Goal: Information Seeking & Learning: Learn about a topic

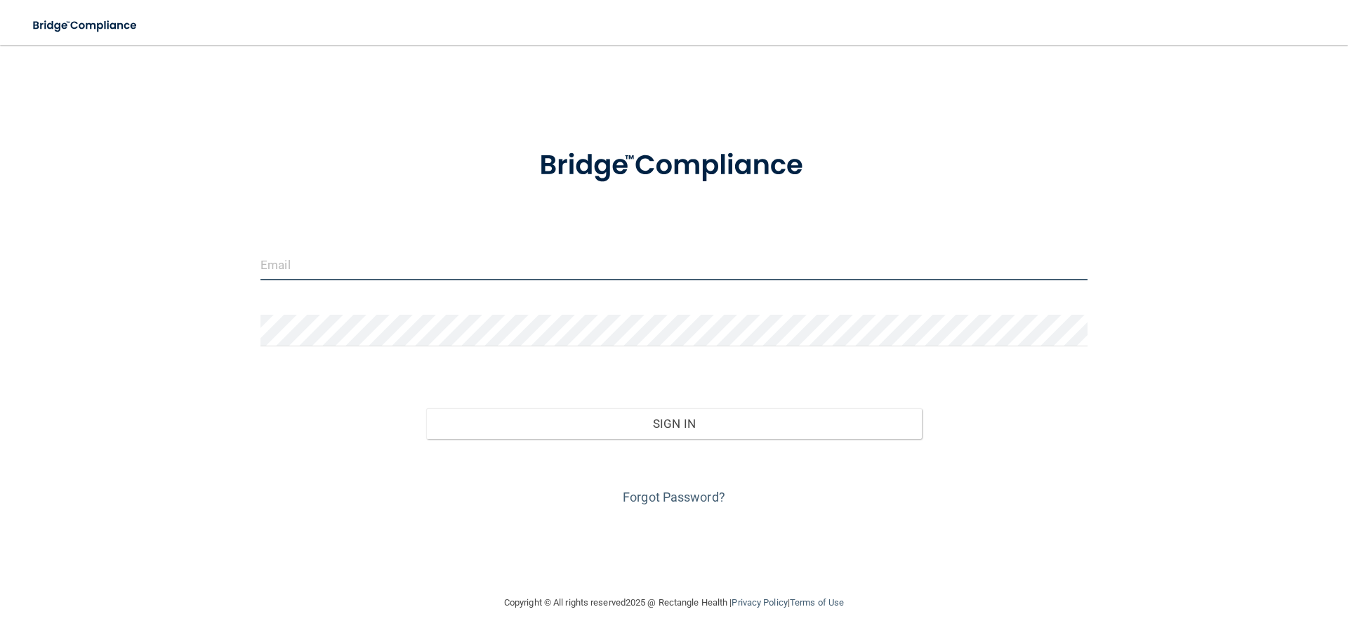
click at [369, 275] on input "email" at bounding box center [674, 265] width 827 height 32
click at [360, 272] on input "email" at bounding box center [674, 265] width 827 height 32
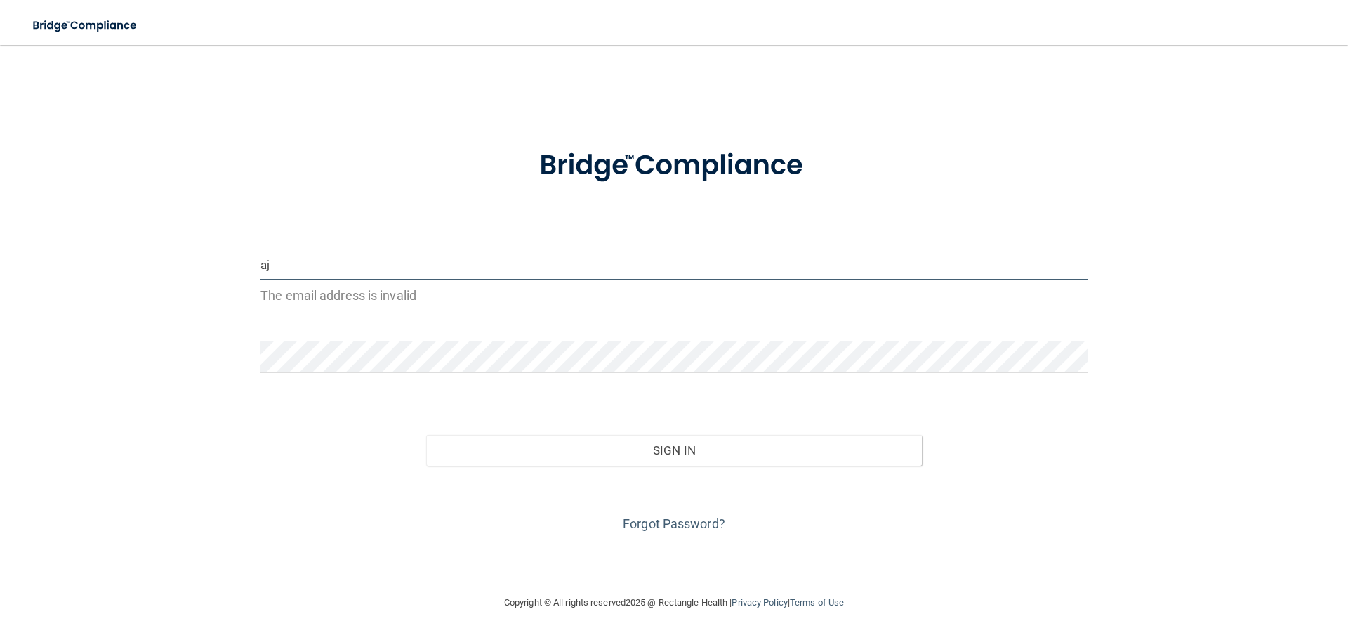
type input "a"
type input "[EMAIL_ADDRESS][DOMAIN_NAME]"
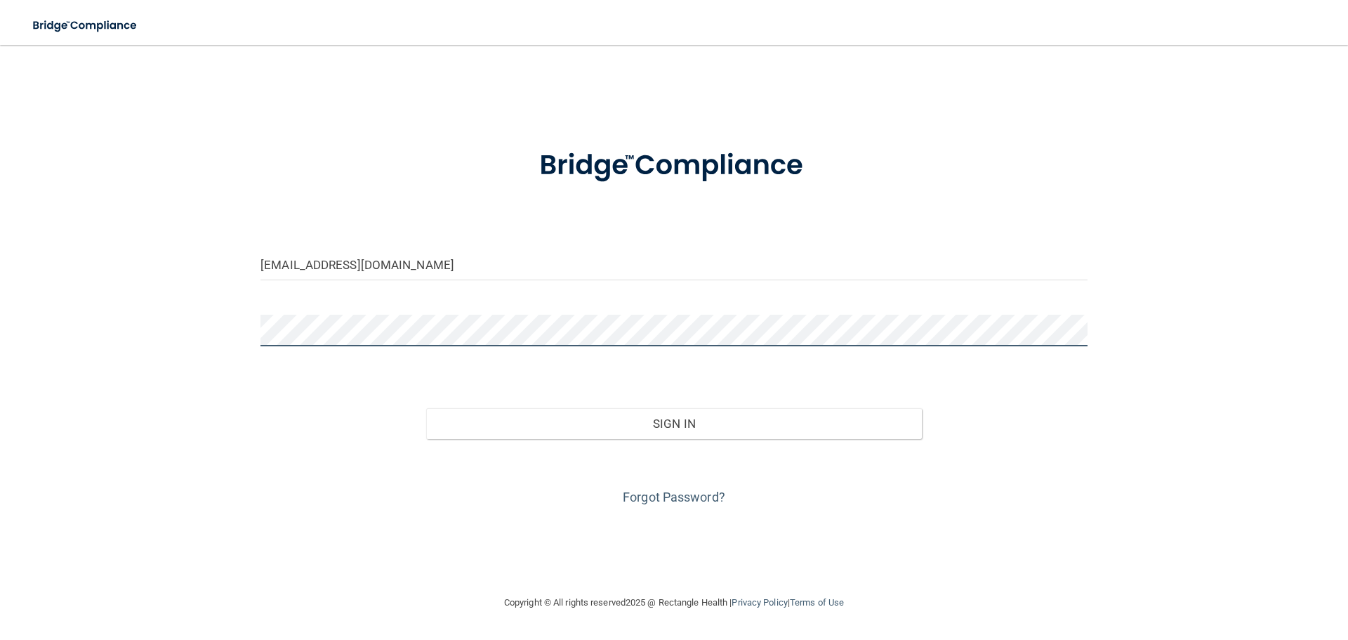
click at [426, 408] on button "Sign In" at bounding box center [674, 423] width 497 height 31
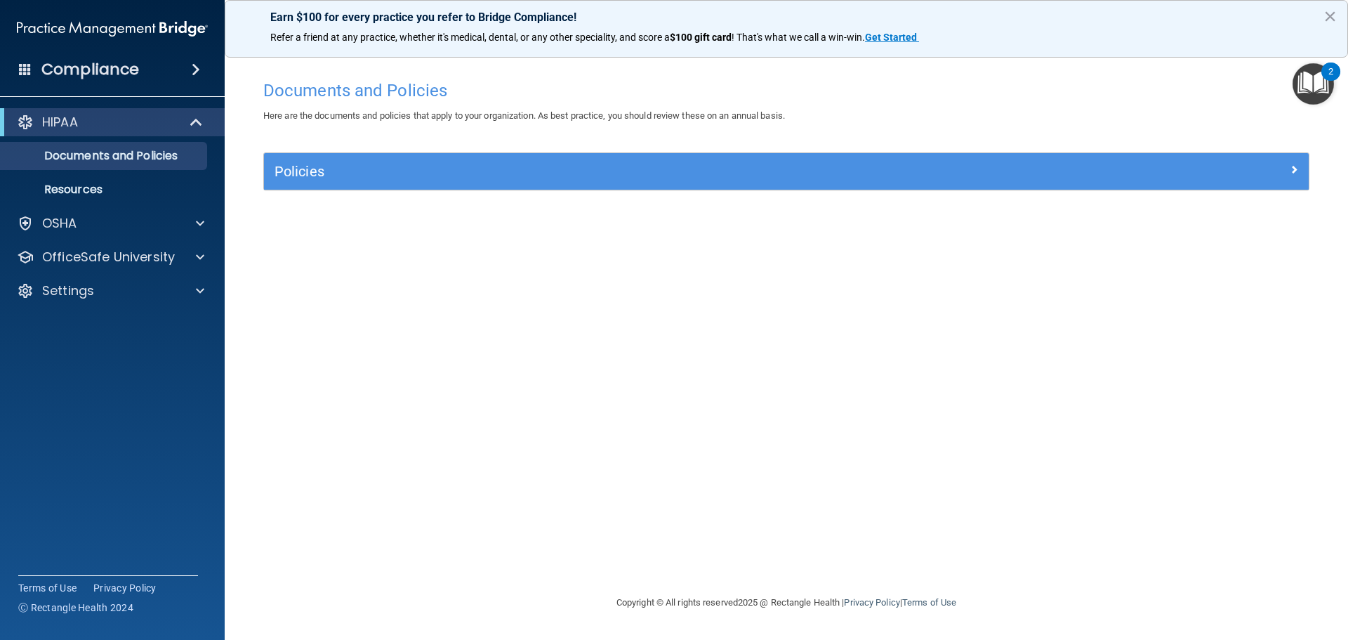
click at [392, 268] on div "Documents and Policies Here are the documents and policies that apply to your o…" at bounding box center [787, 333] width 1068 height 521
click at [141, 216] on div "OSHA" at bounding box center [93, 223] width 174 height 17
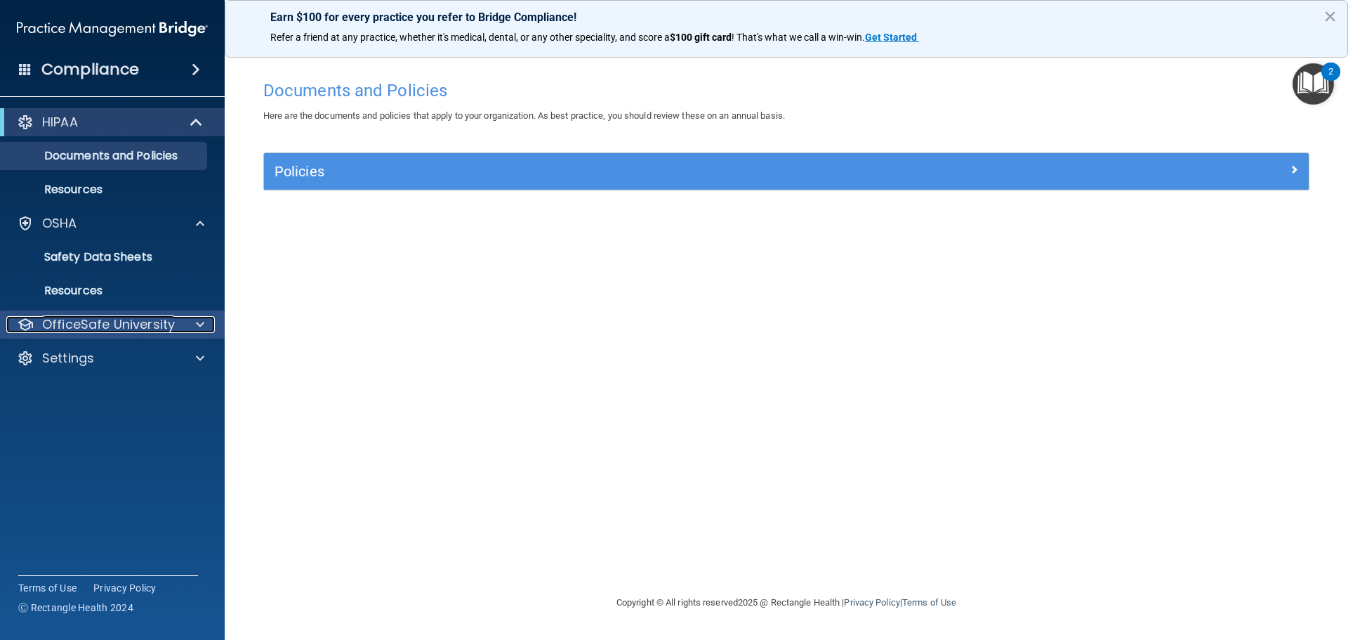
click at [133, 321] on p "OfficeSafe University" at bounding box center [108, 324] width 133 height 17
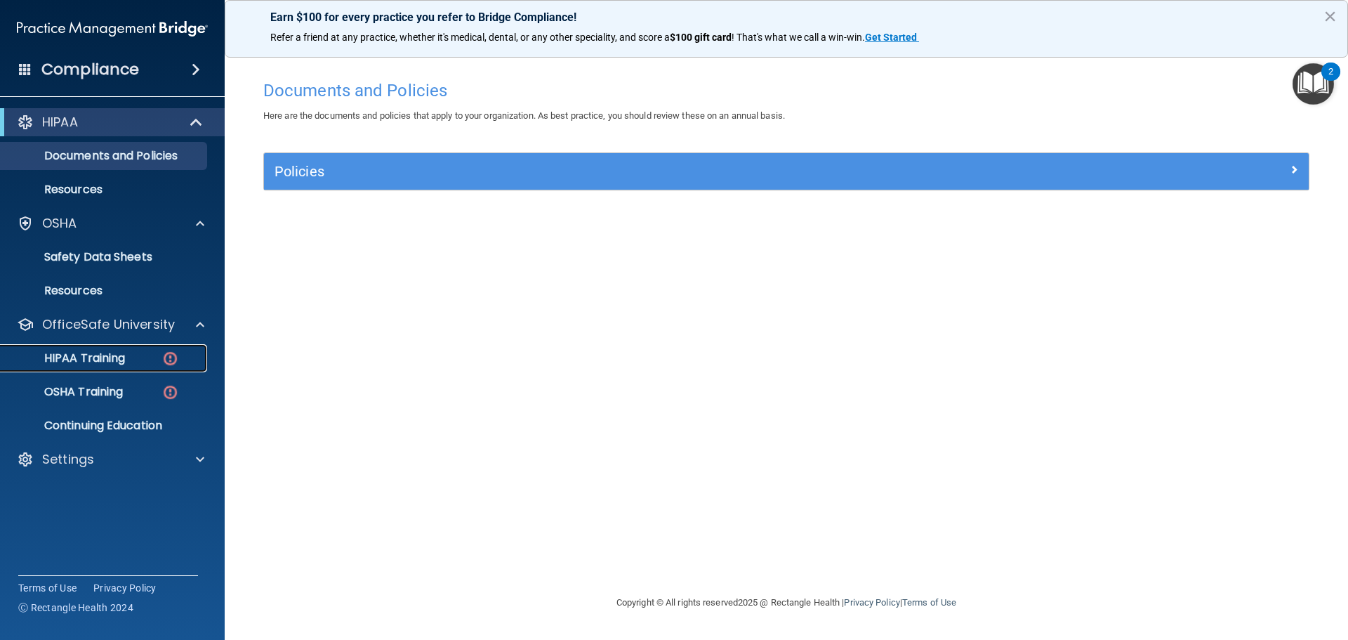
click at [134, 350] on link "HIPAA Training" at bounding box center [96, 358] width 221 height 28
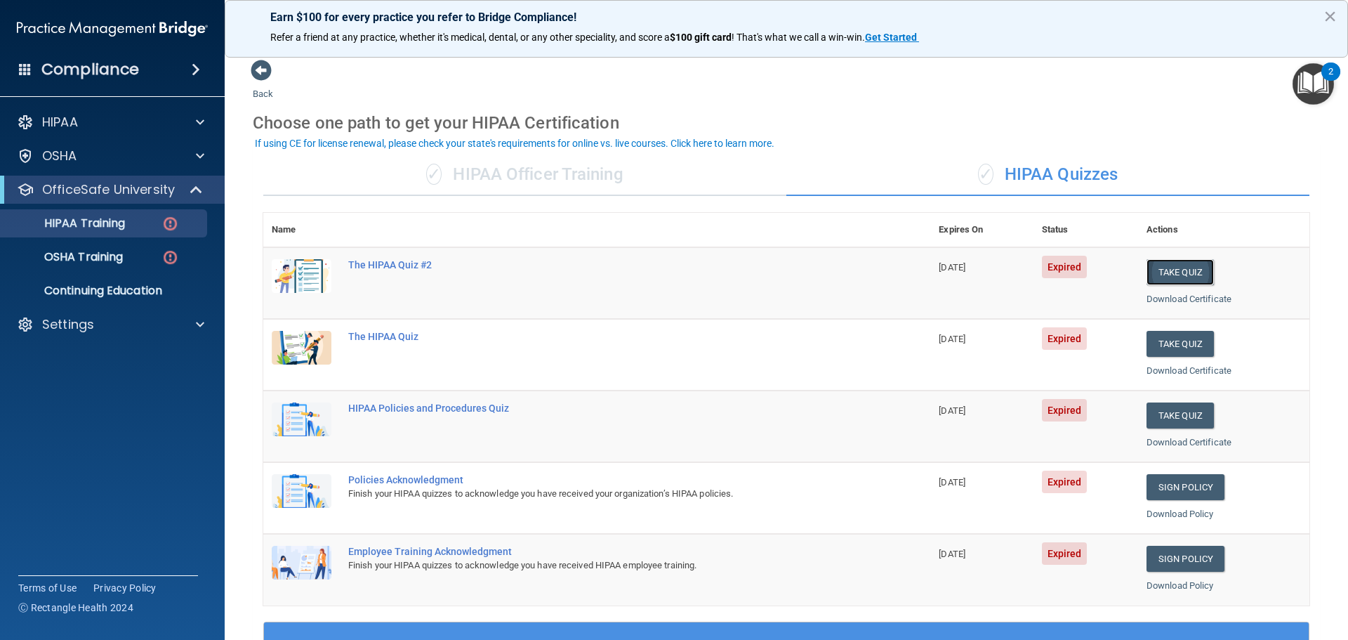
click at [1167, 268] on button "Take Quiz" at bounding box center [1180, 272] width 67 height 26
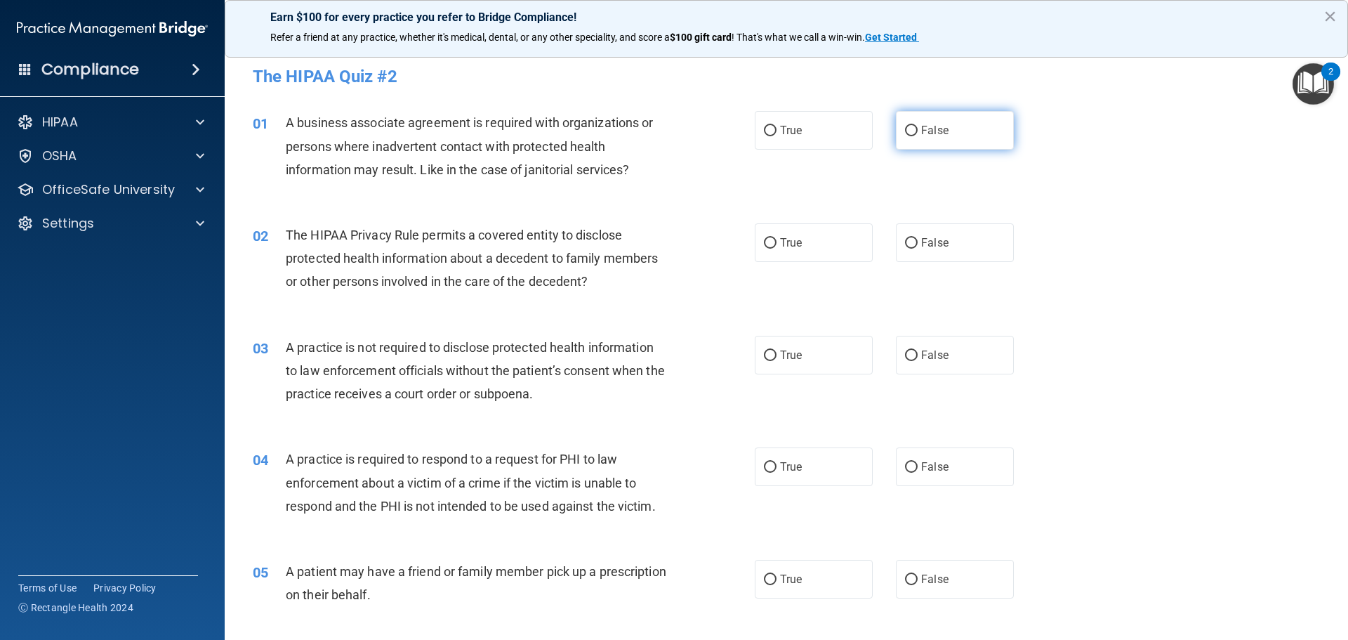
click at [931, 133] on span "False" at bounding box center [934, 130] width 27 height 13
click at [918, 133] on input "False" at bounding box center [911, 131] width 13 height 11
radio input "true"
click at [837, 131] on label "True" at bounding box center [814, 130] width 118 height 39
click at [777, 131] on input "True" at bounding box center [770, 131] width 13 height 11
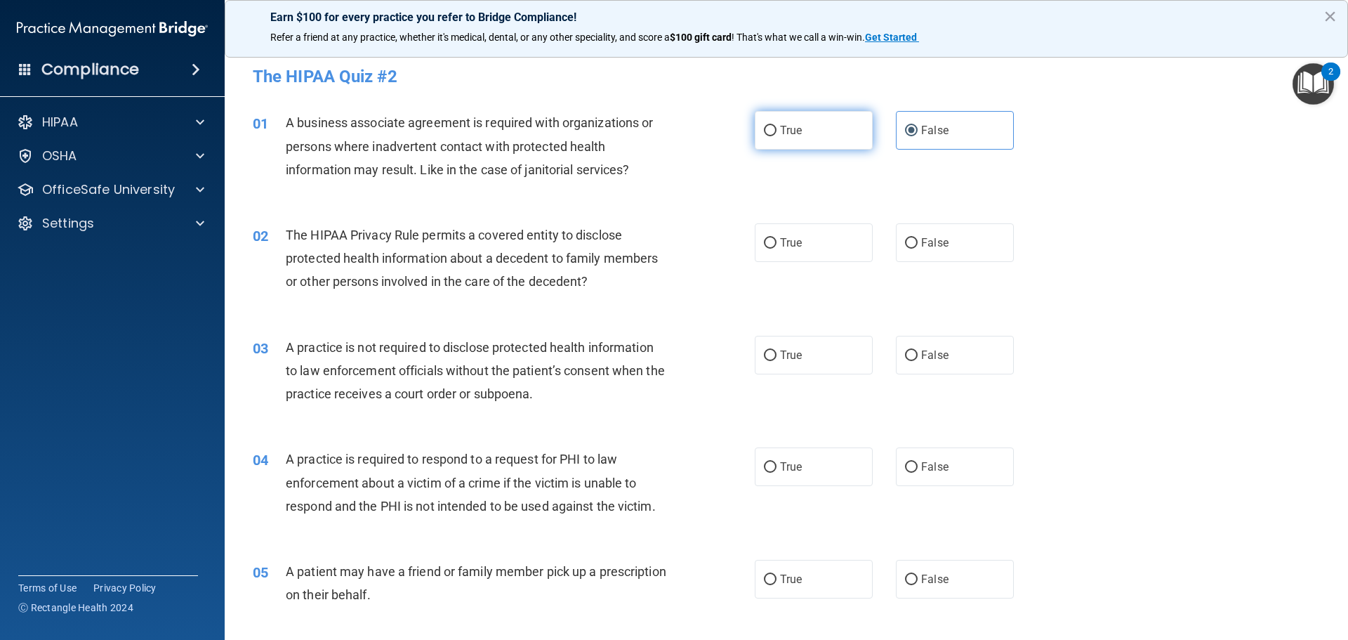
radio input "true"
radio input "false"
click at [809, 245] on label "True" at bounding box center [814, 242] width 118 height 39
click at [777, 245] on input "True" at bounding box center [770, 243] width 13 height 11
radio input "true"
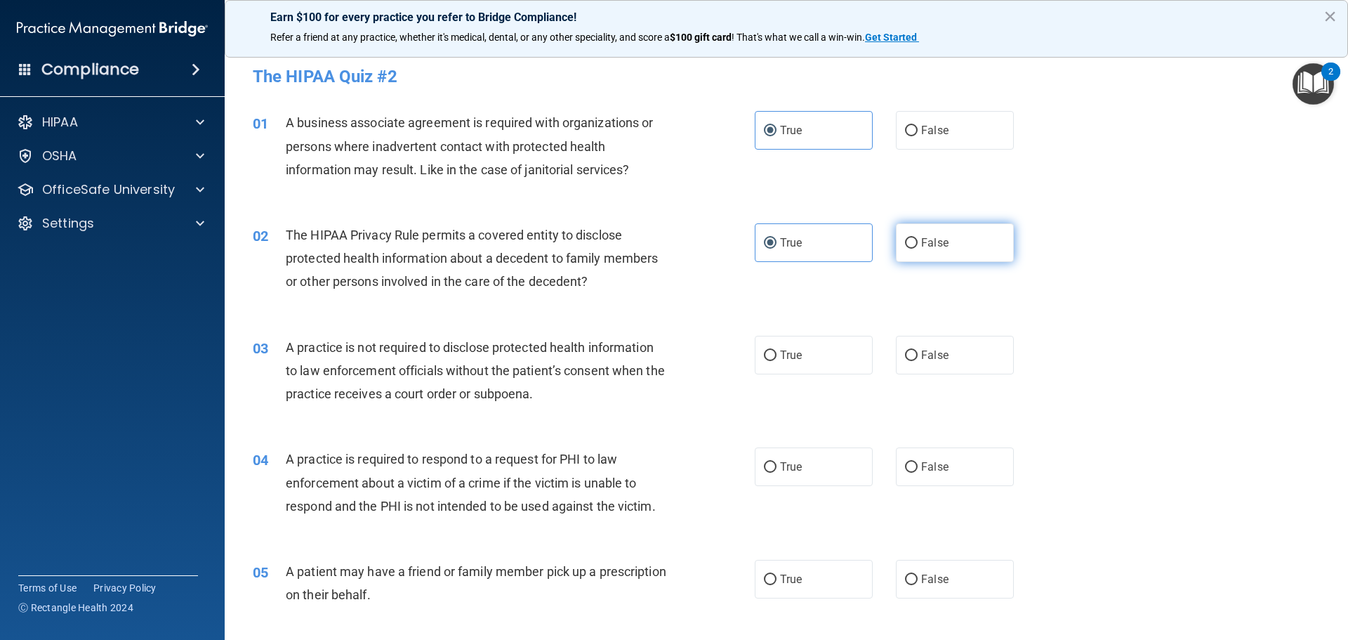
click at [928, 251] on label "False" at bounding box center [955, 242] width 118 height 39
click at [918, 249] on input "False" at bounding box center [911, 243] width 13 height 11
radio input "true"
radio input "false"
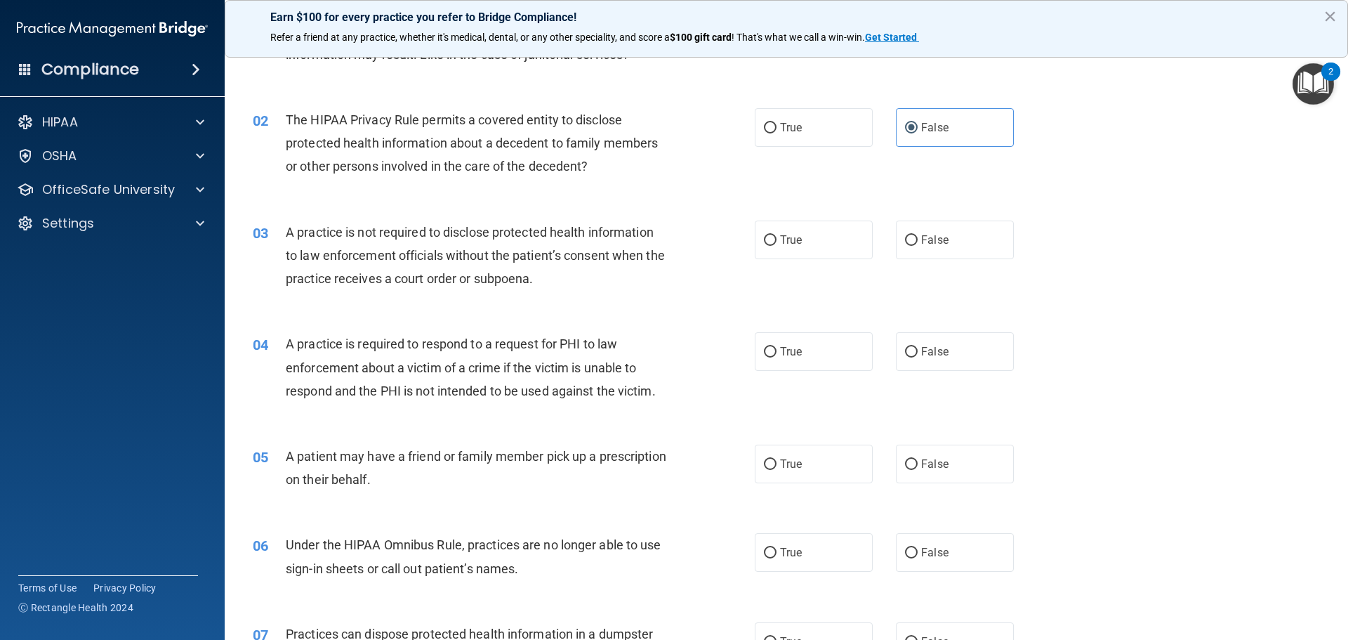
scroll to position [140, 0]
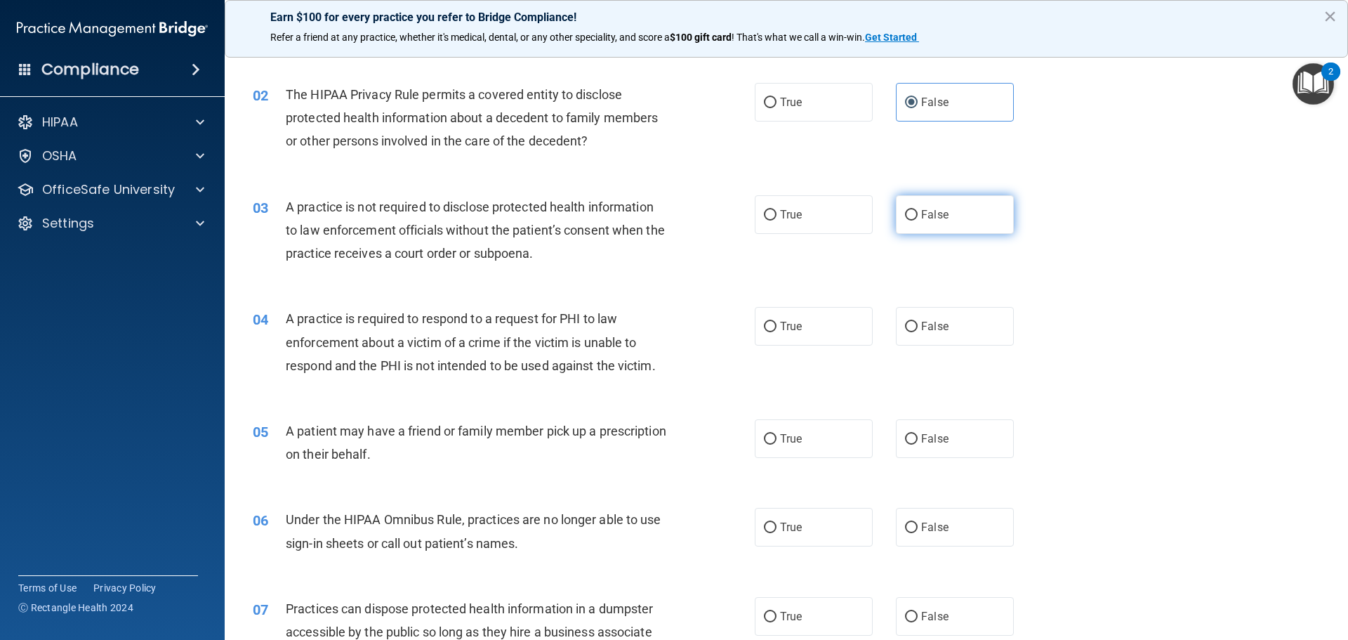
click at [921, 216] on span "False" at bounding box center [934, 214] width 27 height 13
click at [916, 216] on input "False" at bounding box center [911, 215] width 13 height 11
radio input "true"
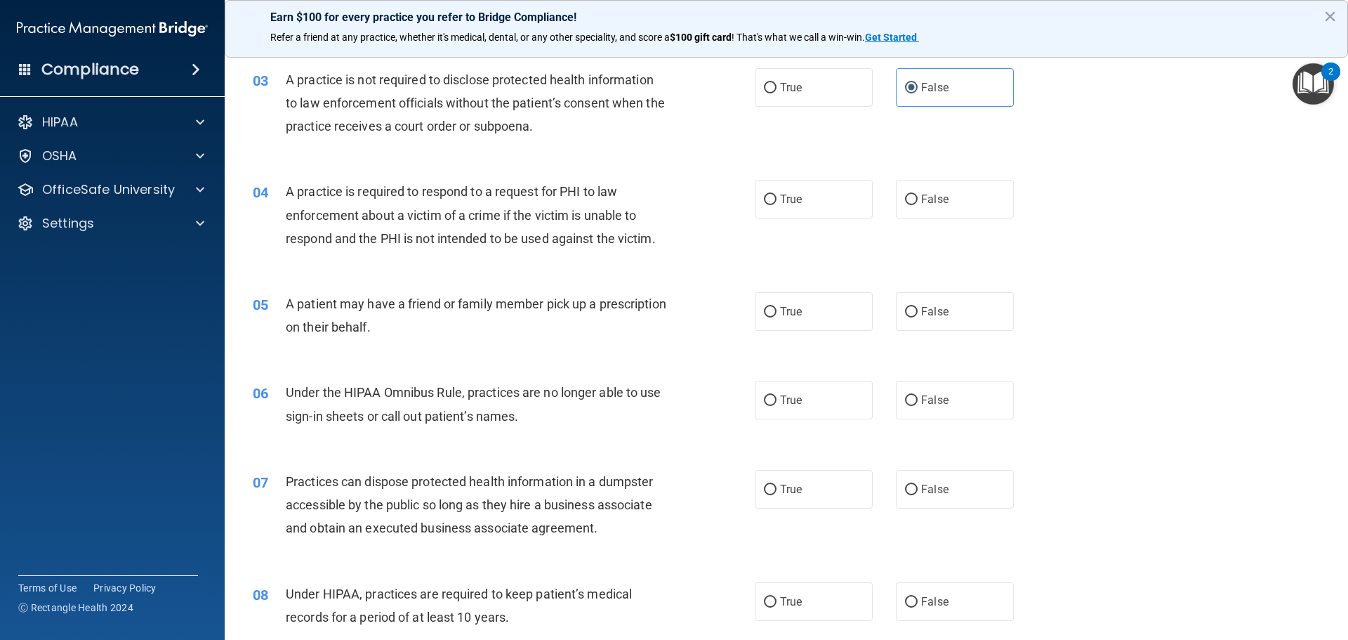
scroll to position [281, 0]
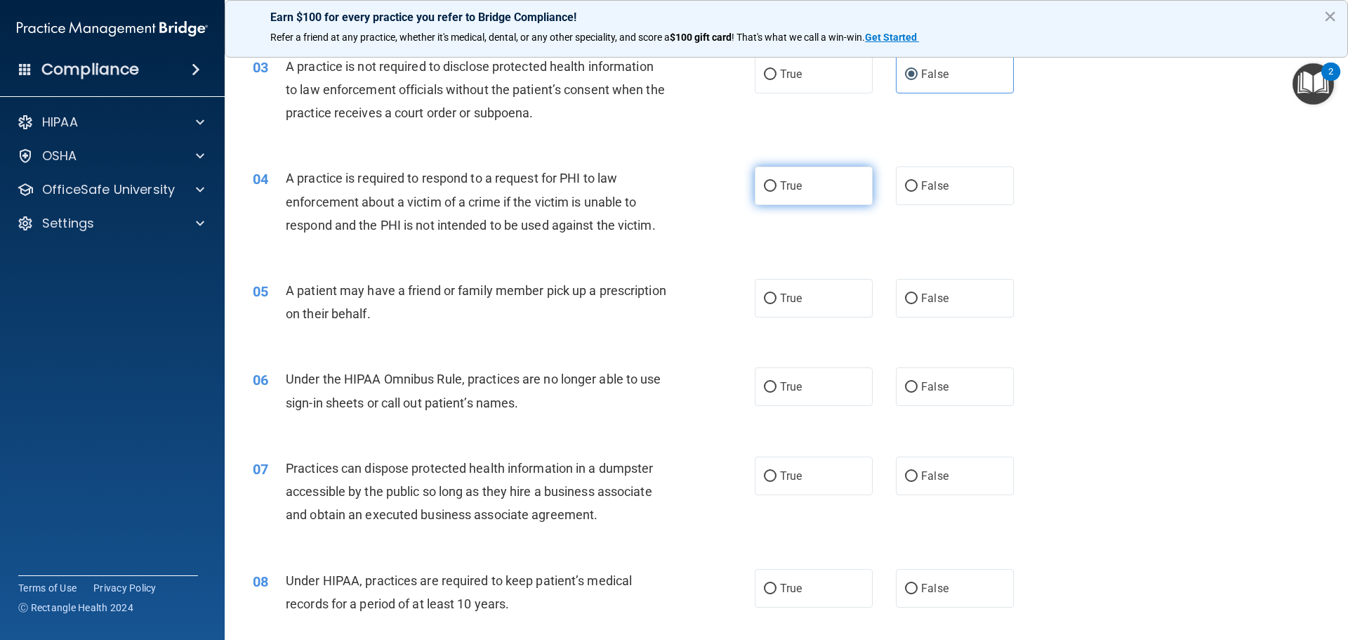
click at [766, 190] on input "True" at bounding box center [770, 186] width 13 height 11
radio input "true"
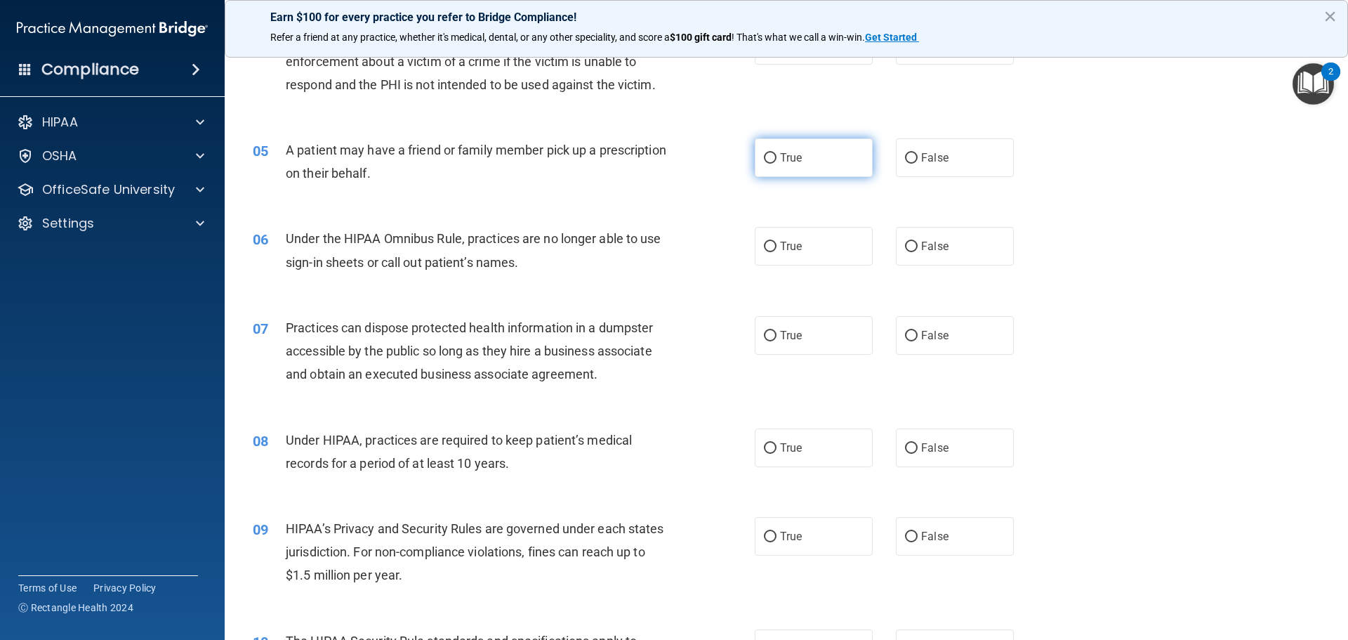
click at [780, 152] on span "True" at bounding box center [791, 157] width 22 height 13
click at [777, 153] on input "True" at bounding box center [770, 158] width 13 height 11
radio input "true"
click at [929, 254] on label "False" at bounding box center [955, 246] width 118 height 39
click at [918, 252] on input "False" at bounding box center [911, 247] width 13 height 11
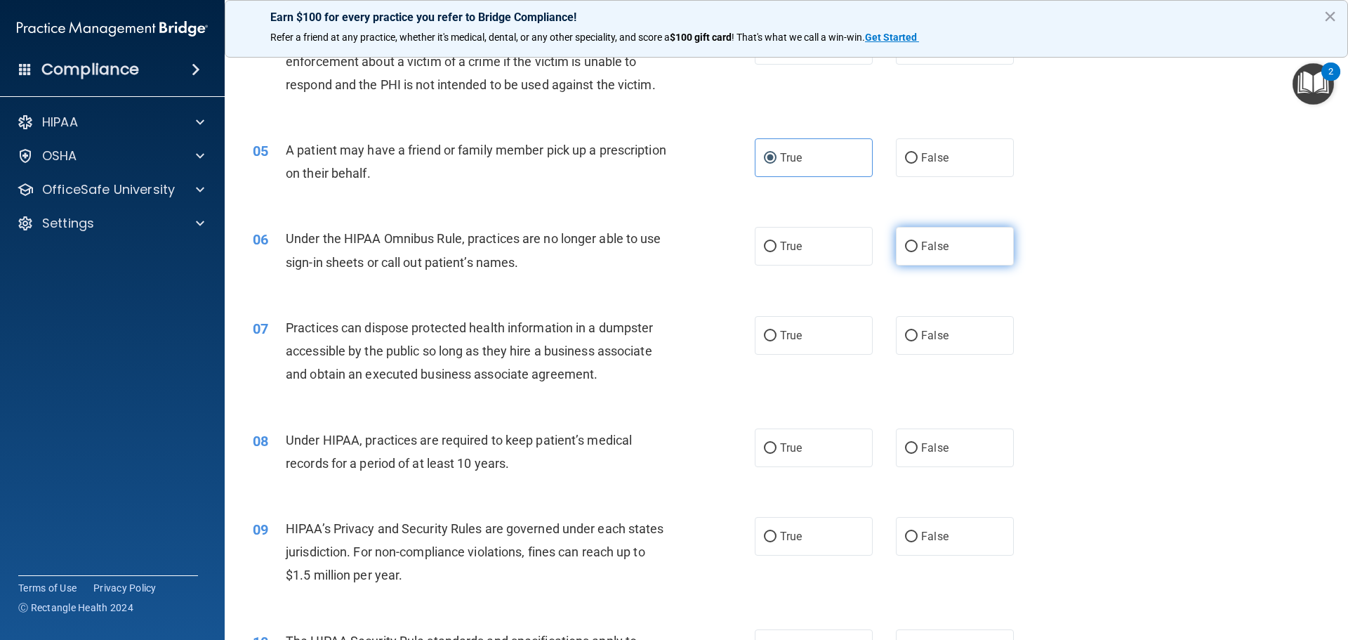
radio input "true"
click at [755, 243] on label "True" at bounding box center [814, 246] width 118 height 39
click at [764, 243] on input "True" at bounding box center [770, 247] width 13 height 11
radio input "true"
click at [932, 252] on span "False" at bounding box center [934, 245] width 27 height 13
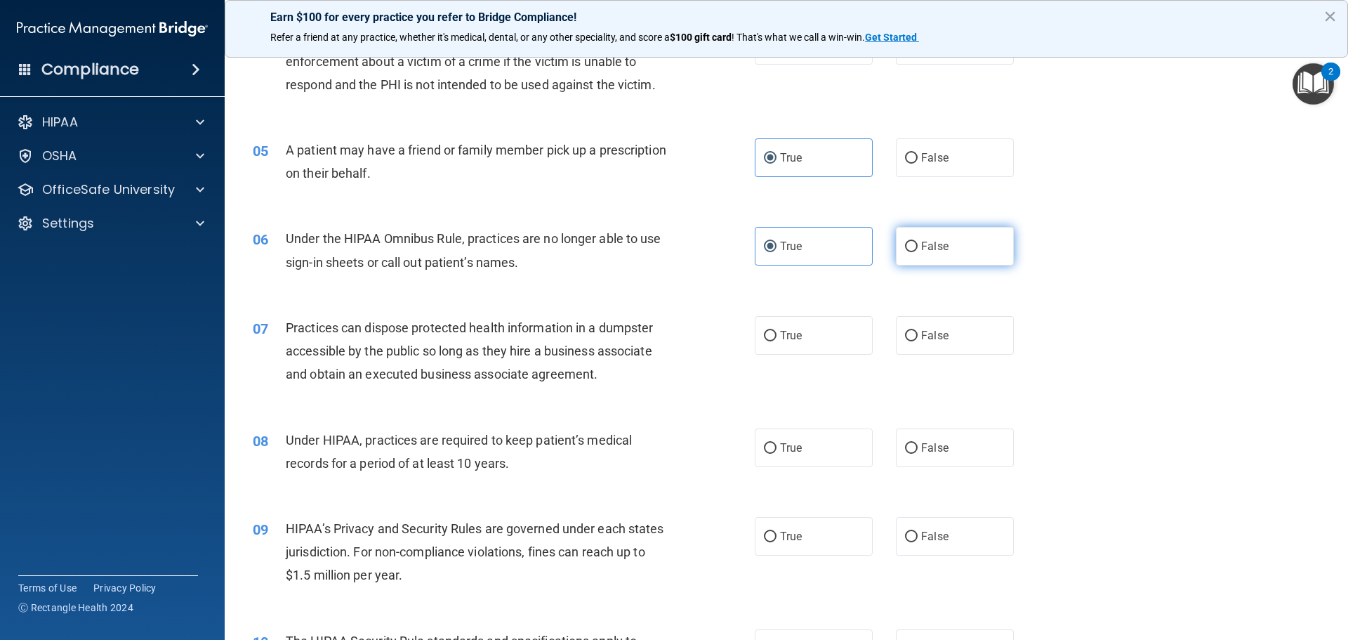
click at [918, 252] on input "False" at bounding box center [911, 247] width 13 height 11
radio input "true"
click at [801, 258] on label "True" at bounding box center [814, 246] width 118 height 39
click at [777, 252] on input "True" at bounding box center [770, 247] width 13 height 11
radio input "true"
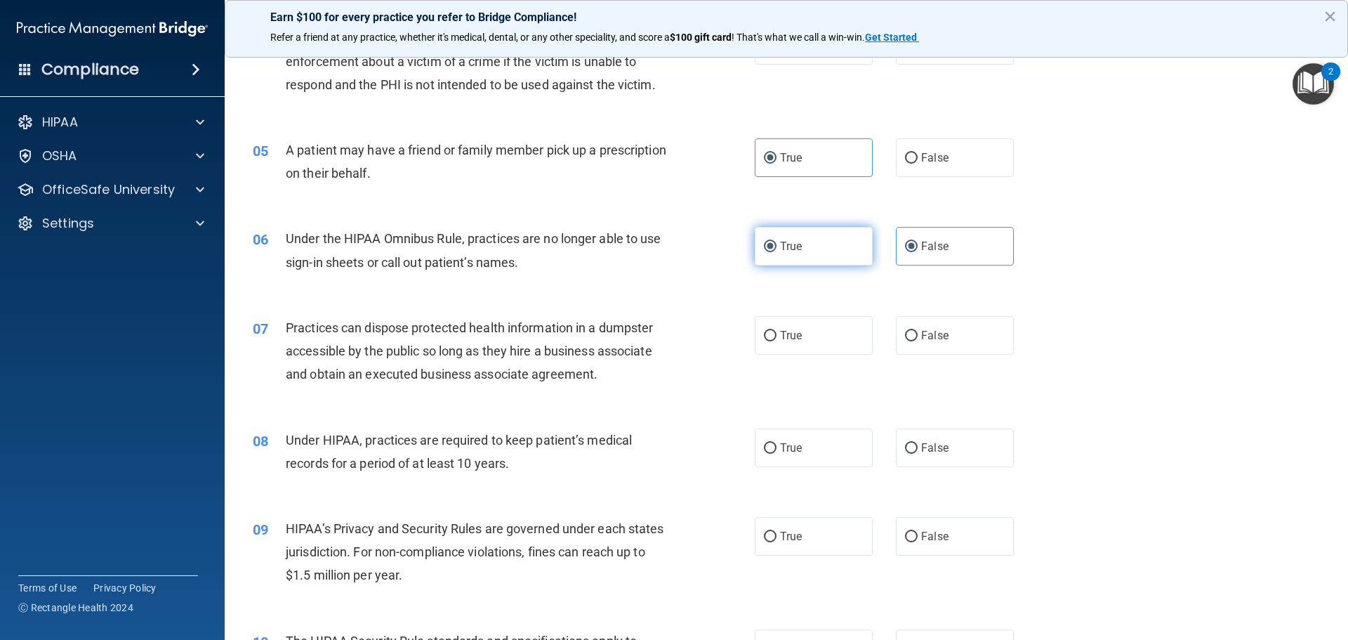
radio input "false"
click at [954, 350] on label "False" at bounding box center [955, 335] width 118 height 39
click at [918, 341] on input "False" at bounding box center [911, 336] width 13 height 11
radio input "true"
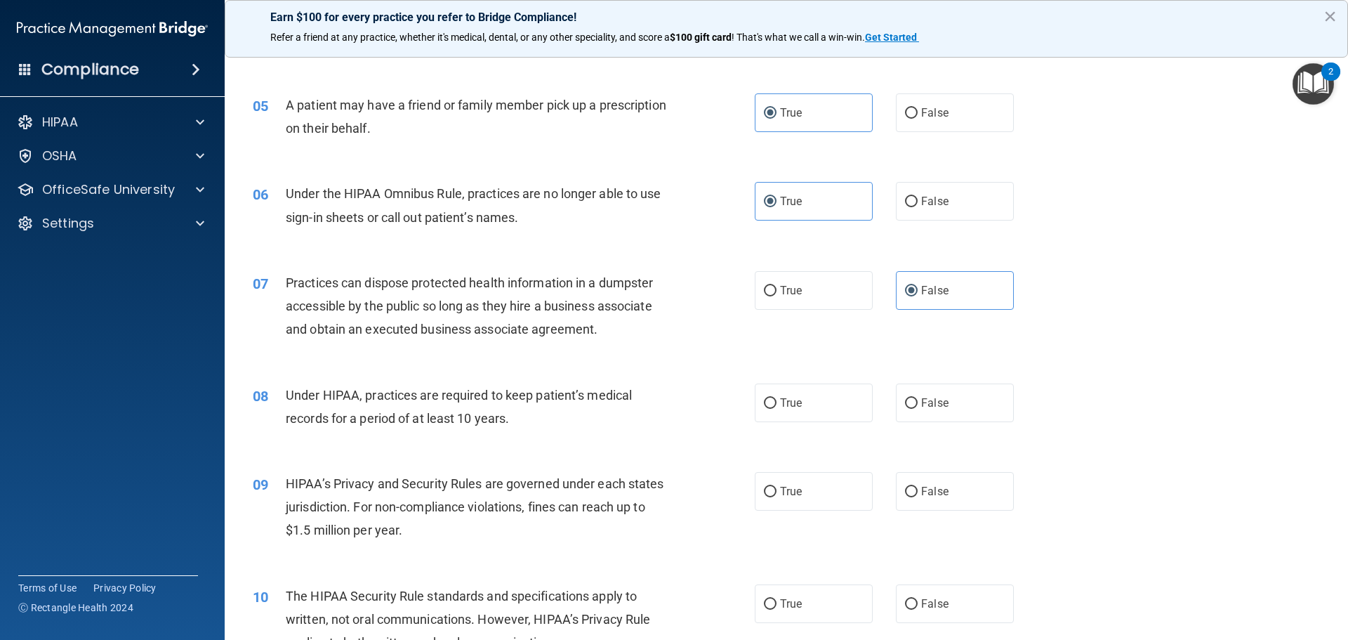
scroll to position [492, 0]
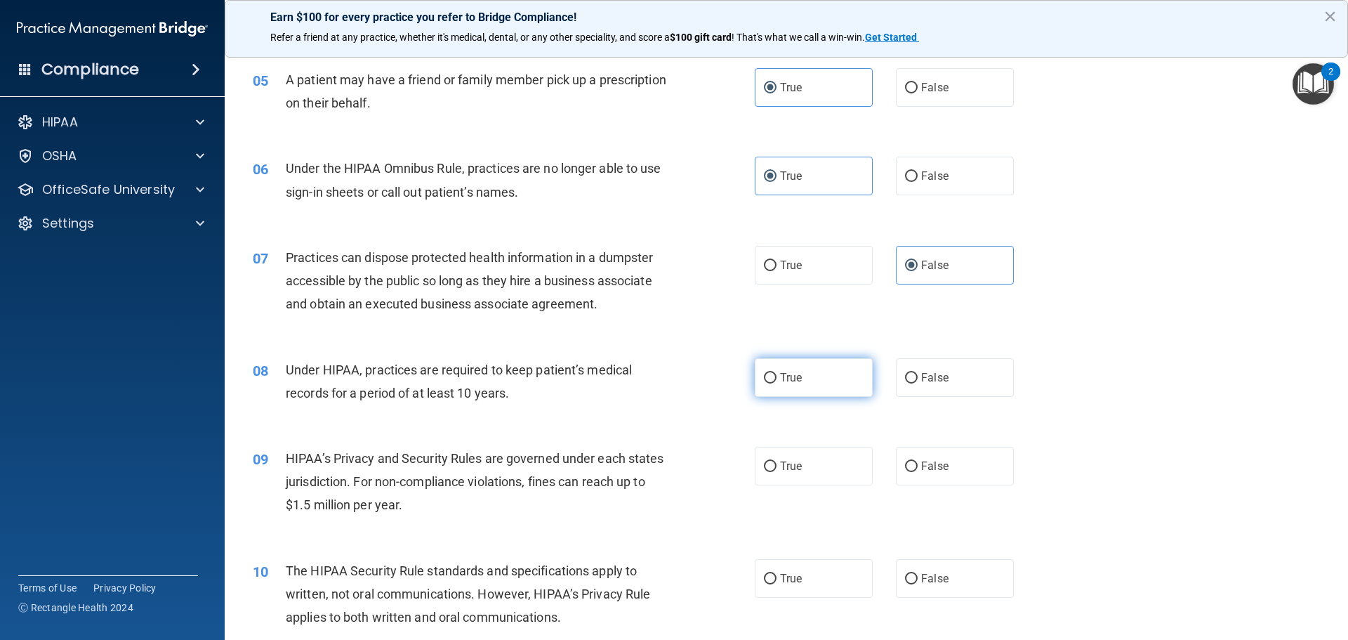
click at [767, 387] on label "True" at bounding box center [814, 377] width 118 height 39
click at [767, 383] on input "True" at bounding box center [770, 378] width 13 height 11
radio input "true"
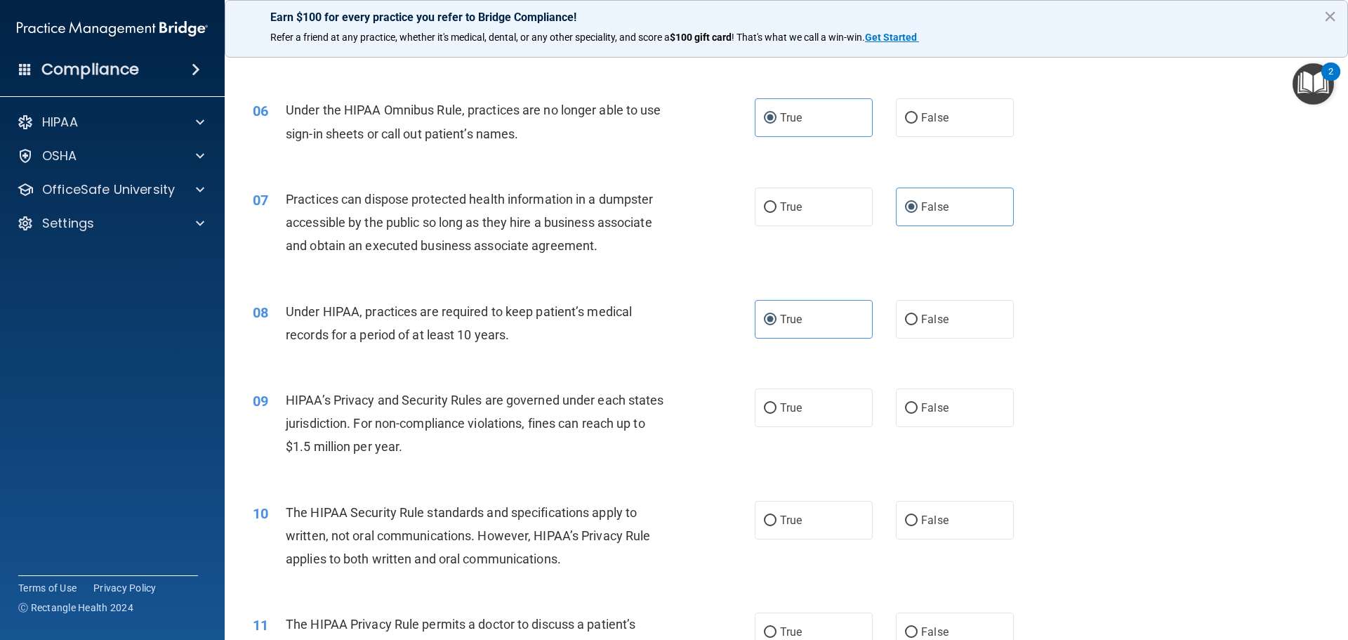
scroll to position [632, 0]
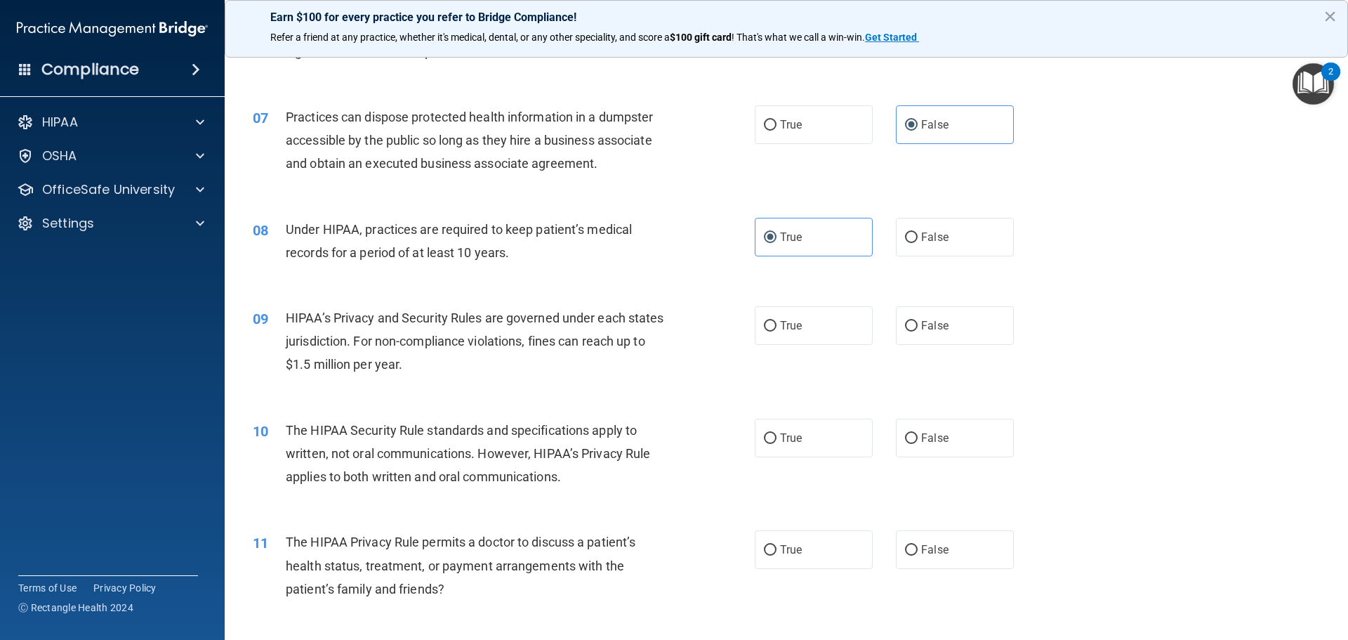
click at [732, 334] on div "09 HIPAA’s Privacy and Security Rules are governed under each states jurisdicti…" at bounding box center [504, 344] width 544 height 77
click at [781, 324] on span "True" at bounding box center [791, 325] width 22 height 13
click at [777, 324] on input "True" at bounding box center [770, 326] width 13 height 11
radio input "true"
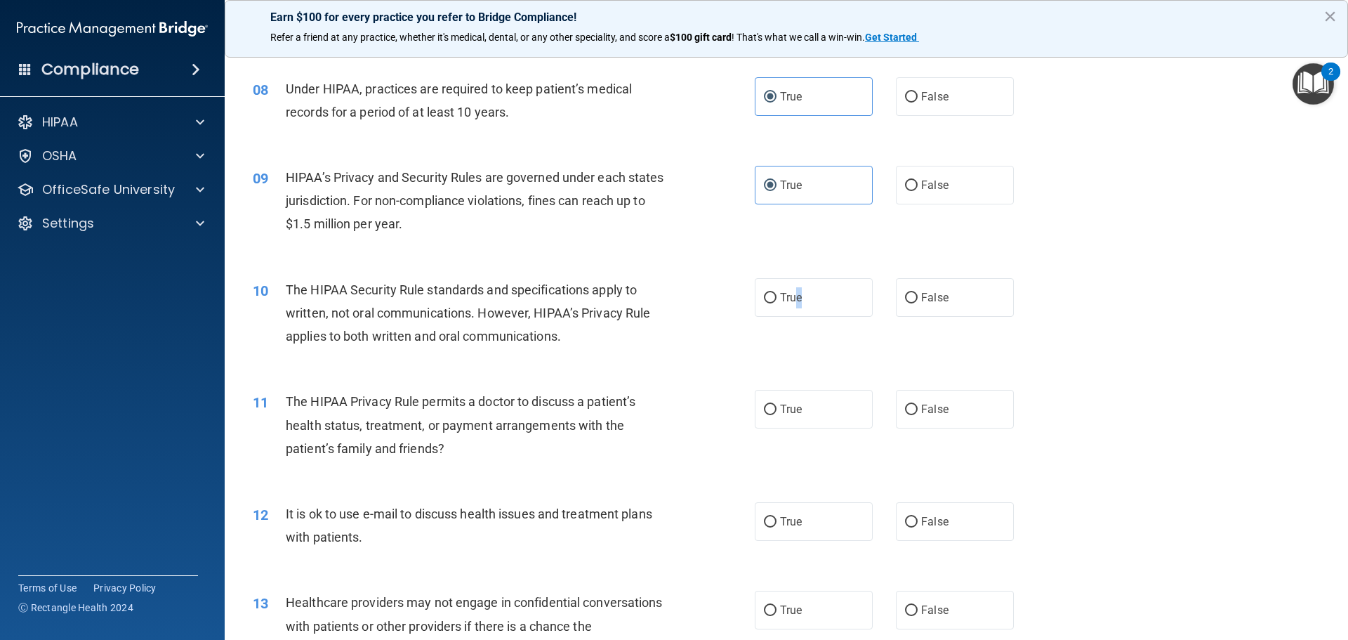
drag, startPoint x: 795, startPoint y: 300, endPoint x: 766, endPoint y: 329, distance: 41.2
click at [1038, 278] on ng-form "10 The HIPAA Security Rule standards and specifications apply to written, not o…" at bounding box center [1038, 278] width 0 height 0
click at [771, 315] on label "True" at bounding box center [814, 297] width 118 height 39
click at [771, 303] on input "True" at bounding box center [770, 298] width 13 height 11
radio input "true"
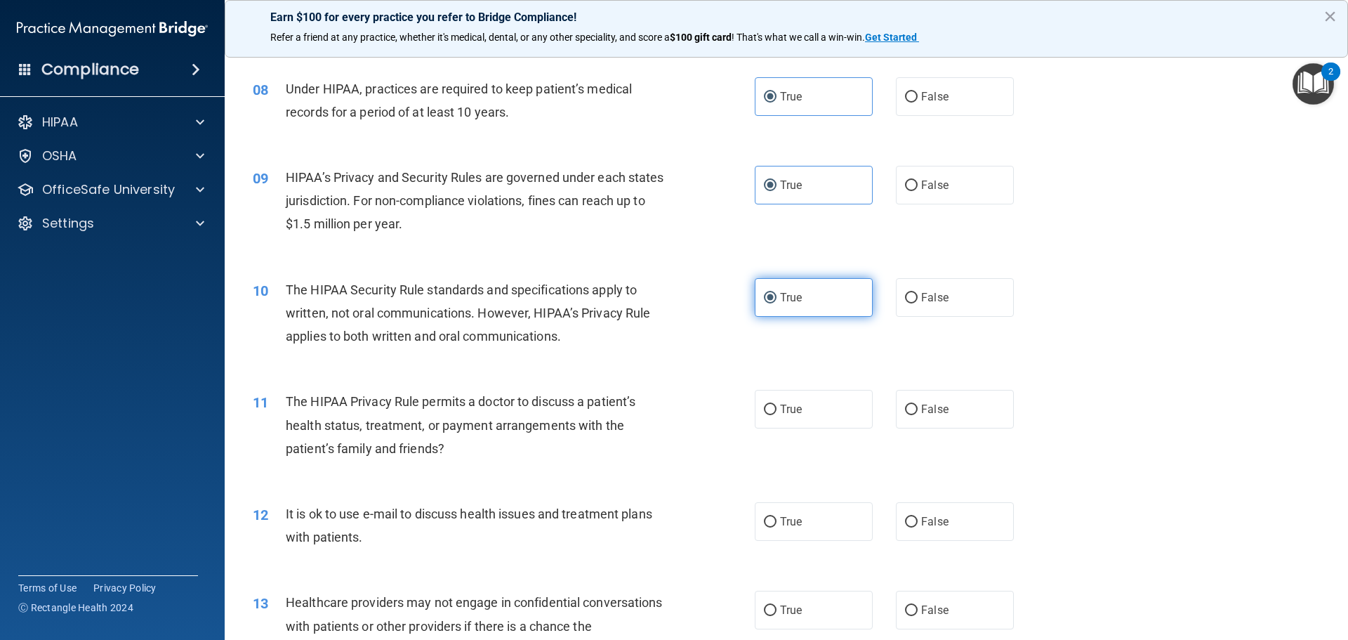
click at [813, 315] on label "True" at bounding box center [814, 297] width 118 height 39
click at [777, 303] on input "True" at bounding box center [770, 298] width 13 height 11
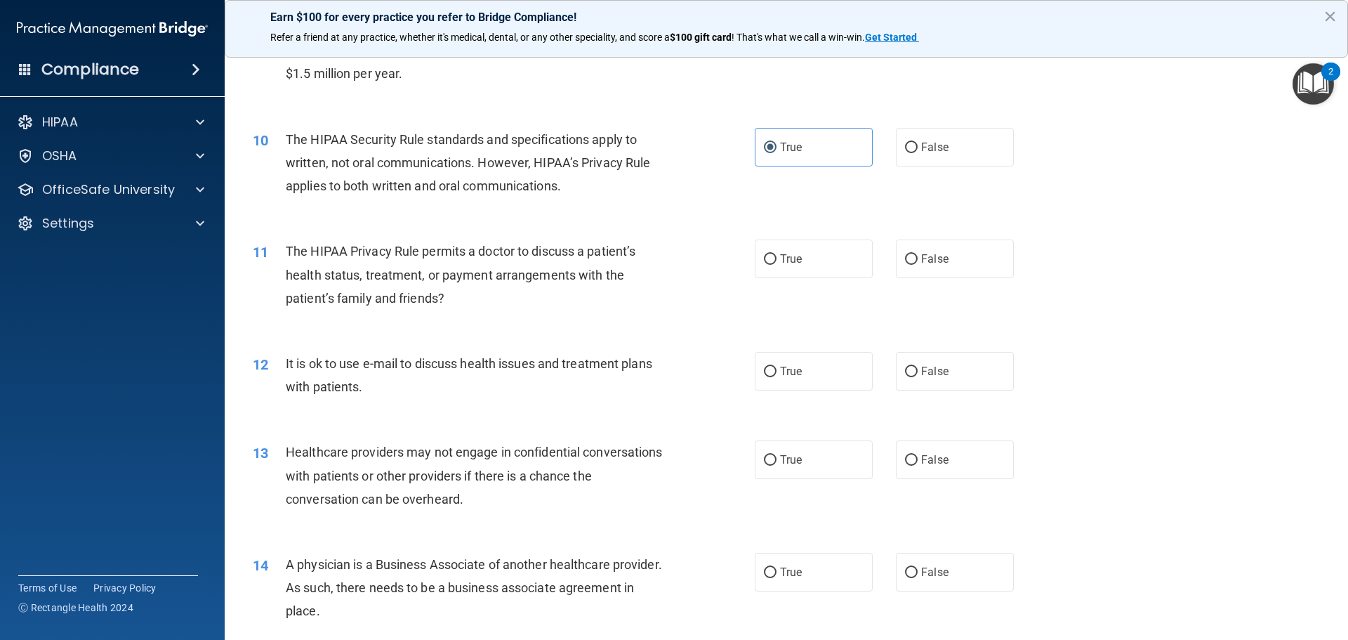
scroll to position [983, 0]
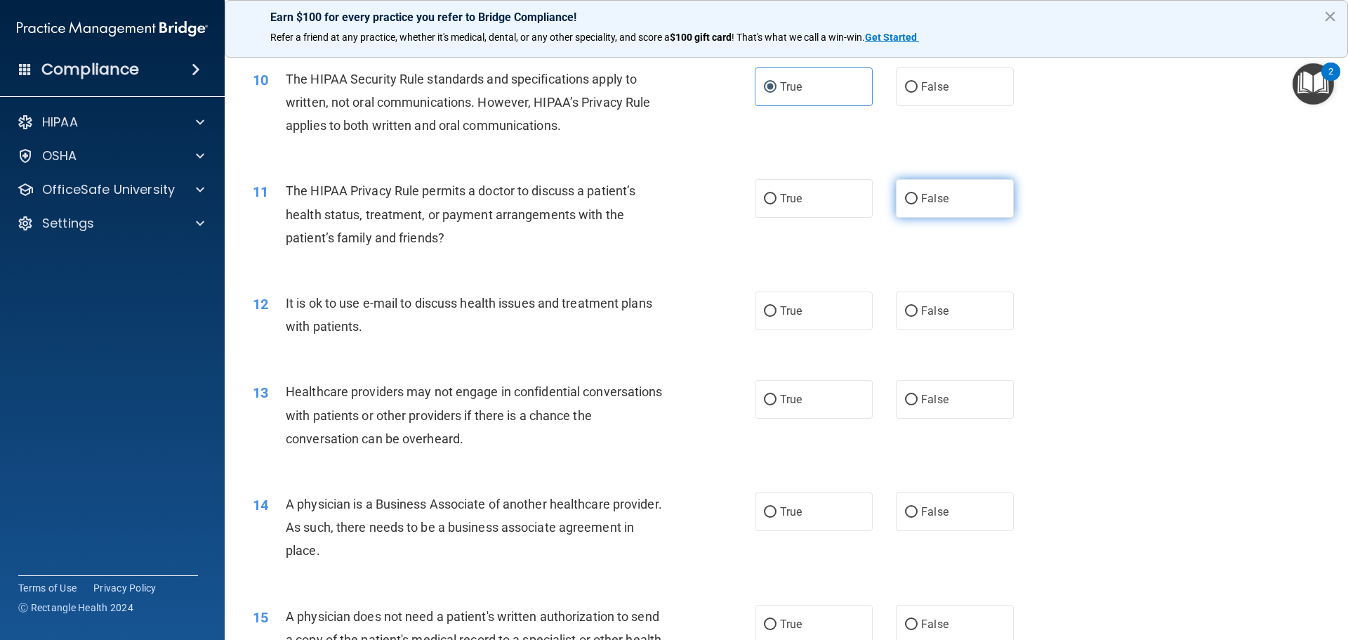
click at [944, 191] on label "False" at bounding box center [955, 198] width 118 height 39
click at [918, 194] on input "False" at bounding box center [911, 199] width 13 height 11
radio input "true"
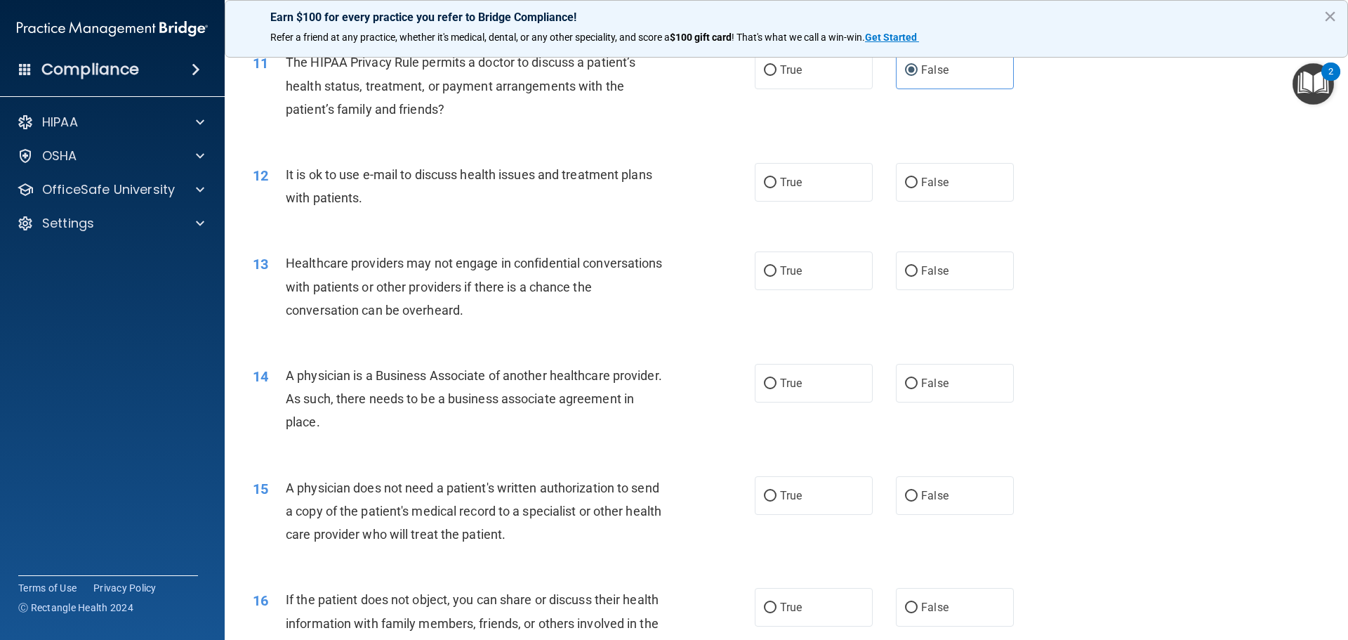
scroll to position [1124, 0]
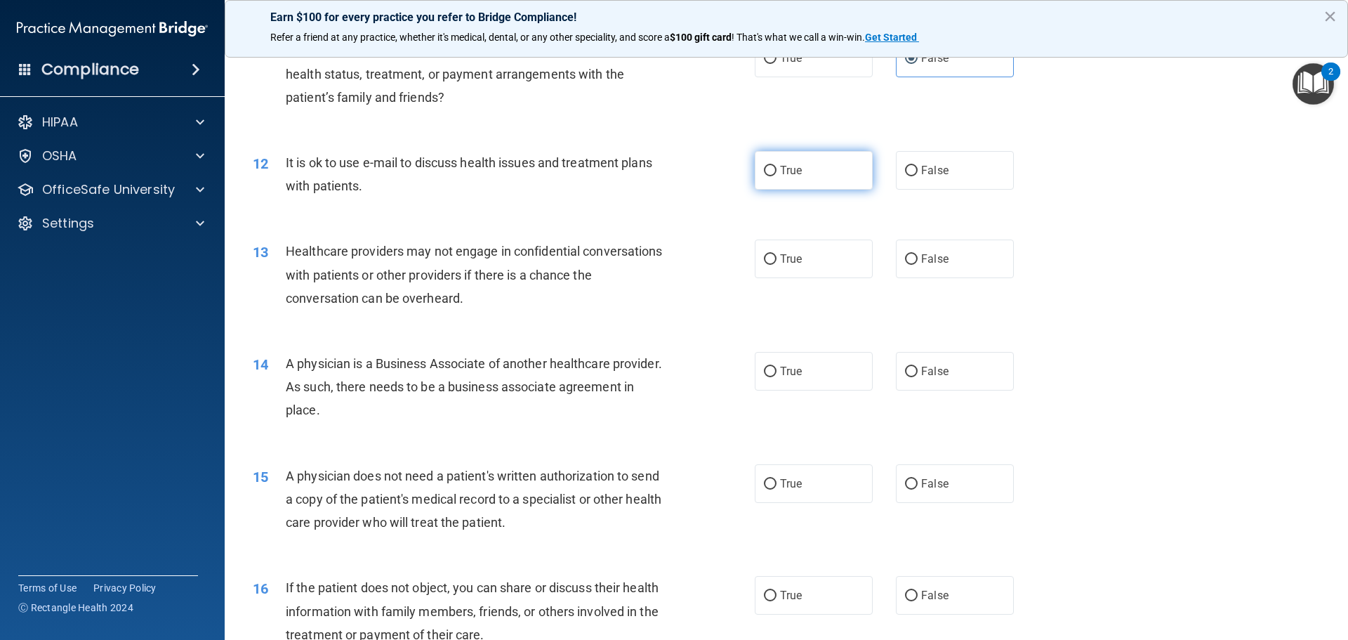
drag, startPoint x: 782, startPoint y: 178, endPoint x: 757, endPoint y: 180, distance: 24.7
click at [780, 178] on label "True" at bounding box center [814, 170] width 118 height 39
click at [777, 176] on input "True" at bounding box center [770, 171] width 13 height 11
radio input "true"
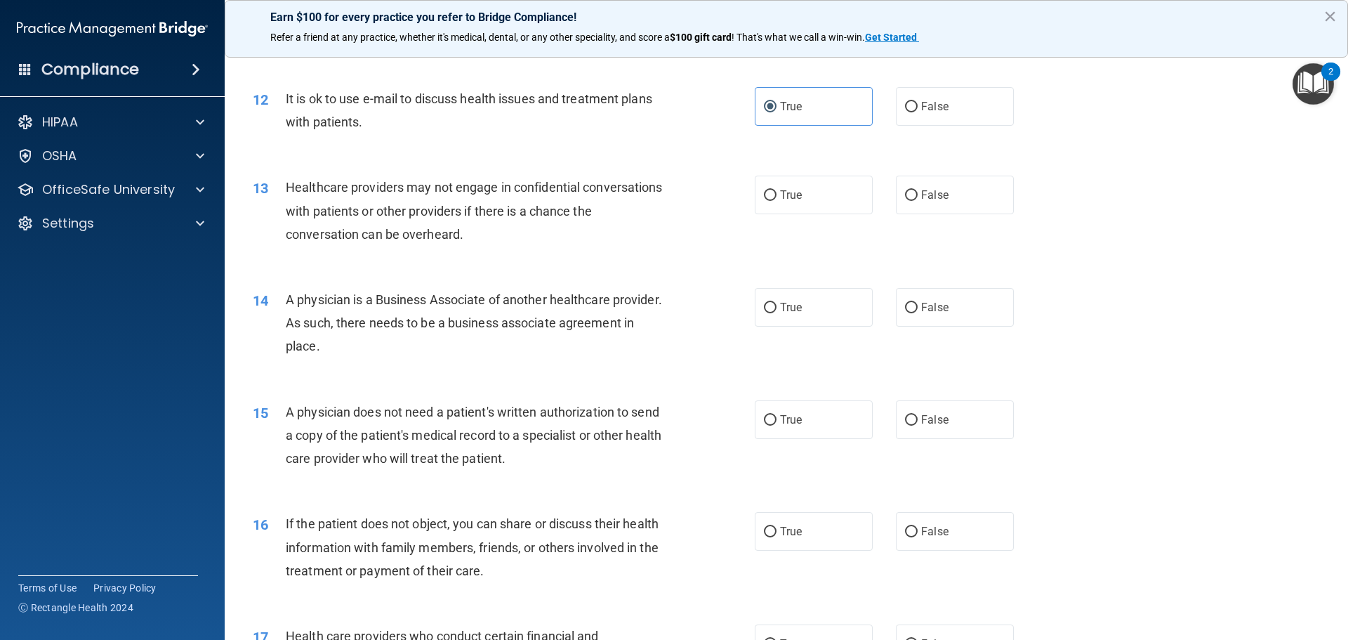
scroll to position [1264, 0]
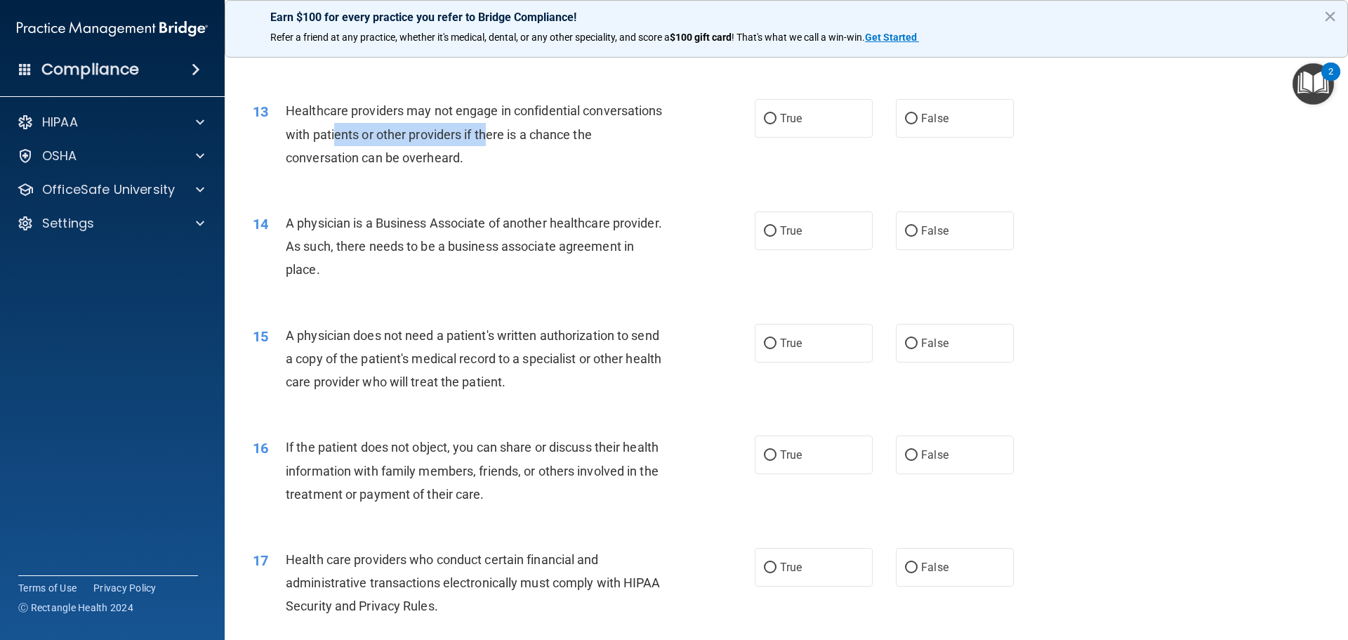
drag, startPoint x: 572, startPoint y: 140, endPoint x: 418, endPoint y: 141, distance: 154.5
click at [418, 141] on span "Healthcare providers may not engage in confidential conversations with patients…" at bounding box center [474, 133] width 377 height 61
click at [549, 175] on div "13 Healthcare providers may not engage in confidential conversations with patie…" at bounding box center [504, 137] width 544 height 77
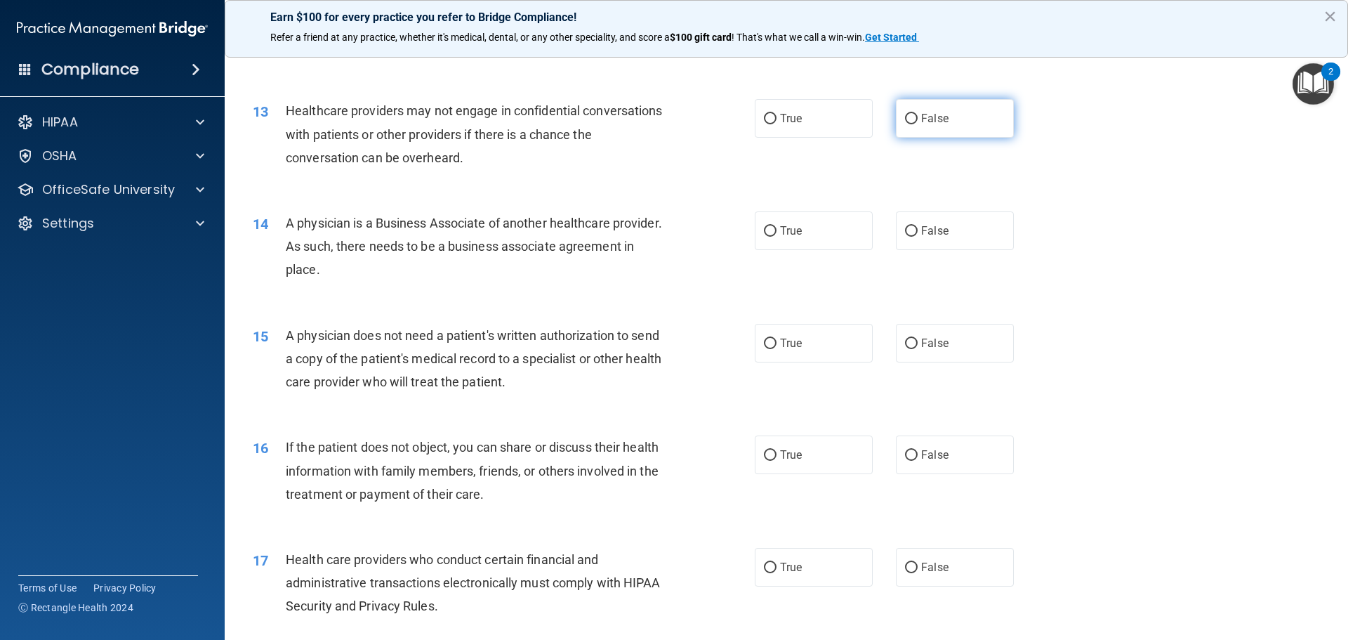
click at [946, 124] on label "False" at bounding box center [955, 118] width 118 height 39
click at [918, 124] on input "False" at bounding box center [911, 119] width 13 height 11
radio input "true"
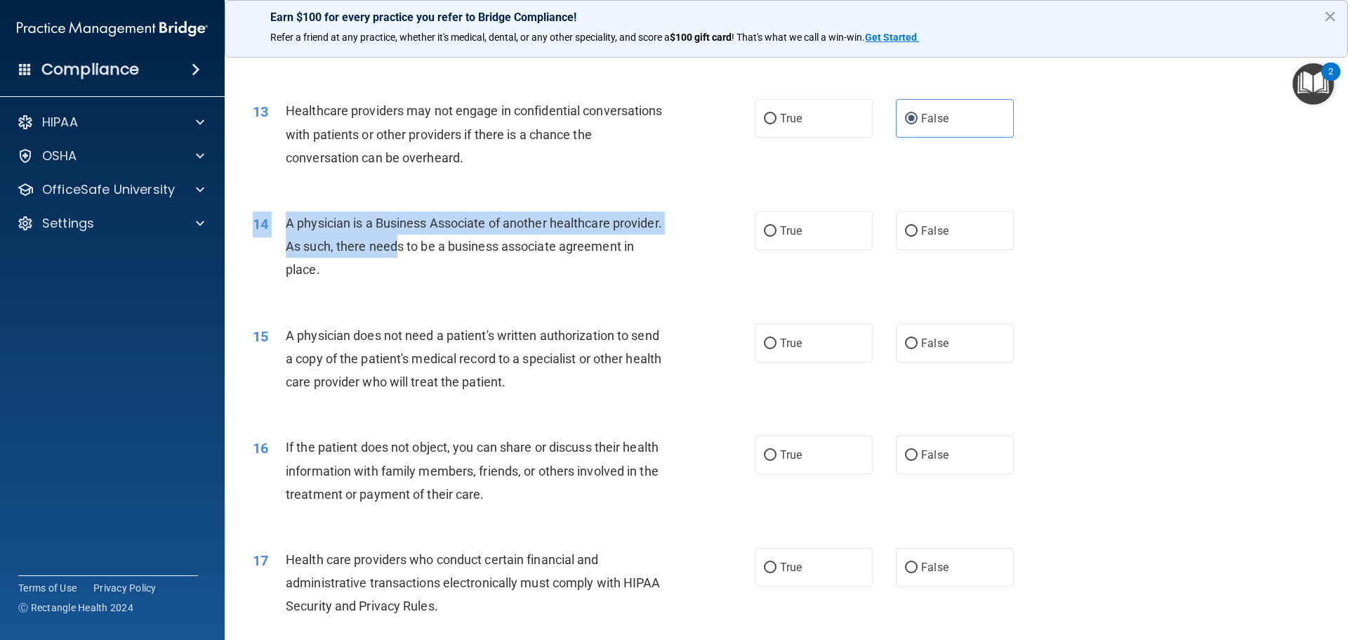
drag, startPoint x: 272, startPoint y: 242, endPoint x: 237, endPoint y: 242, distance: 35.1
click at [237, 242] on div "14 A physician is a Business Associate of another healthcare provider. As such,…" at bounding box center [504, 249] width 544 height 77
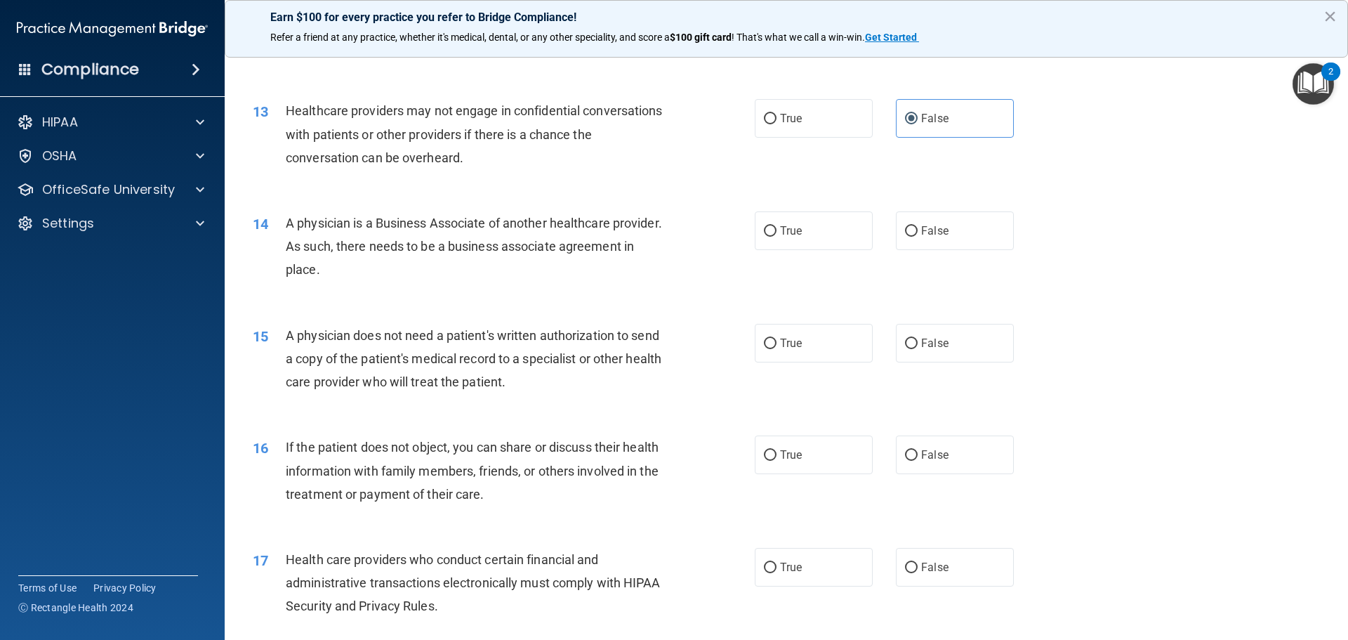
click at [480, 281] on div "A physician is a Business Associate of another healthcare provider. As such, th…" at bounding box center [482, 246] width 393 height 70
click at [796, 227] on span "True" at bounding box center [791, 230] width 22 height 13
click at [777, 227] on input "True" at bounding box center [770, 231] width 13 height 11
radio input "true"
click at [685, 286] on div "14 A physician is a Business Associate of another healthcare provider. As such,…" at bounding box center [504, 249] width 544 height 77
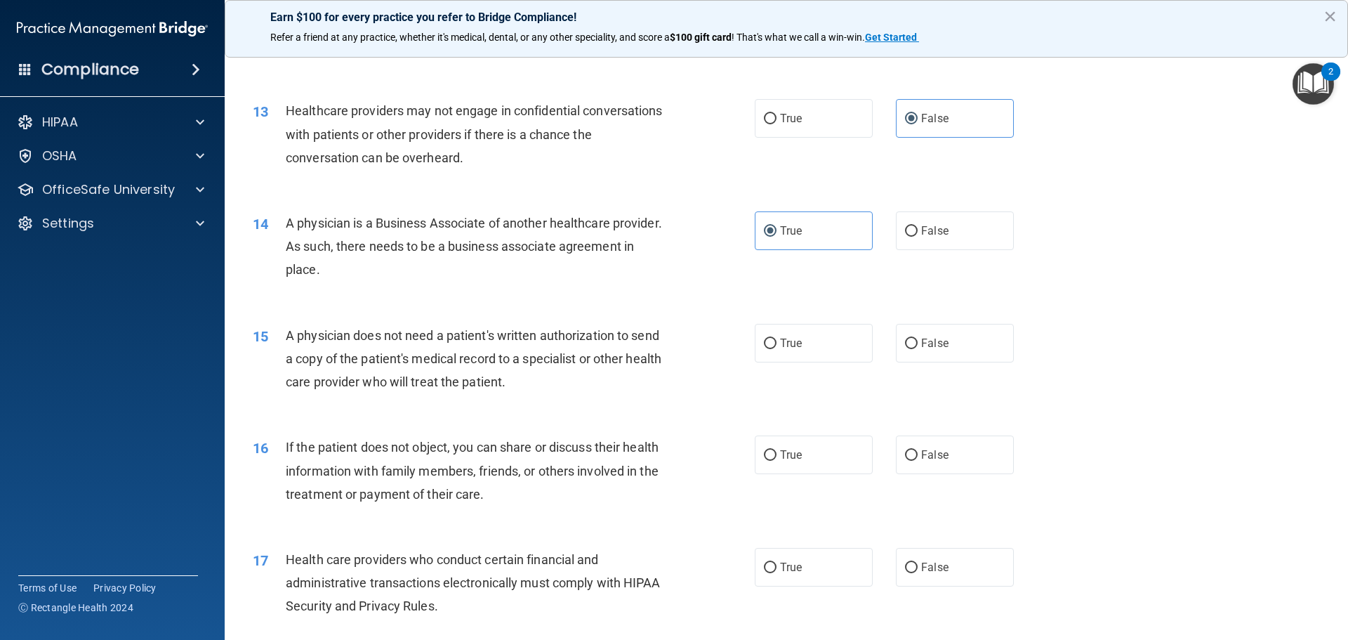
click at [710, 306] on div "15 A physician does not need a patient's written authorization to send a copy o…" at bounding box center [786, 362] width 1089 height 112
click at [825, 349] on label "True" at bounding box center [814, 343] width 118 height 39
click at [777, 349] on input "True" at bounding box center [770, 344] width 13 height 11
radio input "true"
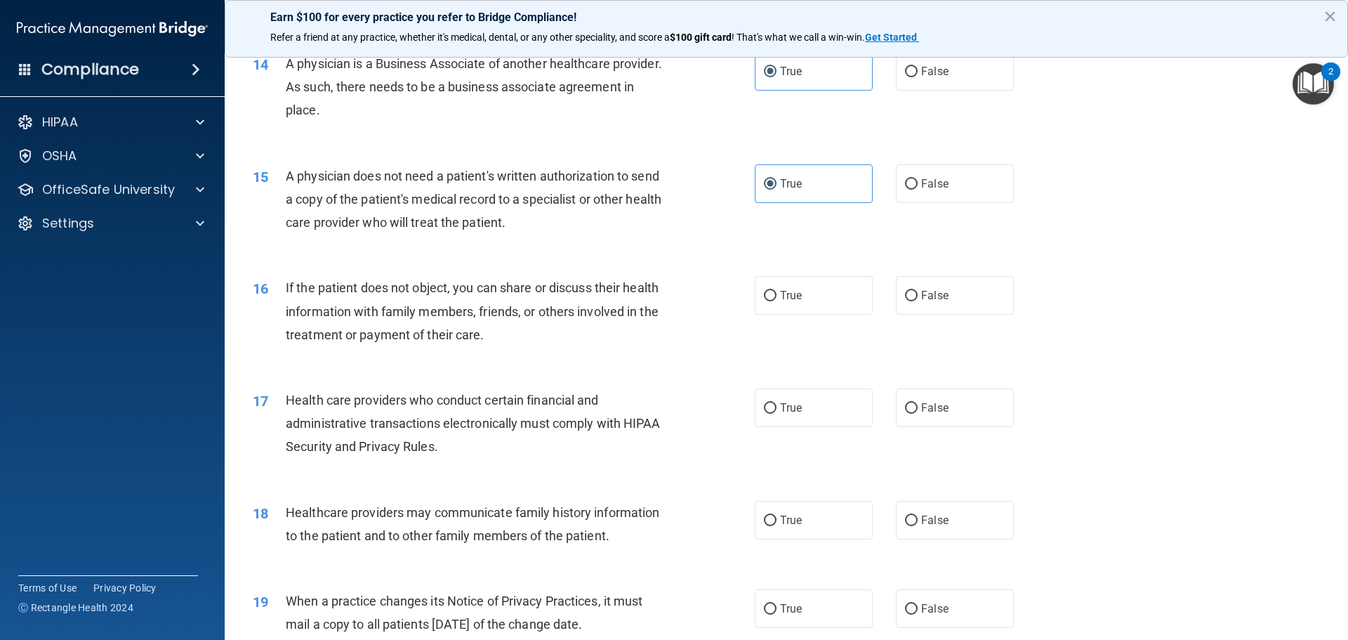
scroll to position [1405, 0]
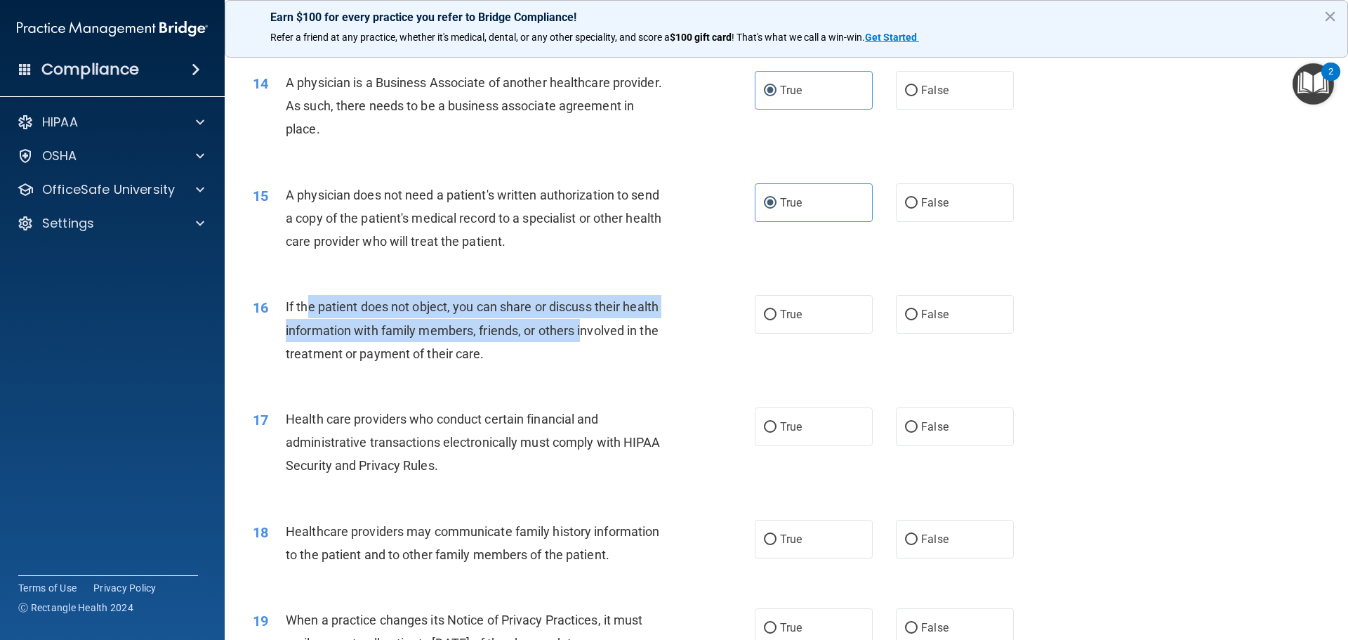
drag, startPoint x: 310, startPoint y: 301, endPoint x: 583, endPoint y: 336, distance: 275.5
click at [583, 334] on span "If the patient does not object, you can share or discuss their health informati…" at bounding box center [472, 329] width 373 height 61
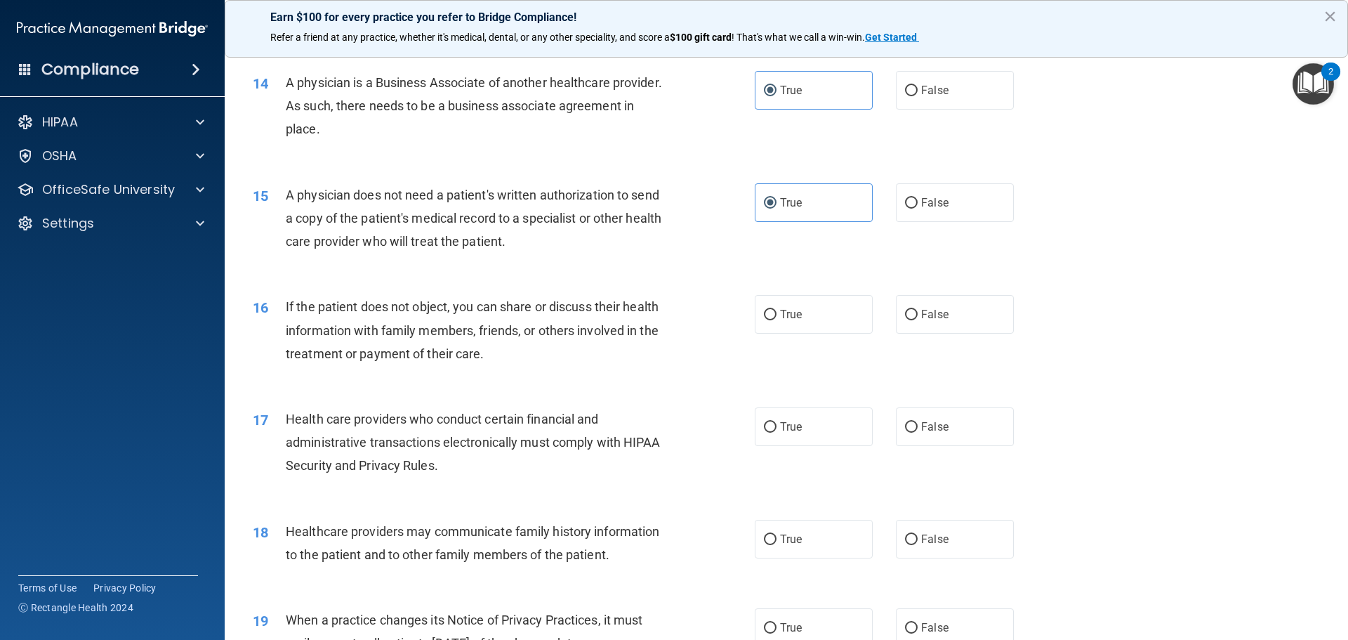
click at [576, 378] on div "16 If the patient does not object, you can share or discuss their health inform…" at bounding box center [786, 333] width 1089 height 112
click at [931, 315] on span "False" at bounding box center [934, 314] width 27 height 13
click at [918, 315] on input "False" at bounding box center [911, 315] width 13 height 11
radio input "true"
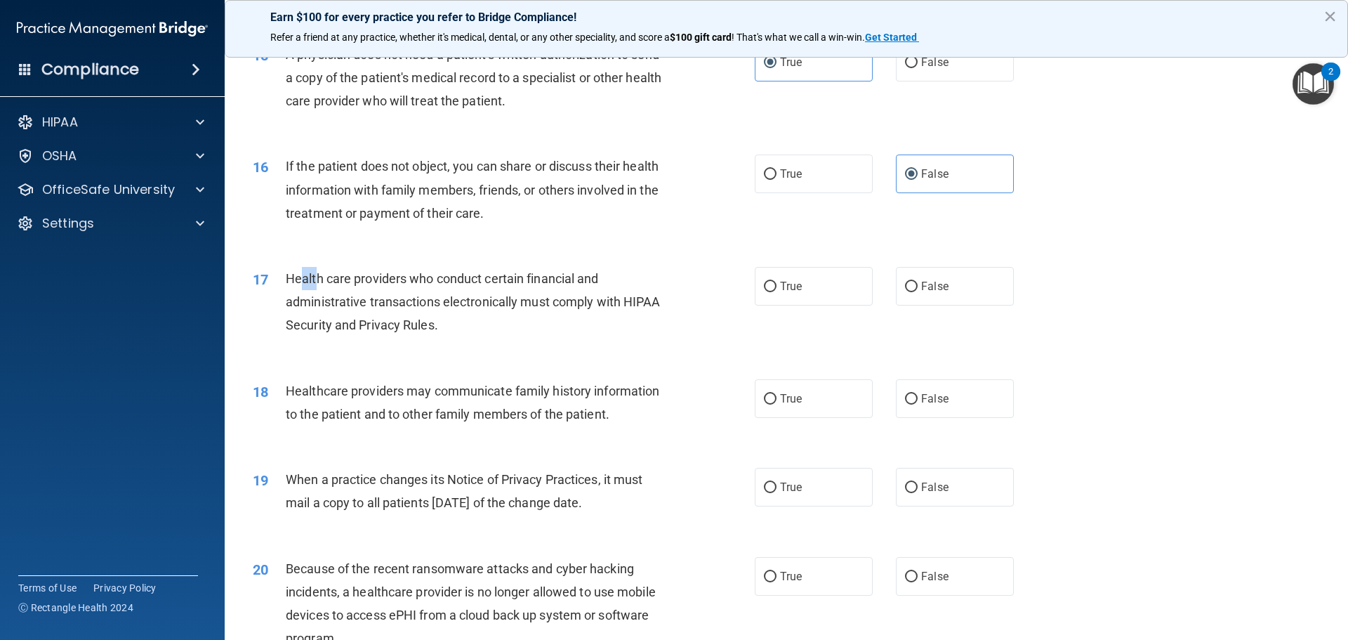
drag, startPoint x: 303, startPoint y: 273, endPoint x: 365, endPoint y: 293, distance: 64.9
click at [341, 284] on span "Health care providers who conduct certain financial and administrative transact…" at bounding box center [473, 301] width 375 height 61
click at [449, 334] on div "Health care providers who conduct certain financial and administrative transact…" at bounding box center [482, 302] width 393 height 70
click at [836, 296] on label "True" at bounding box center [814, 286] width 118 height 39
click at [777, 292] on input "True" at bounding box center [770, 287] width 13 height 11
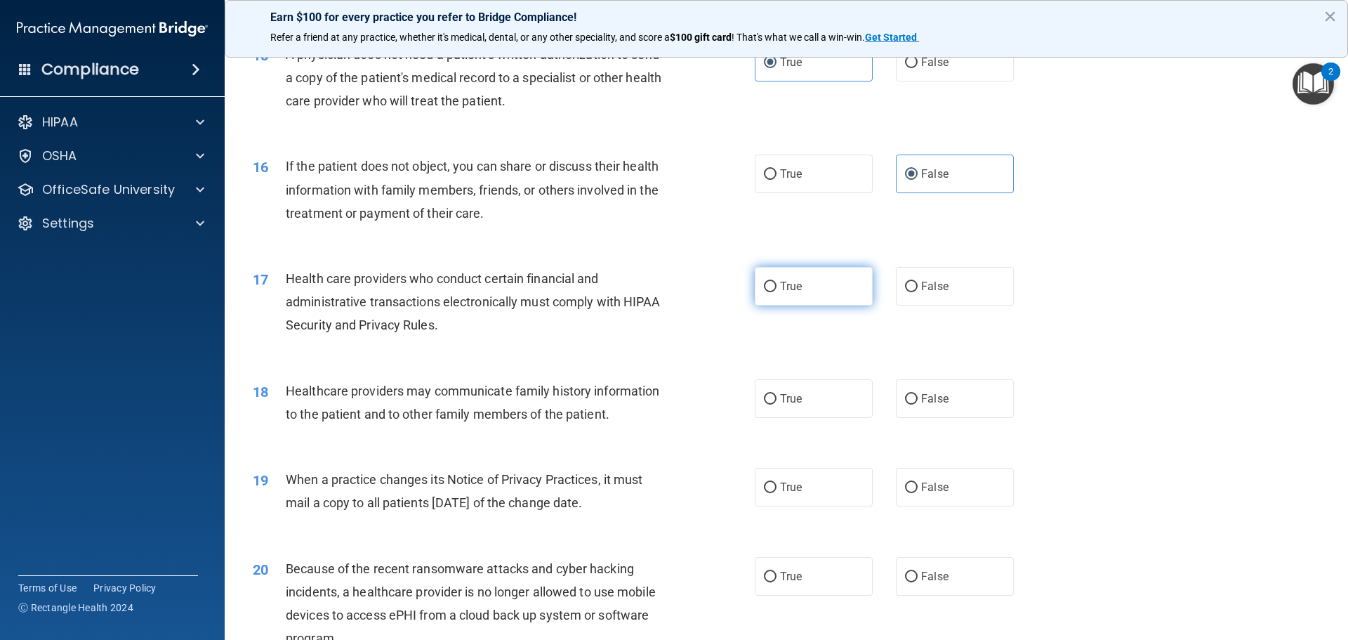
radio input "true"
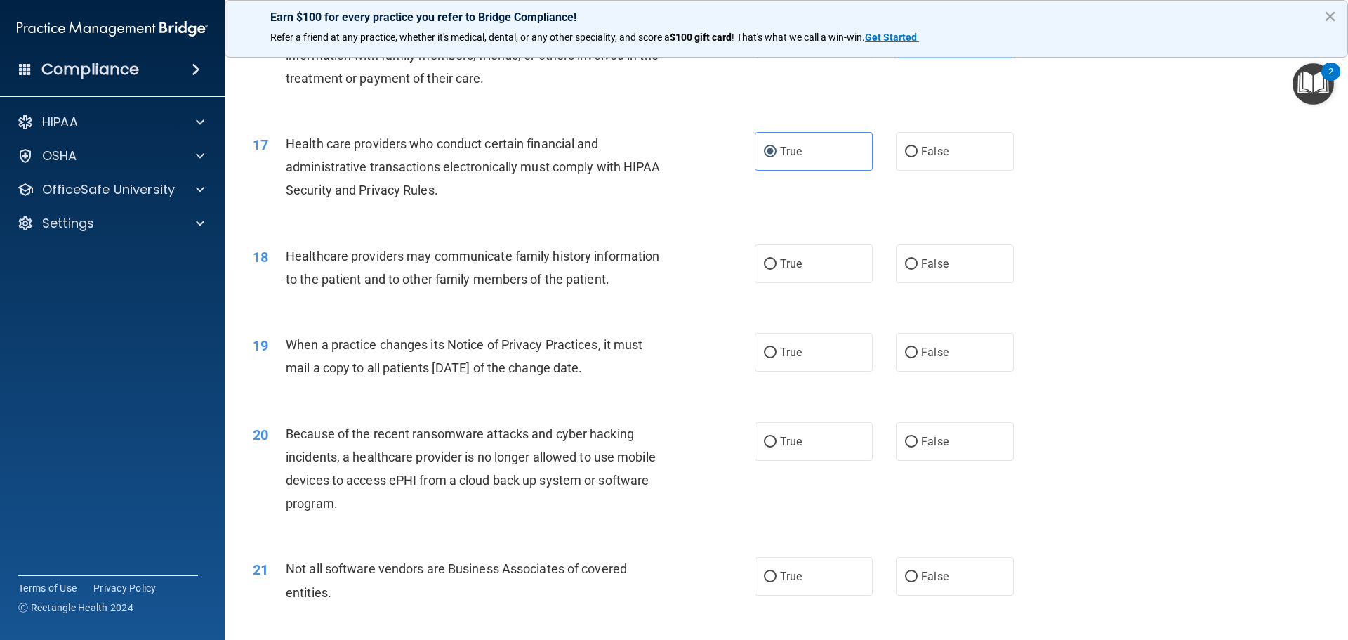
scroll to position [1686, 0]
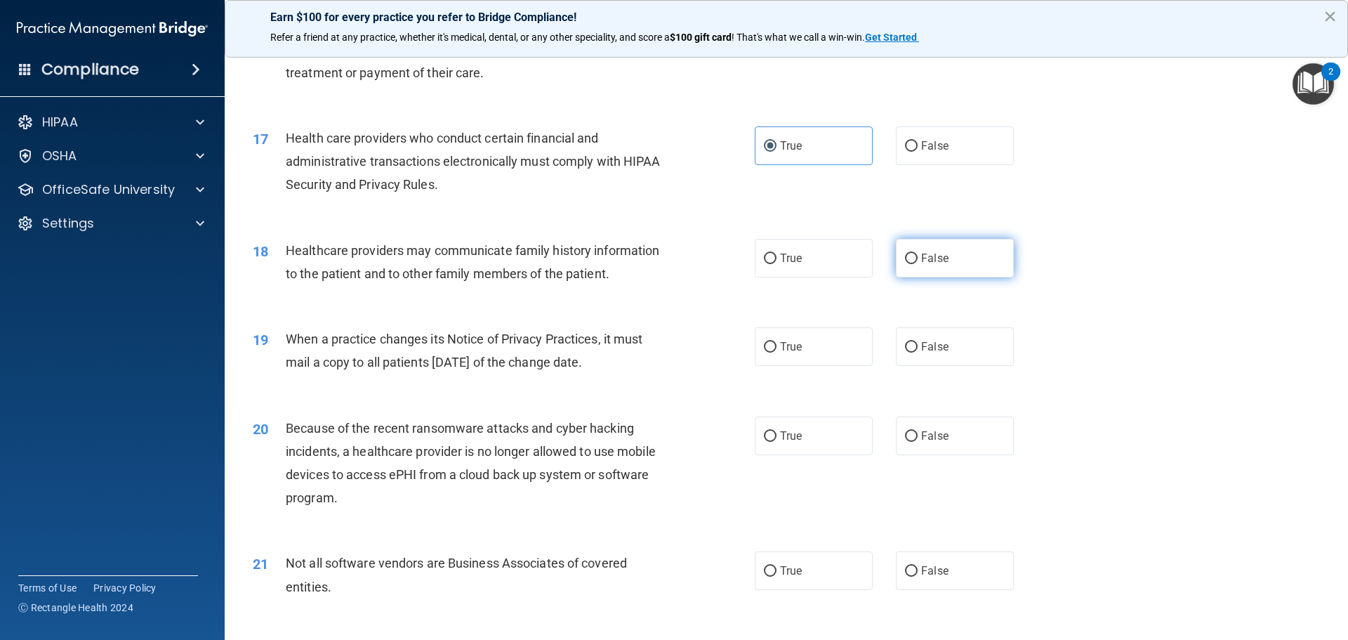
click at [962, 268] on label "False" at bounding box center [955, 258] width 118 height 39
click at [918, 264] on input "False" at bounding box center [911, 259] width 13 height 11
radio input "true"
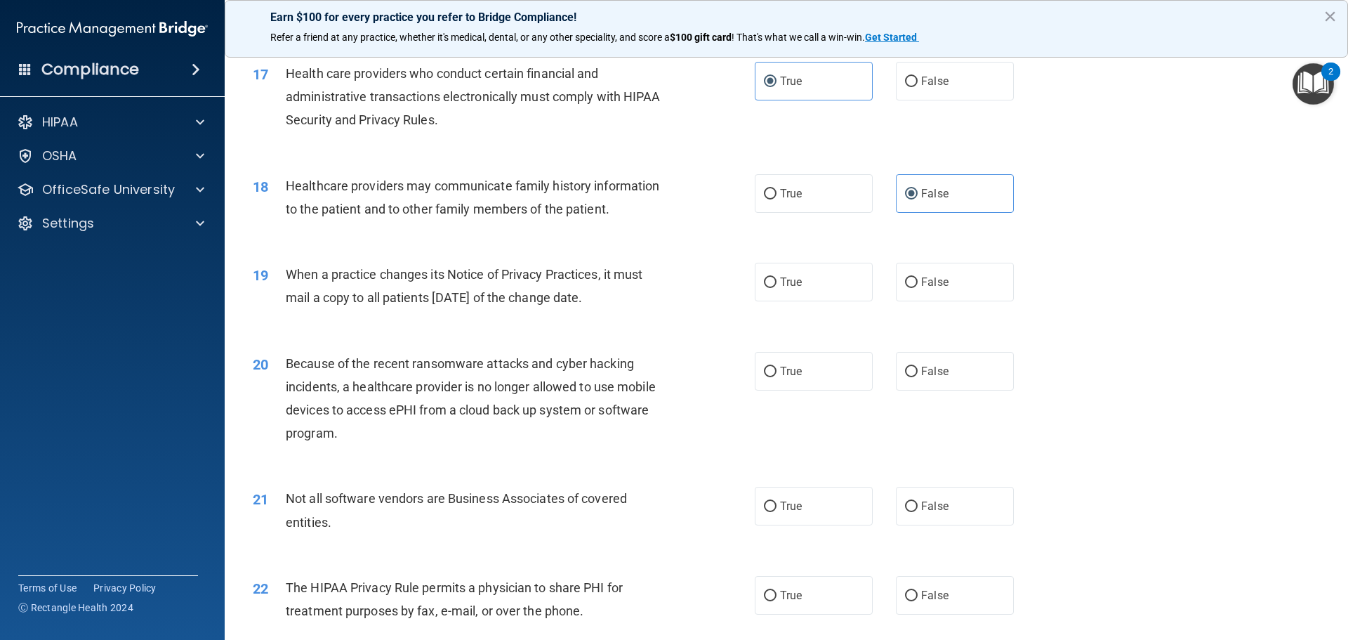
scroll to position [1826, 0]
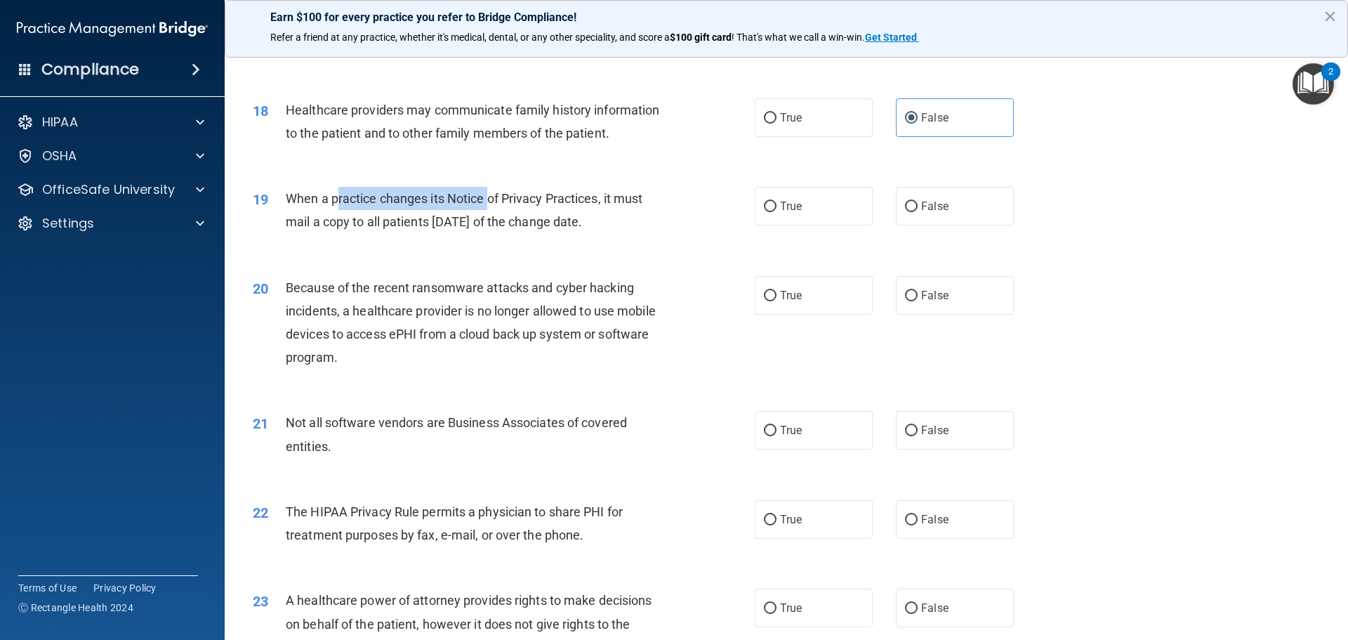
drag, startPoint x: 339, startPoint y: 207, endPoint x: 494, endPoint y: 209, distance: 154.5
click at [494, 209] on div "When a practice changes its Notice of Privacy Practices, it must mail a copy to…" at bounding box center [482, 210] width 393 height 46
click at [504, 250] on div "19 When a practice changes its Notice of Privacy Practices, it must mail a copy…" at bounding box center [786, 213] width 1089 height 88
click at [773, 204] on label "True" at bounding box center [814, 206] width 118 height 39
click at [773, 204] on input "True" at bounding box center [770, 207] width 13 height 11
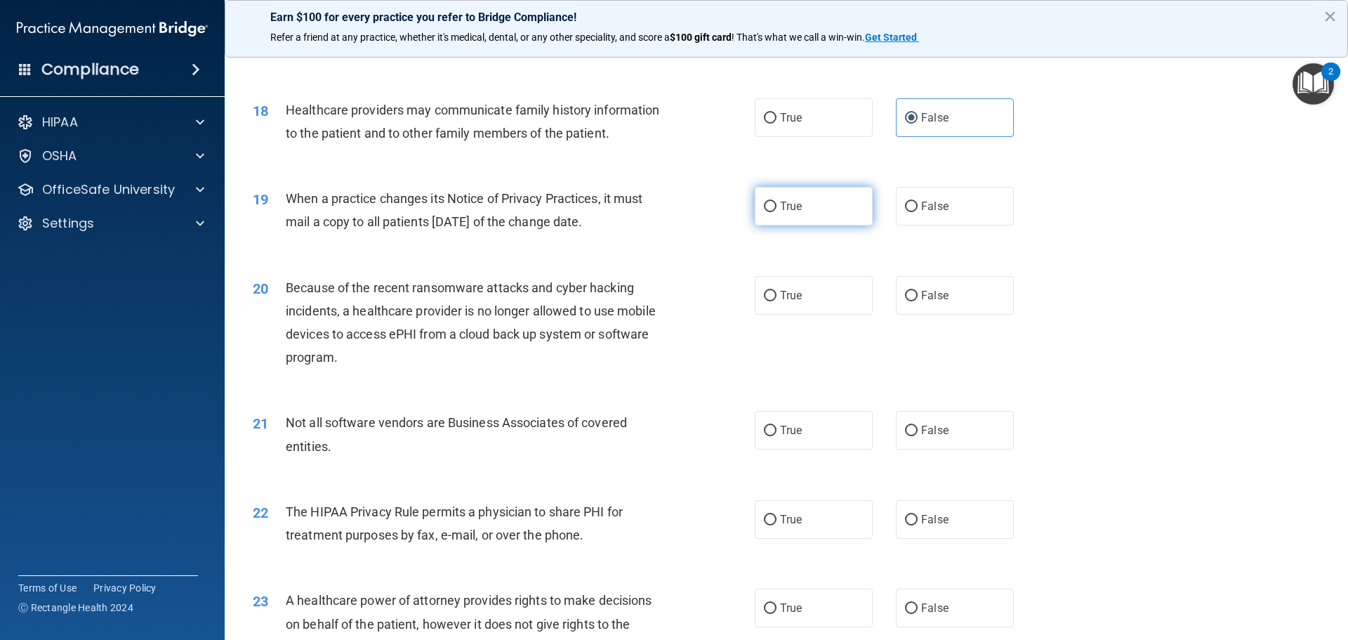
radio input "true"
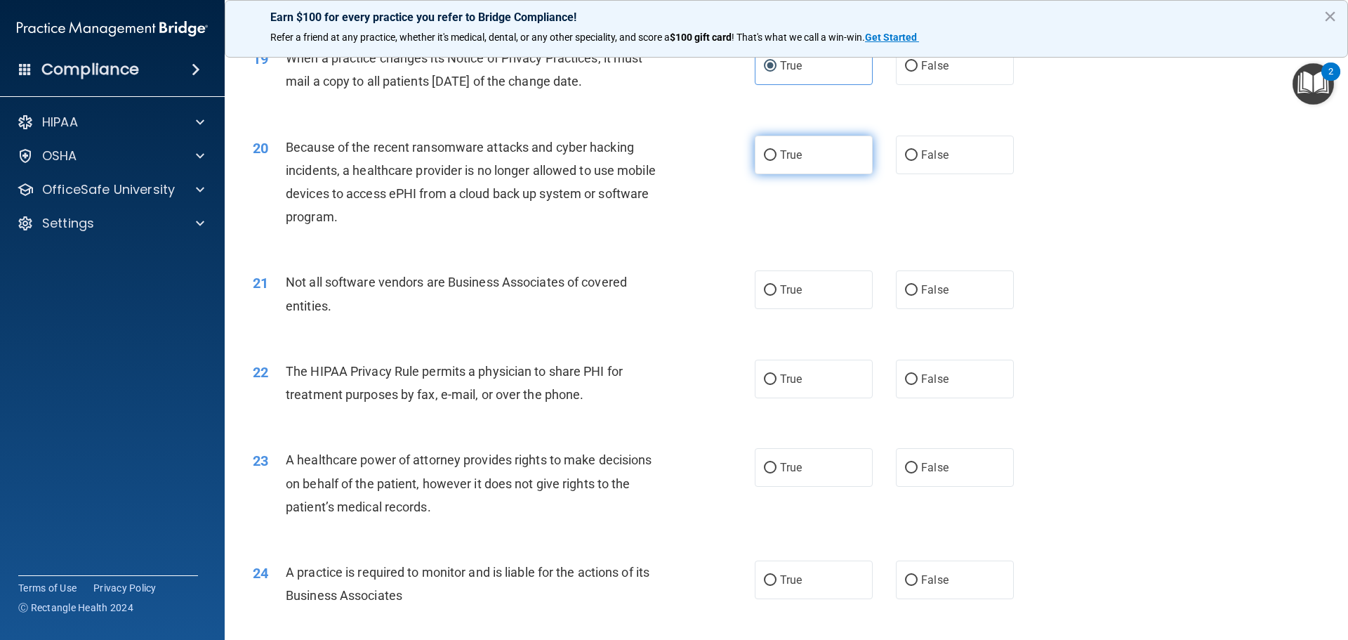
click at [756, 155] on label "True" at bounding box center [814, 155] width 118 height 39
click at [764, 155] on input "True" at bounding box center [770, 155] width 13 height 11
radio input "true"
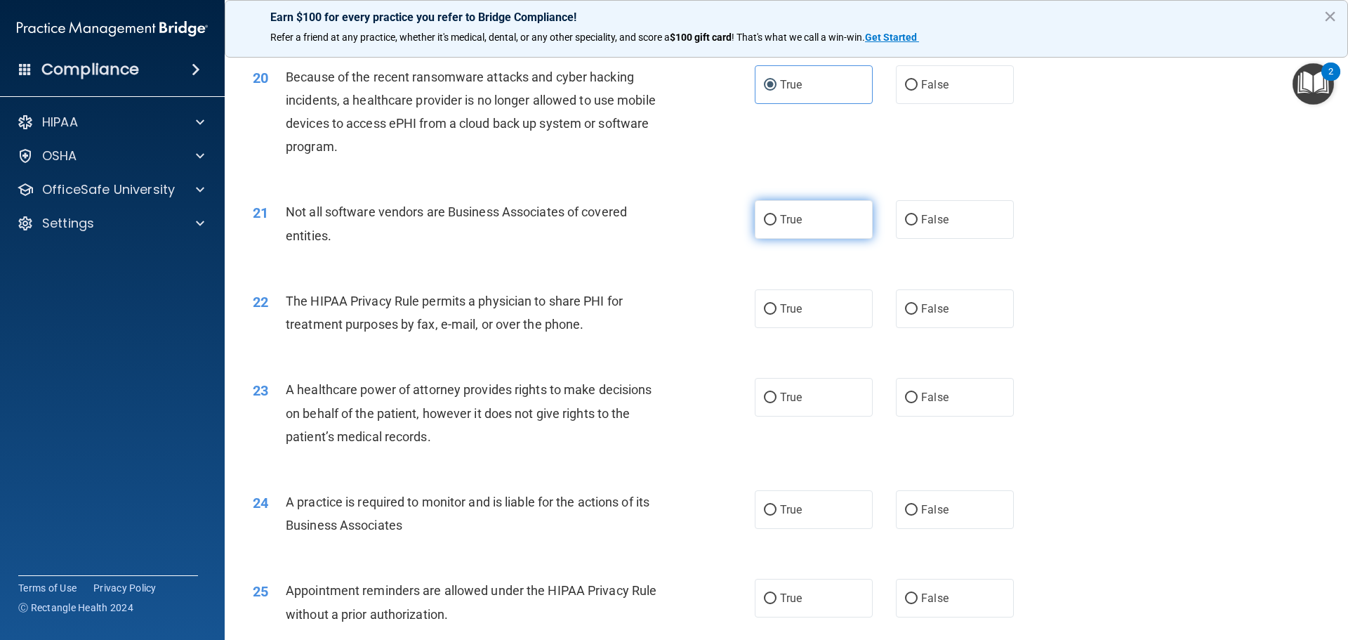
click at [826, 216] on label "True" at bounding box center [814, 219] width 118 height 39
click at [777, 216] on input "True" at bounding box center [770, 220] width 13 height 11
radio input "true"
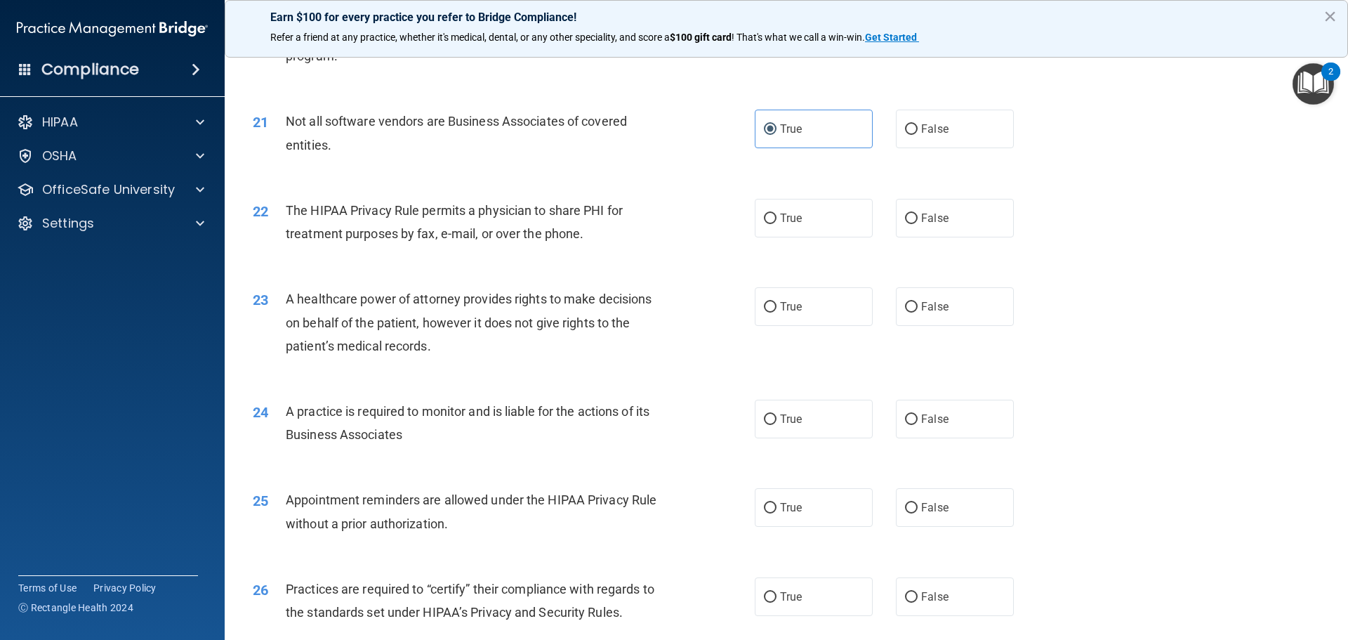
scroll to position [2107, 0]
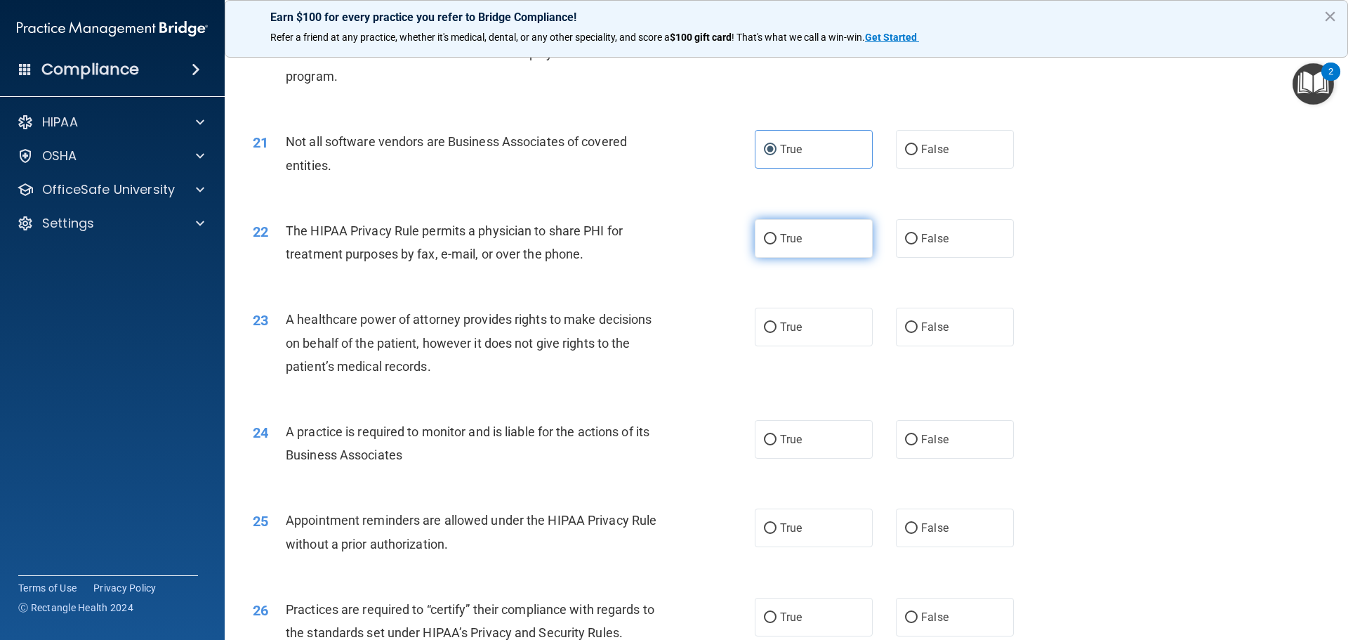
click at [803, 238] on label "True" at bounding box center [814, 238] width 118 height 39
click at [777, 238] on input "True" at bounding box center [770, 239] width 13 height 11
radio input "true"
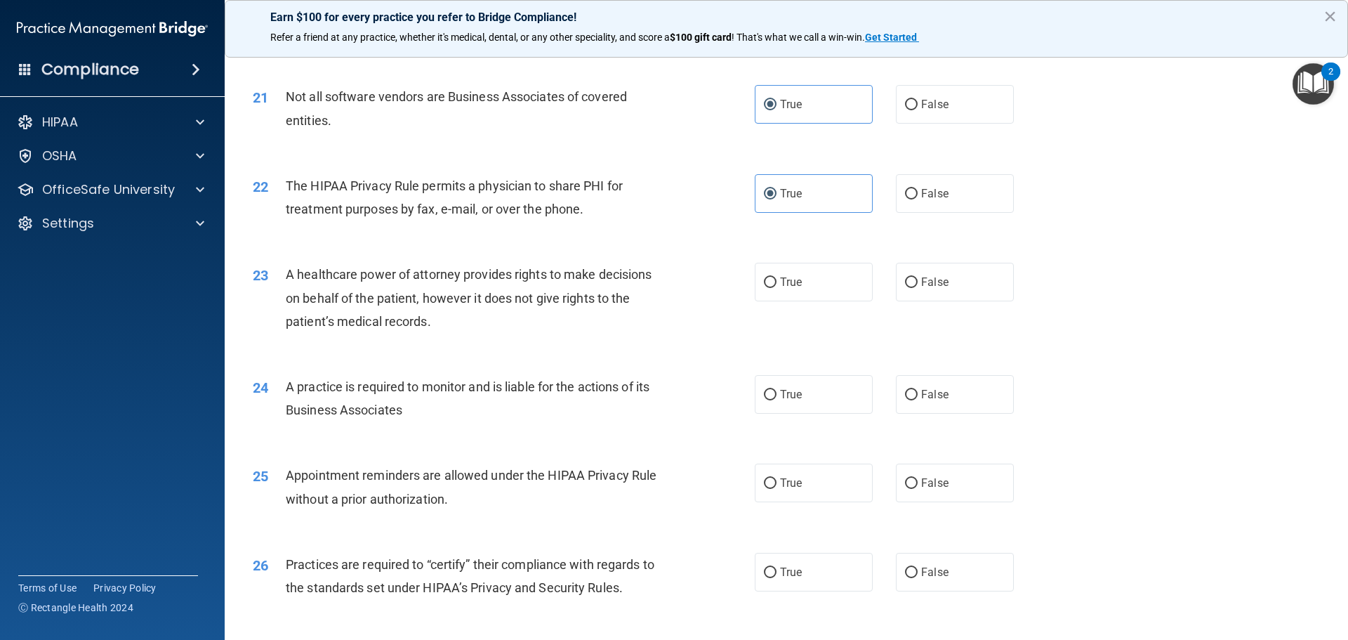
scroll to position [2177, 0]
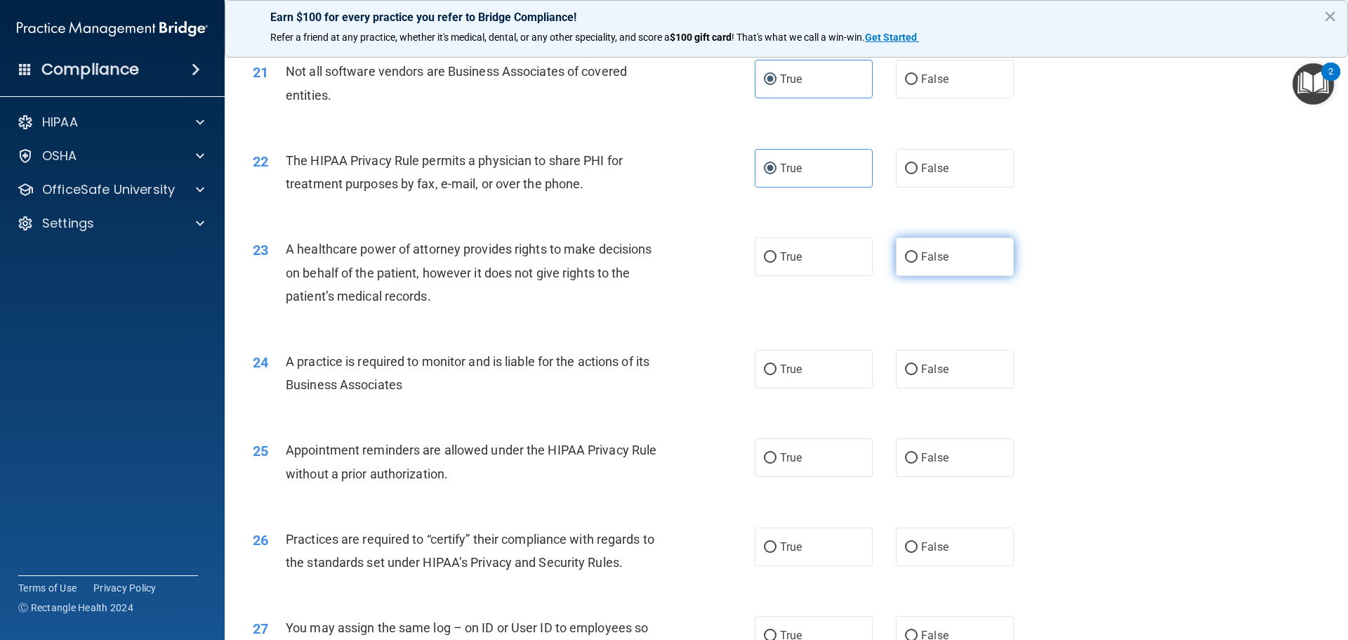
click at [947, 263] on label "False" at bounding box center [955, 256] width 118 height 39
click at [918, 263] on input "False" at bounding box center [911, 257] width 13 height 11
radio input "true"
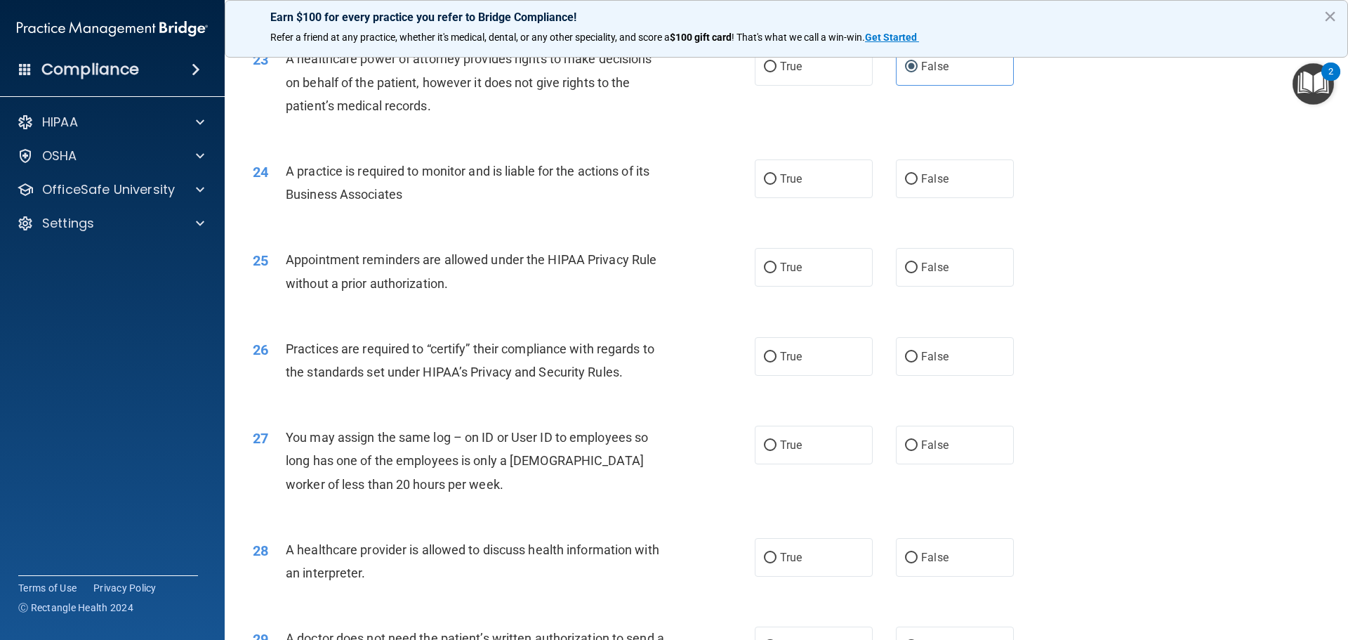
scroll to position [2388, 0]
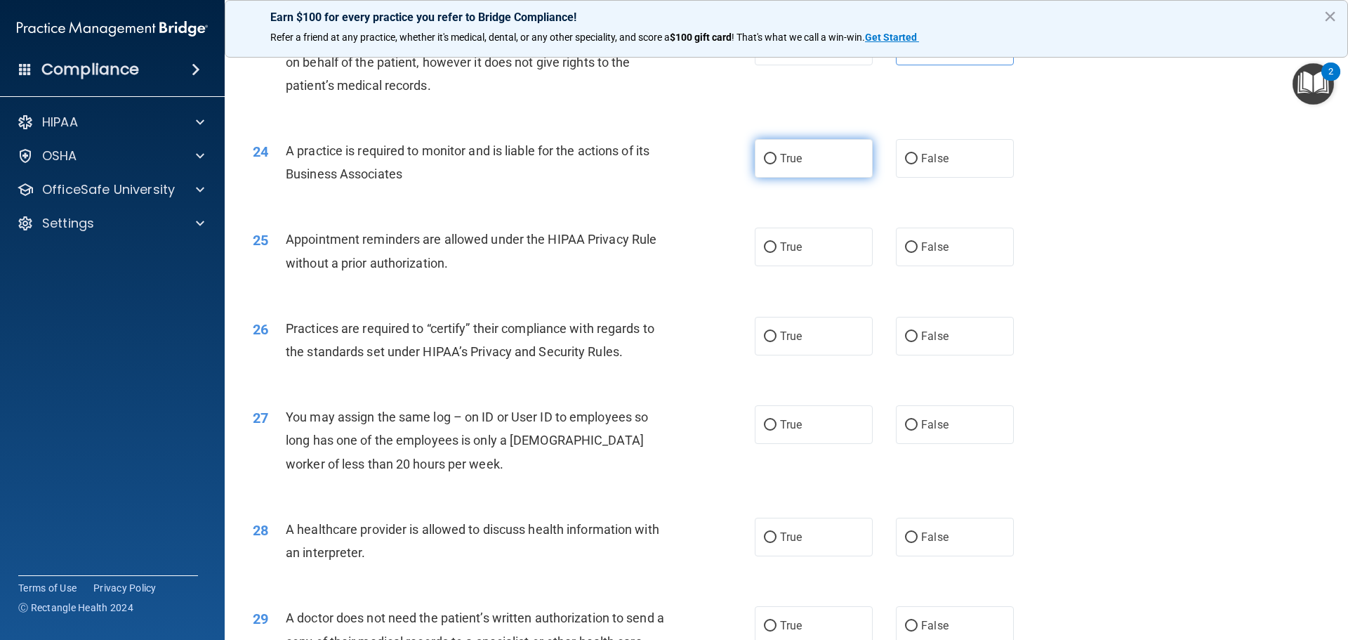
click at [792, 162] on span "True" at bounding box center [791, 158] width 22 height 13
click at [777, 162] on input "True" at bounding box center [770, 159] width 13 height 11
radio input "true"
click at [808, 243] on label "True" at bounding box center [814, 247] width 118 height 39
click at [777, 243] on input "True" at bounding box center [770, 247] width 13 height 11
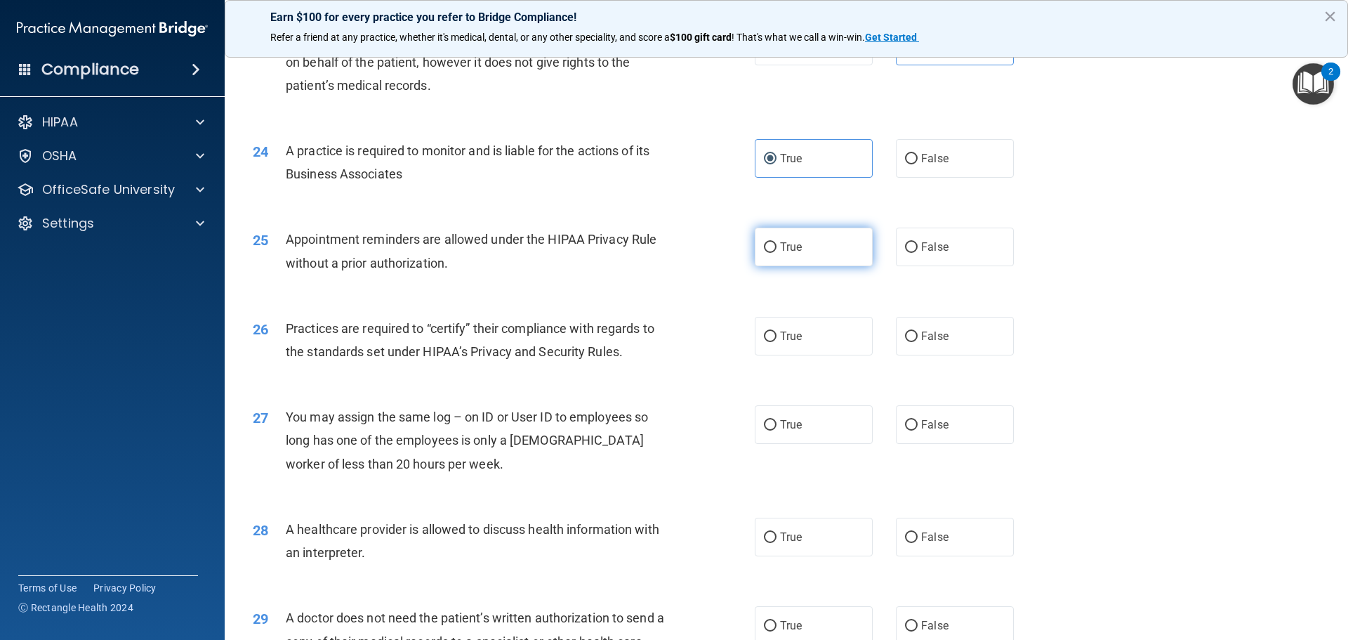
radio input "true"
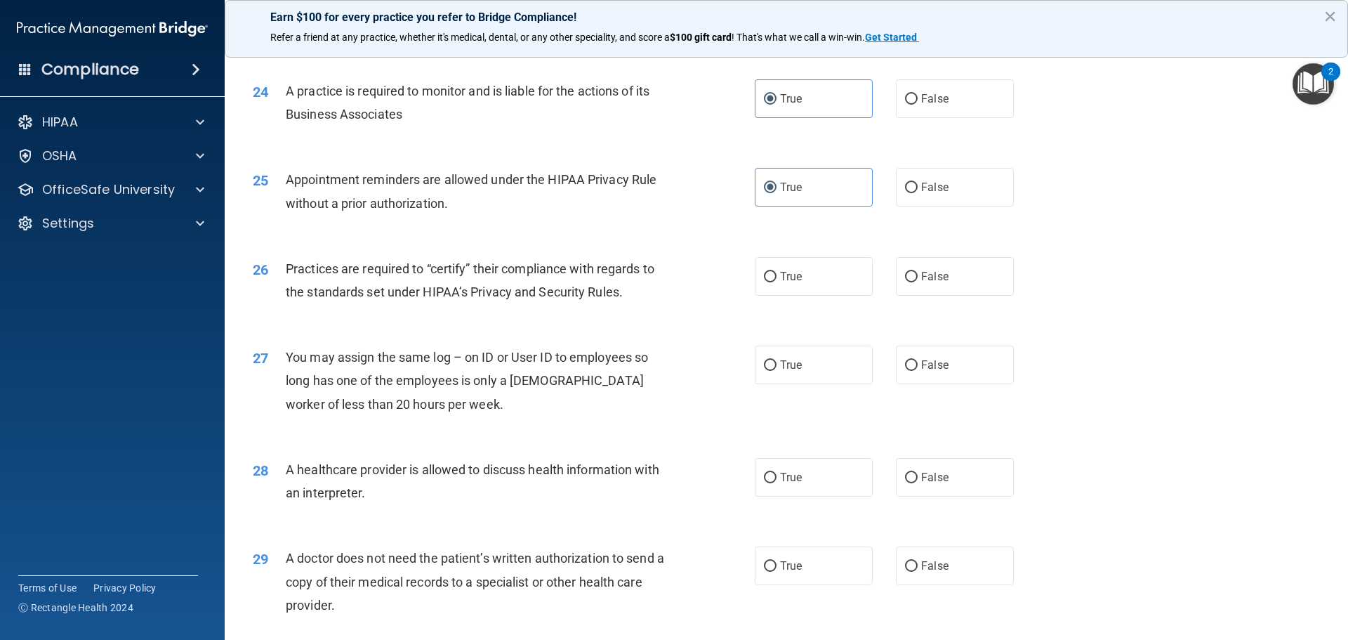
scroll to position [2528, 0]
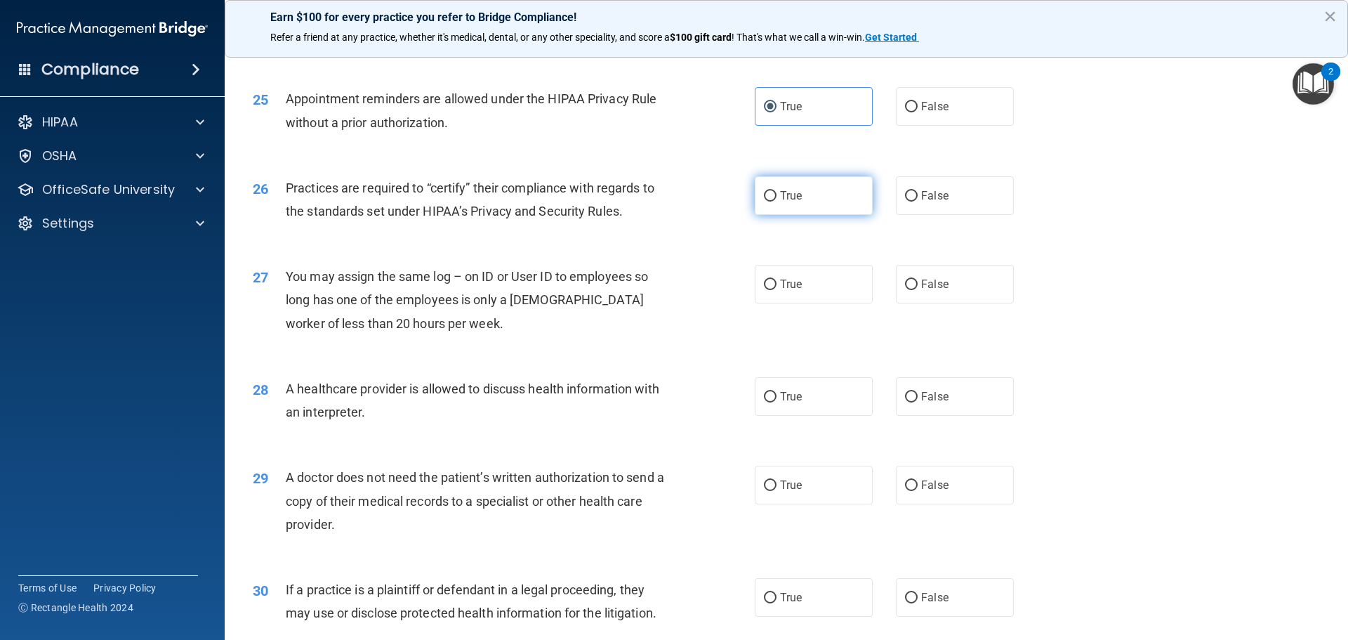
click at [777, 202] on label "True" at bounding box center [814, 195] width 118 height 39
click at [777, 202] on input "True" at bounding box center [770, 196] width 13 height 11
radio input "true"
click at [934, 285] on span "False" at bounding box center [934, 283] width 27 height 13
click at [918, 285] on input "False" at bounding box center [911, 285] width 13 height 11
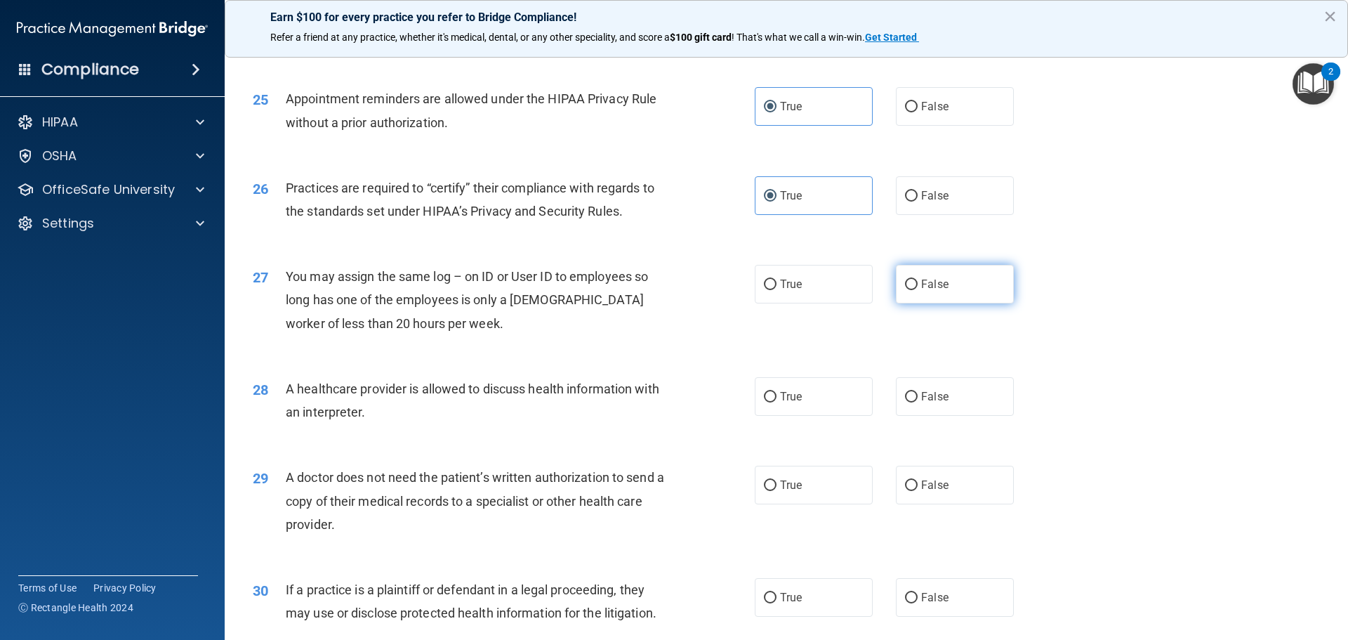
radio input "true"
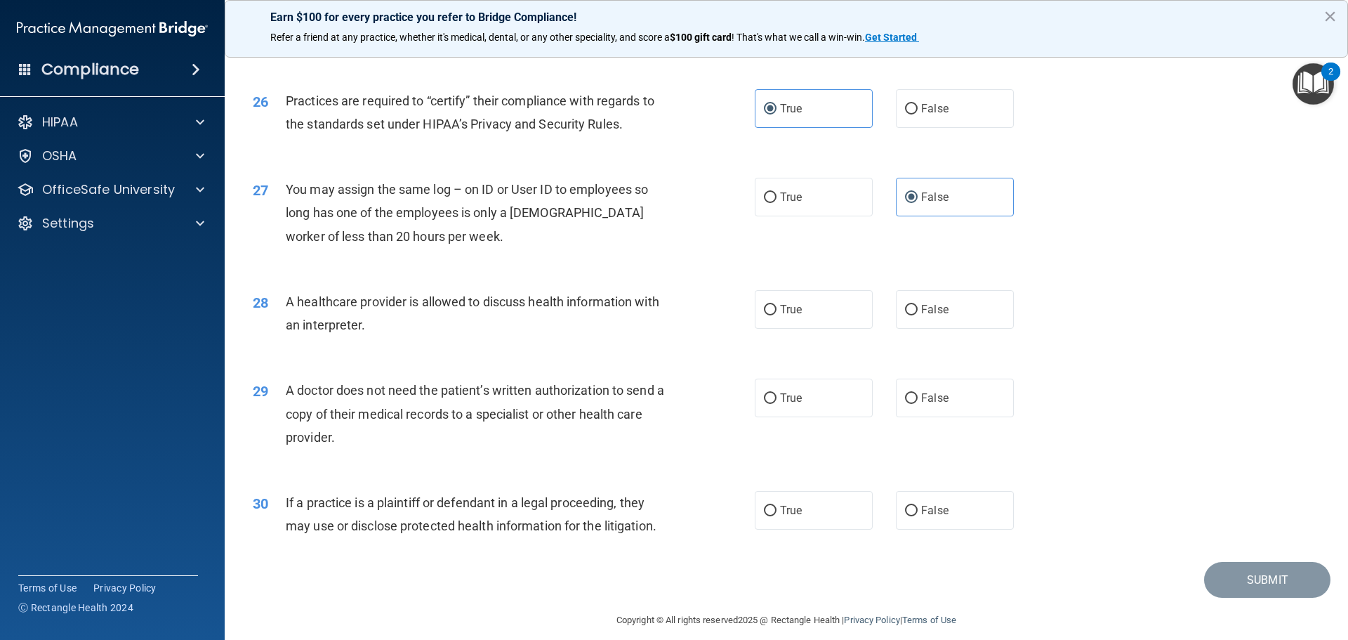
scroll to position [2630, 0]
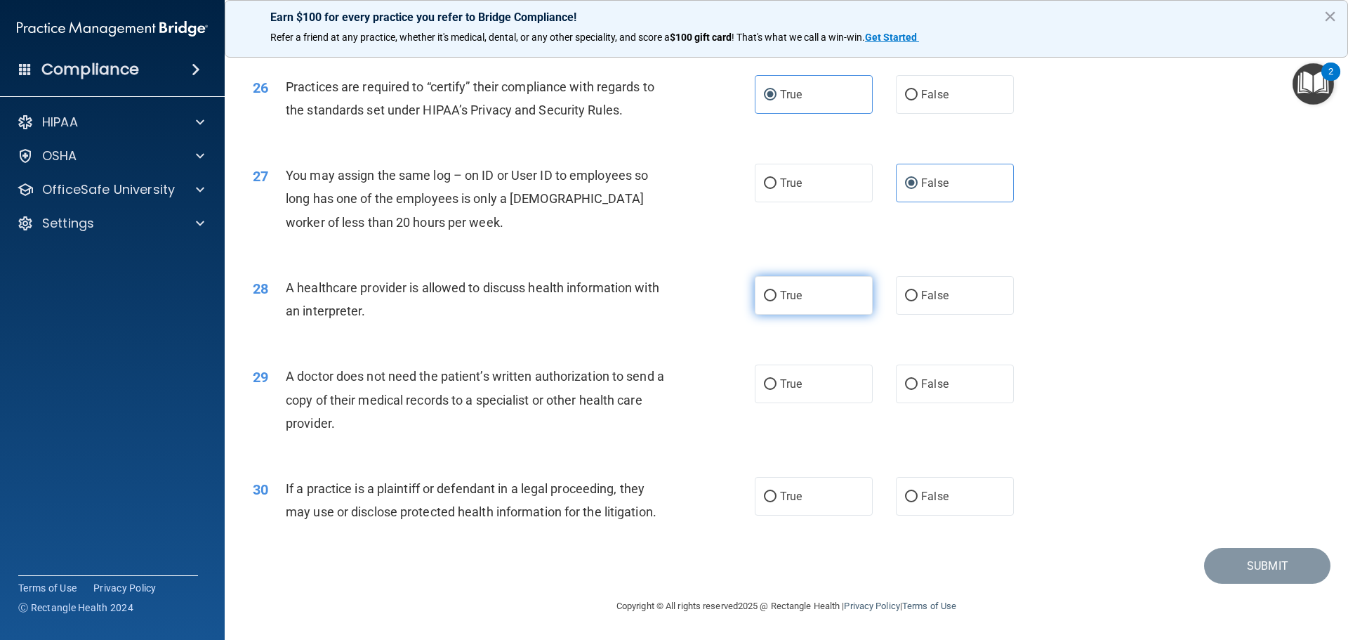
click at [848, 302] on label "True" at bounding box center [814, 295] width 118 height 39
click at [777, 301] on input "True" at bounding box center [770, 296] width 13 height 11
radio input "true"
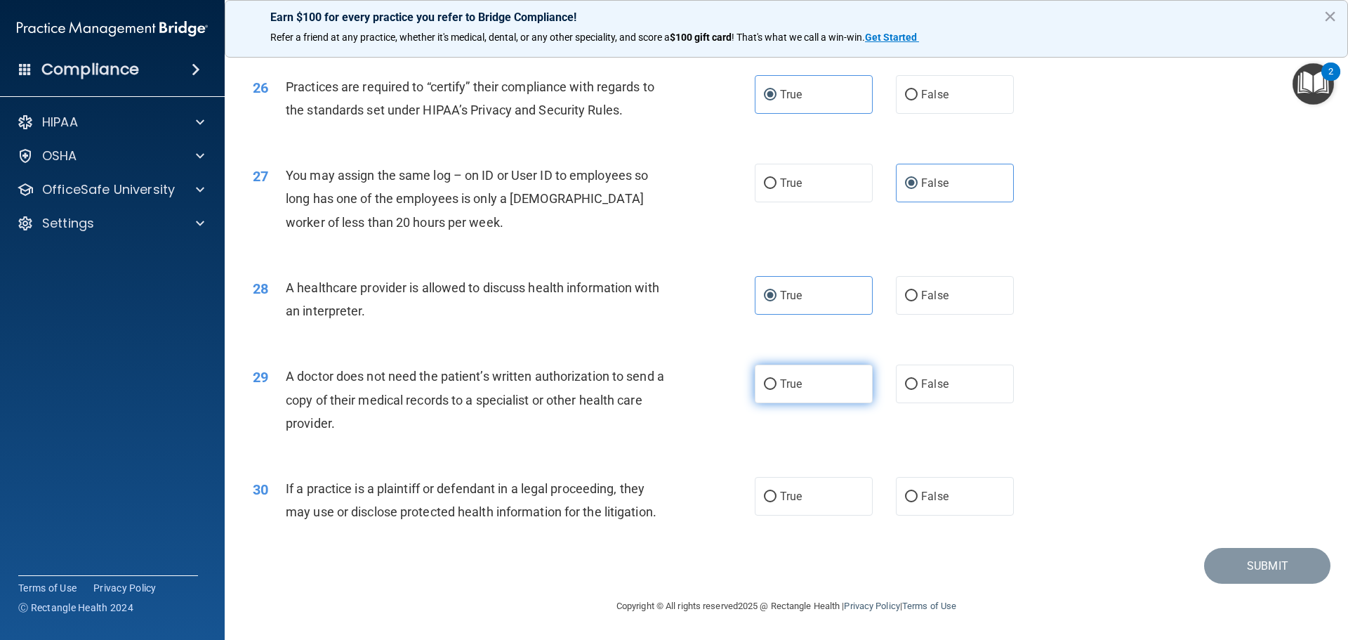
click at [808, 379] on label "True" at bounding box center [814, 384] width 118 height 39
click at [777, 379] on input "True" at bounding box center [770, 384] width 13 height 11
radio input "true"
click at [802, 513] on label "True" at bounding box center [814, 496] width 118 height 39
click at [777, 502] on input "True" at bounding box center [770, 497] width 13 height 11
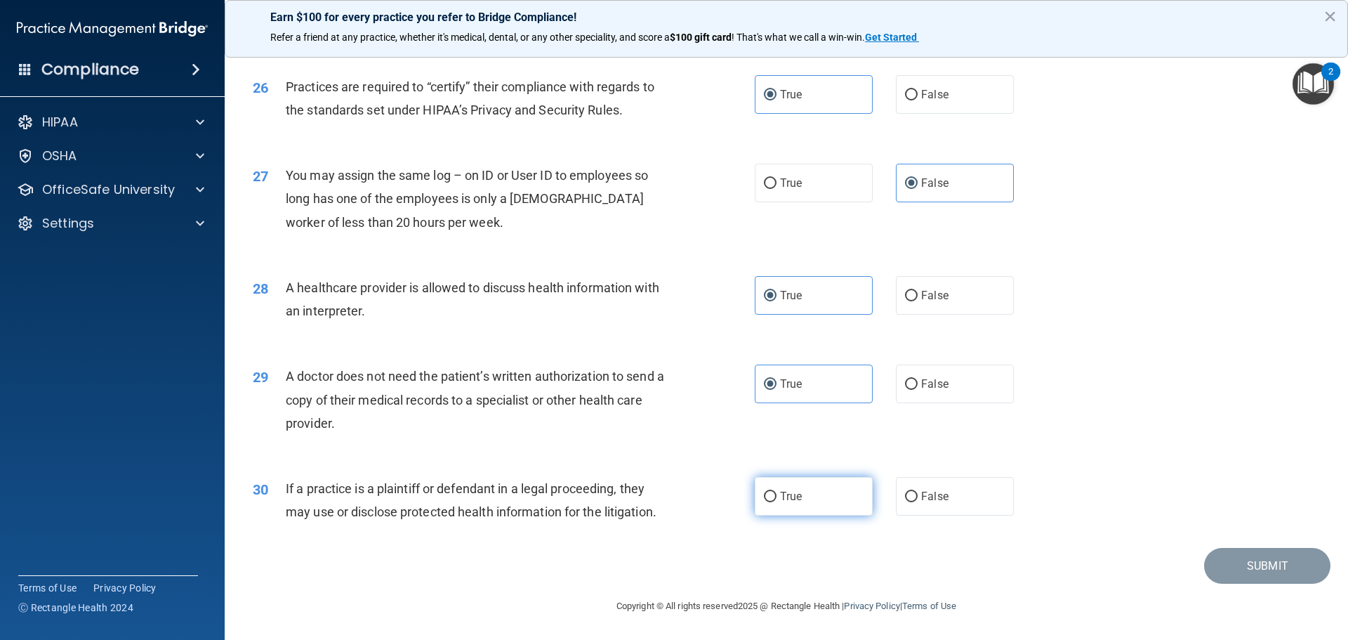
radio input "true"
click at [1230, 562] on button "Submit" at bounding box center [1267, 566] width 126 height 36
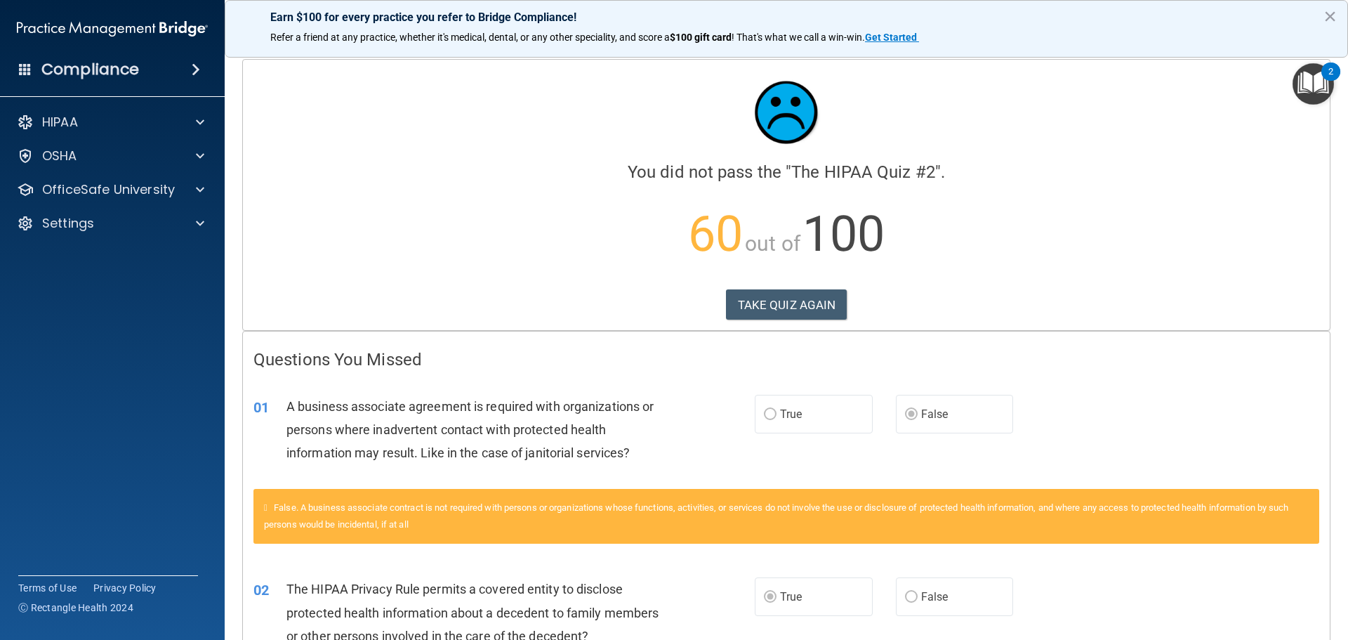
click at [1331, 13] on button "×" at bounding box center [1330, 16] width 13 height 22
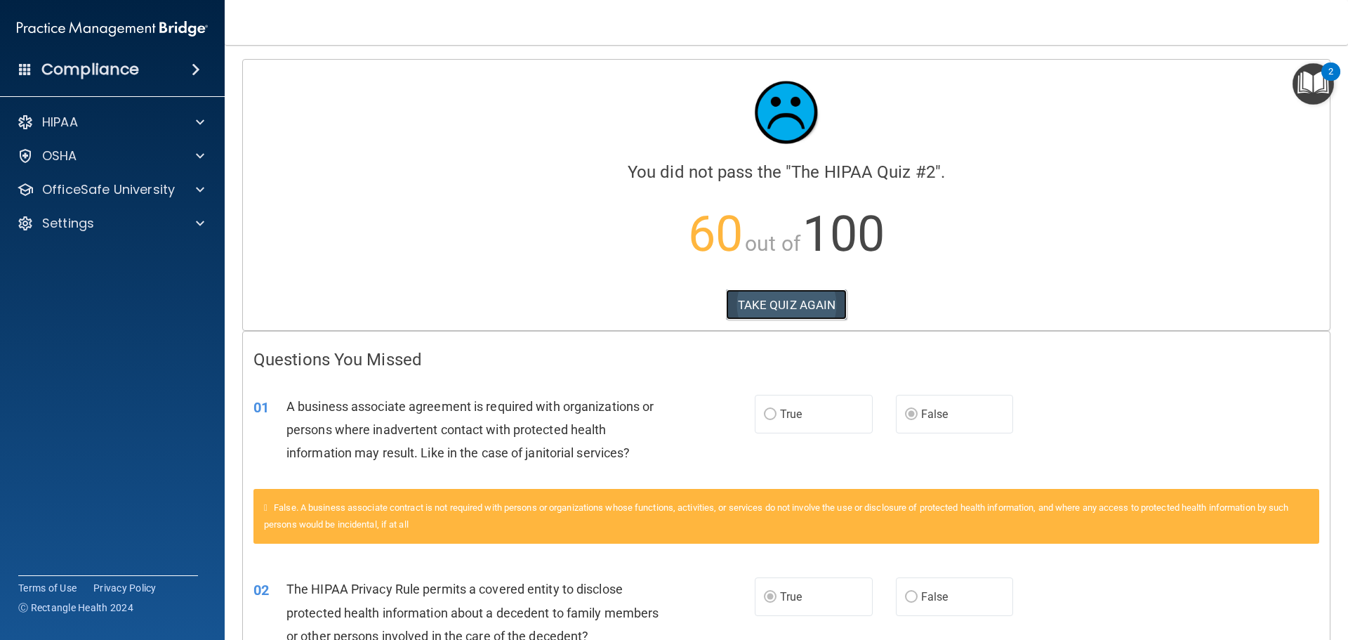
click at [802, 302] on button "TAKE QUIZ AGAIN" at bounding box center [787, 304] width 122 height 31
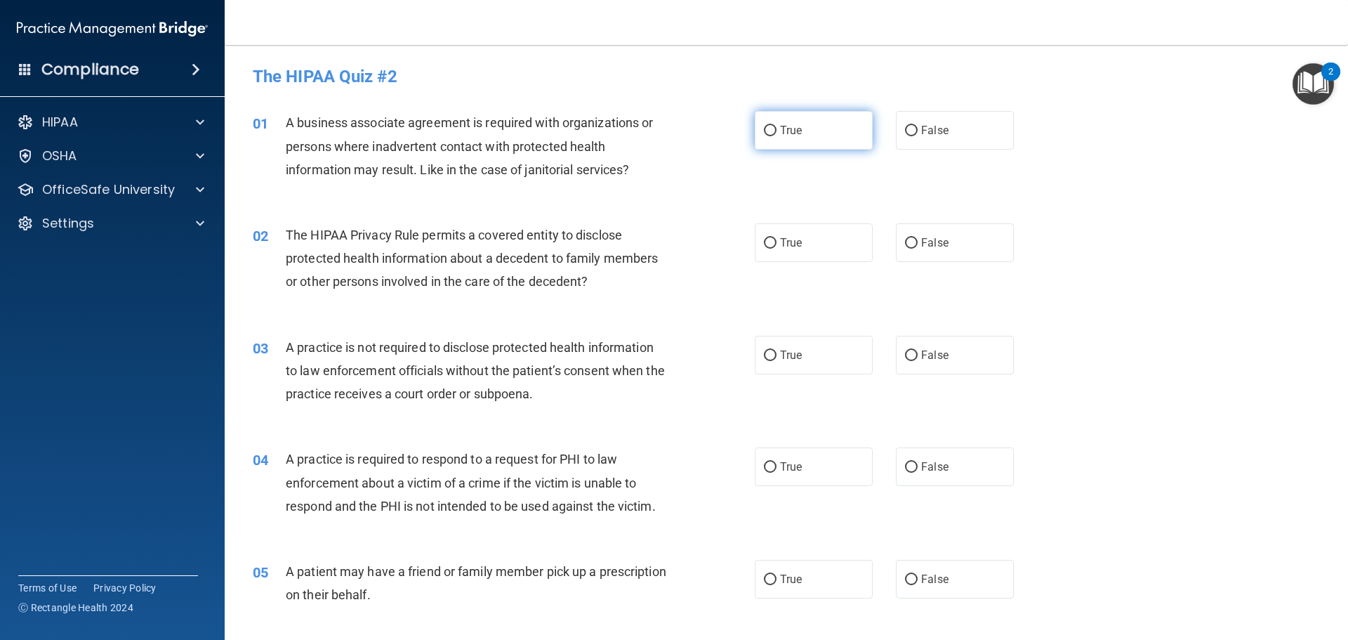
click at [860, 124] on label "True" at bounding box center [814, 130] width 118 height 39
click at [777, 126] on input "True" at bounding box center [770, 131] width 13 height 11
radio input "true"
click at [925, 123] on label "False" at bounding box center [955, 130] width 118 height 39
click at [918, 126] on input "False" at bounding box center [911, 131] width 13 height 11
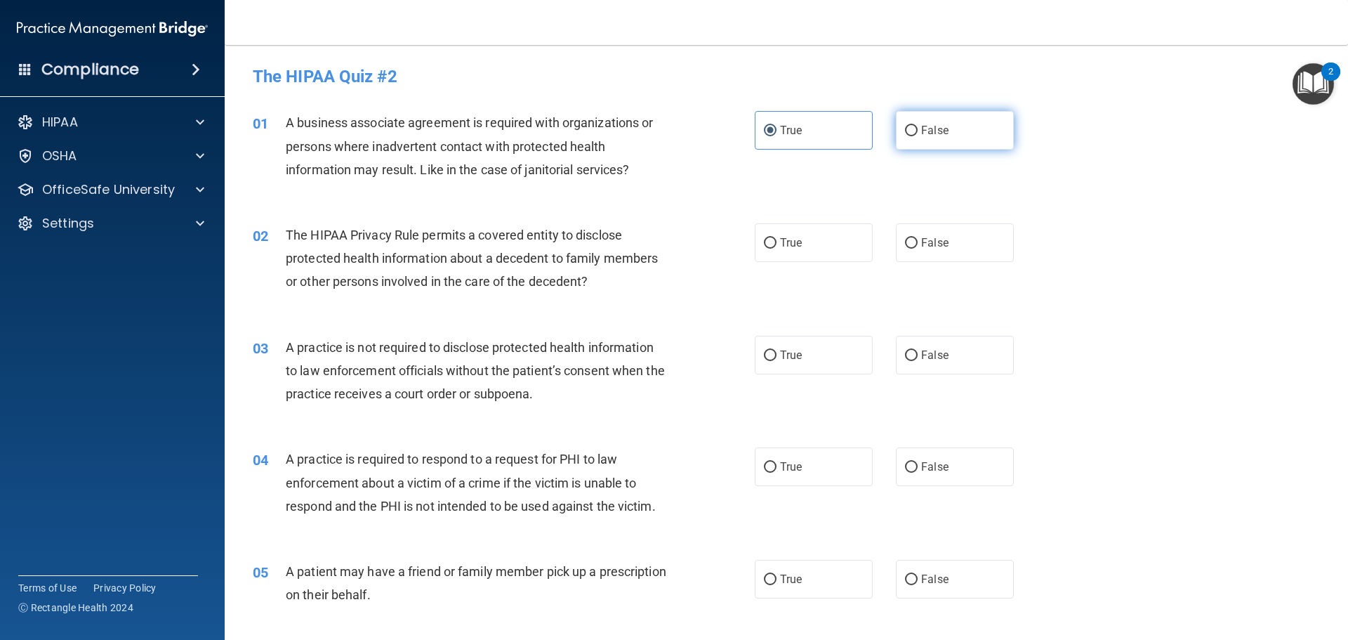
radio input "true"
radio input "false"
click at [833, 226] on label "True" at bounding box center [814, 242] width 118 height 39
click at [777, 238] on input "True" at bounding box center [770, 243] width 13 height 11
radio input "true"
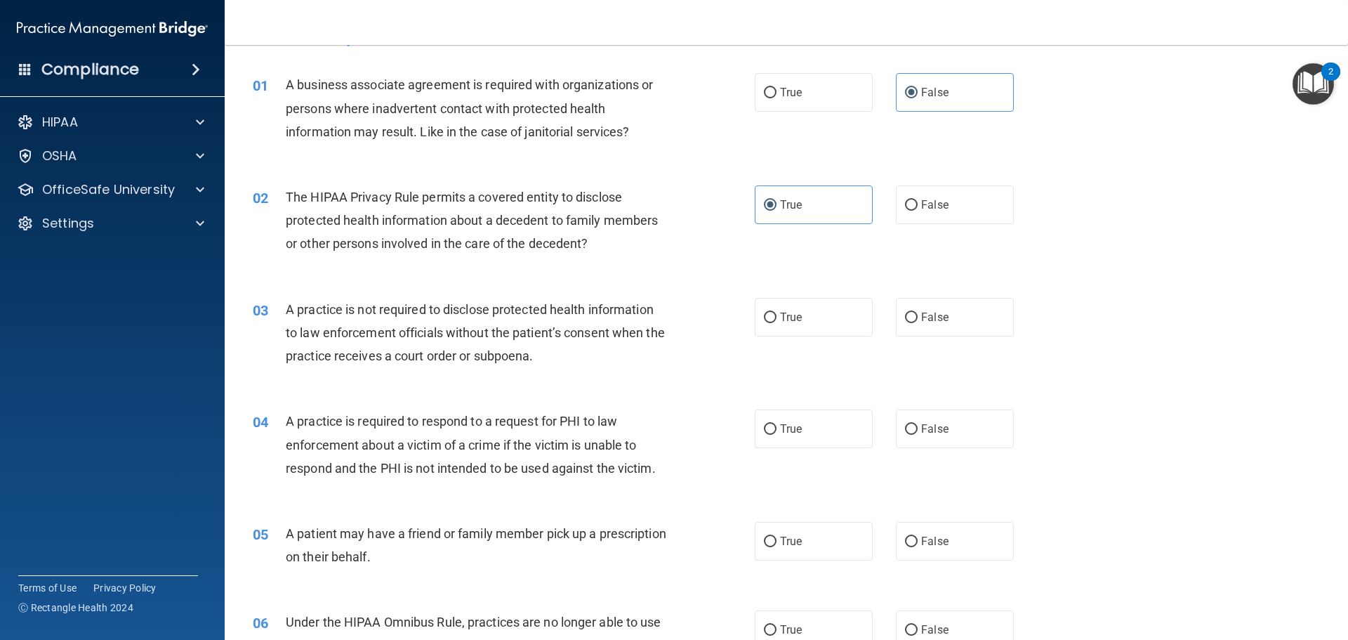
scroll to position [70, 0]
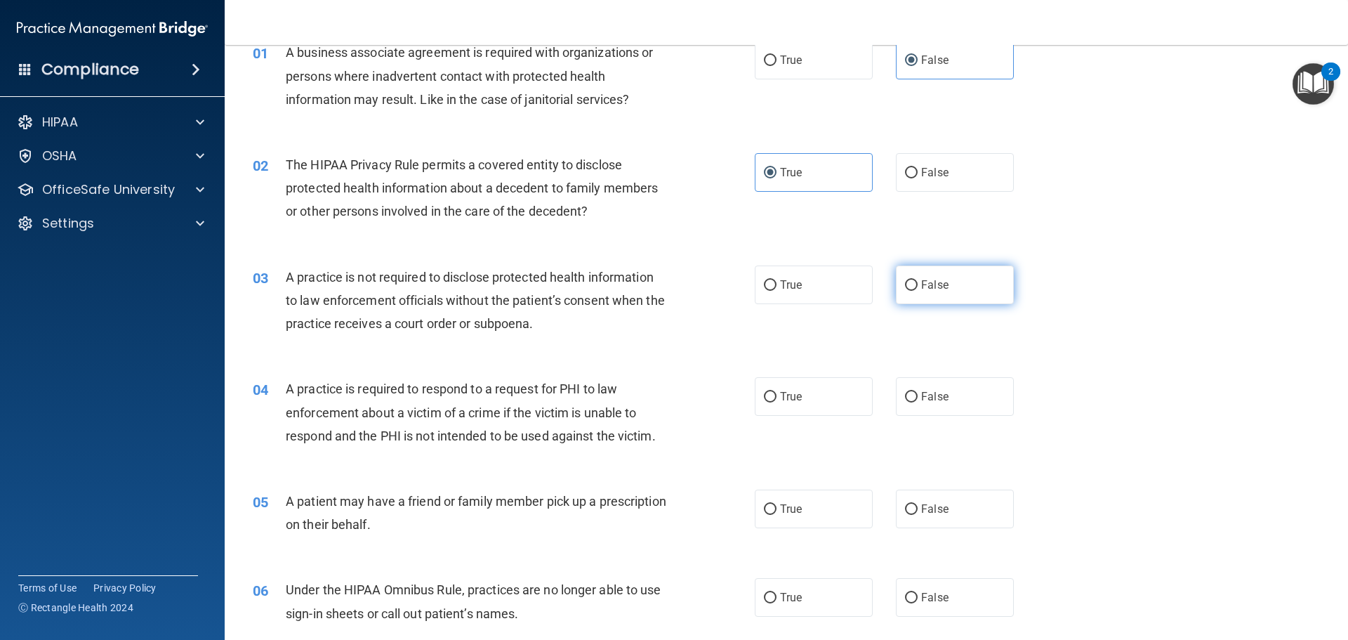
click at [911, 289] on input "False" at bounding box center [911, 285] width 13 height 11
radio input "true"
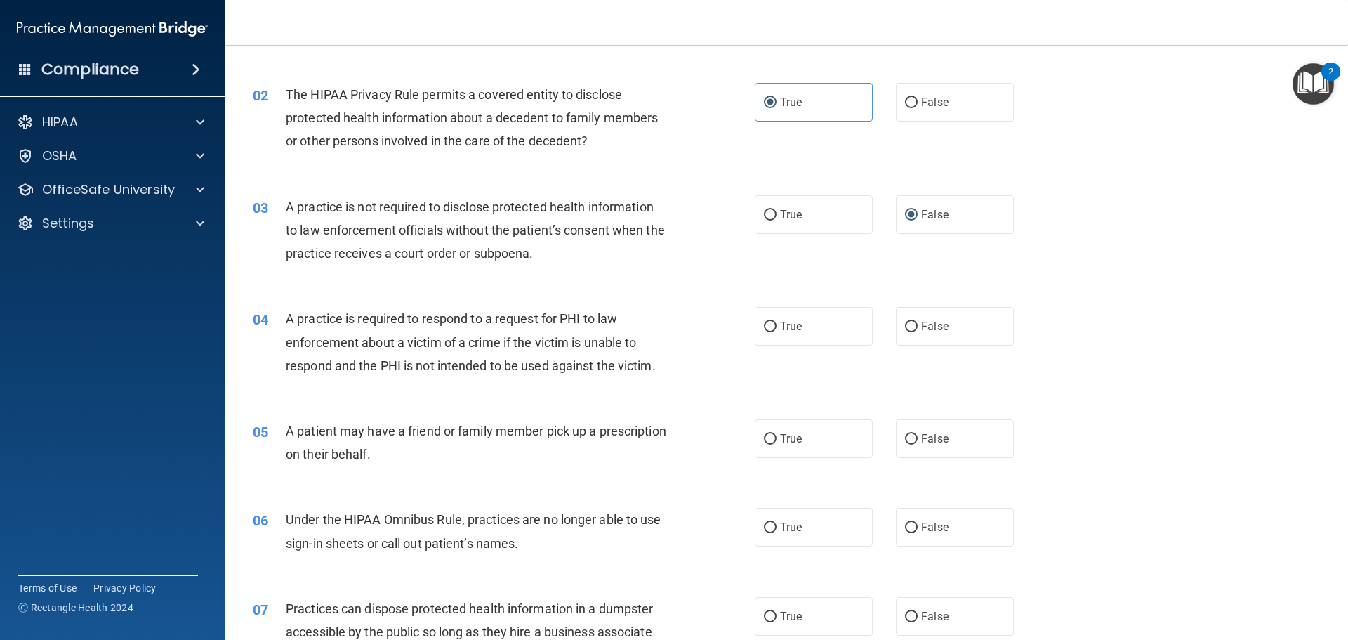
scroll to position [211, 0]
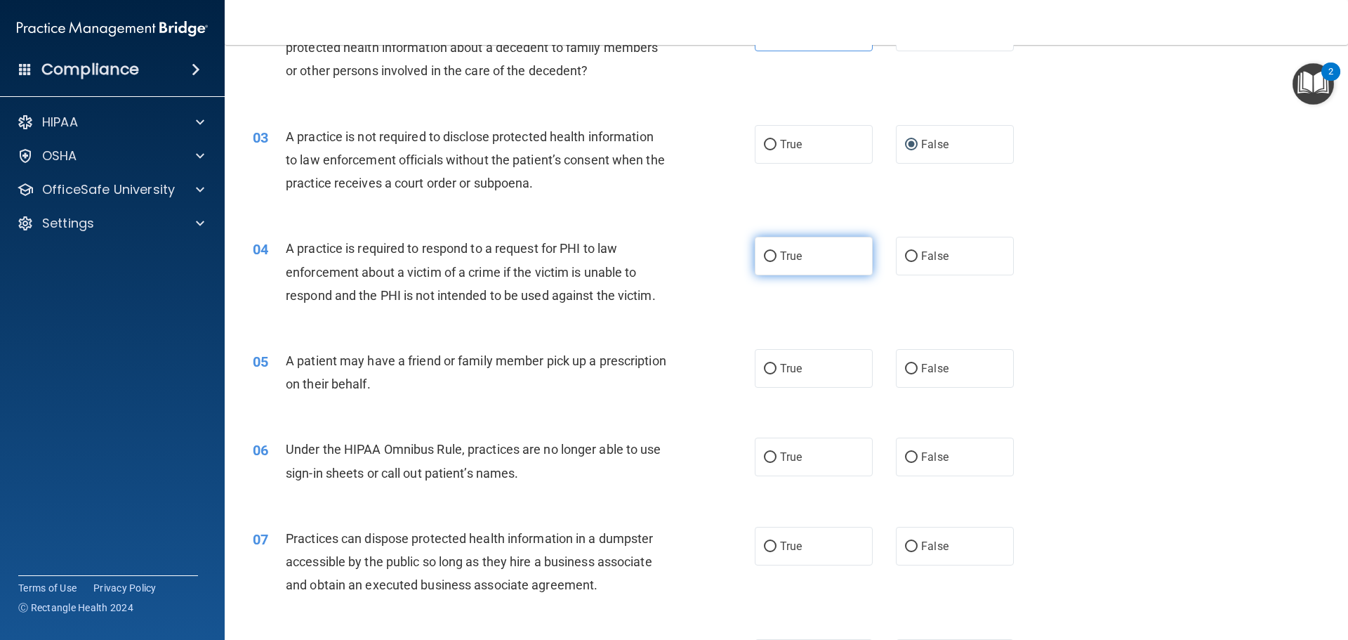
click at [799, 258] on label "True" at bounding box center [814, 256] width 118 height 39
click at [777, 258] on input "True" at bounding box center [770, 256] width 13 height 11
radio input "true"
click at [801, 379] on label "True" at bounding box center [814, 368] width 118 height 39
click at [777, 374] on input "True" at bounding box center [770, 369] width 13 height 11
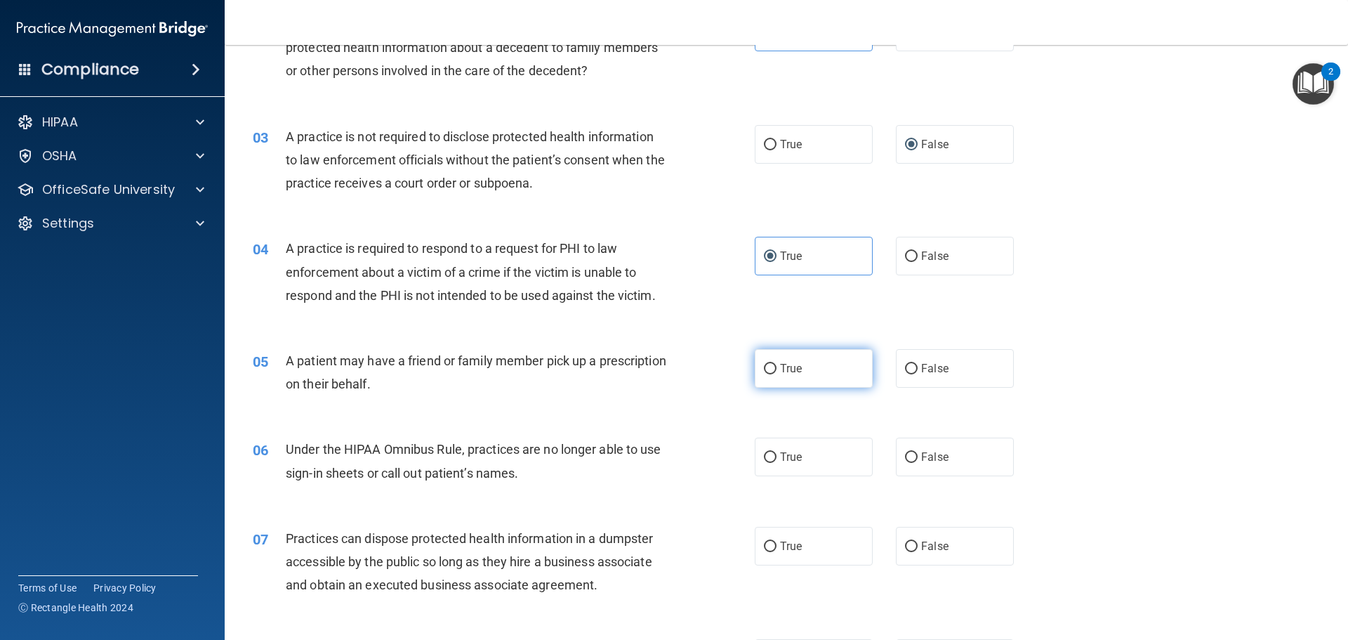
radio input "true"
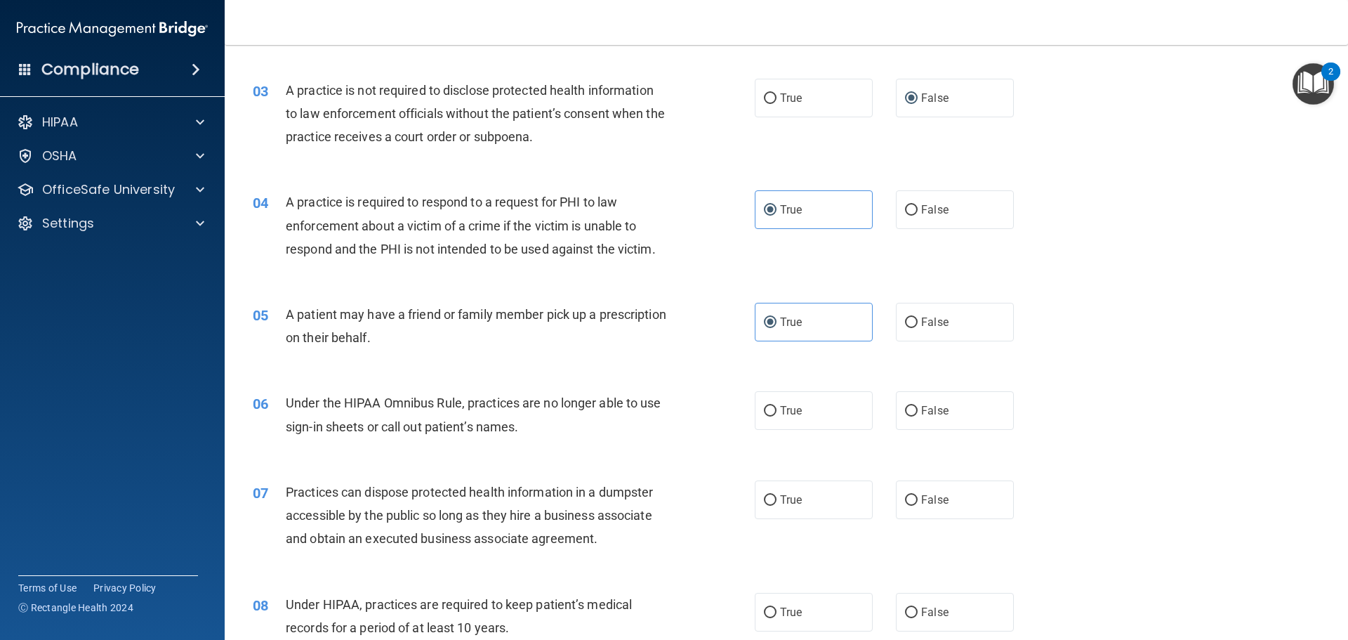
scroll to position [281, 0]
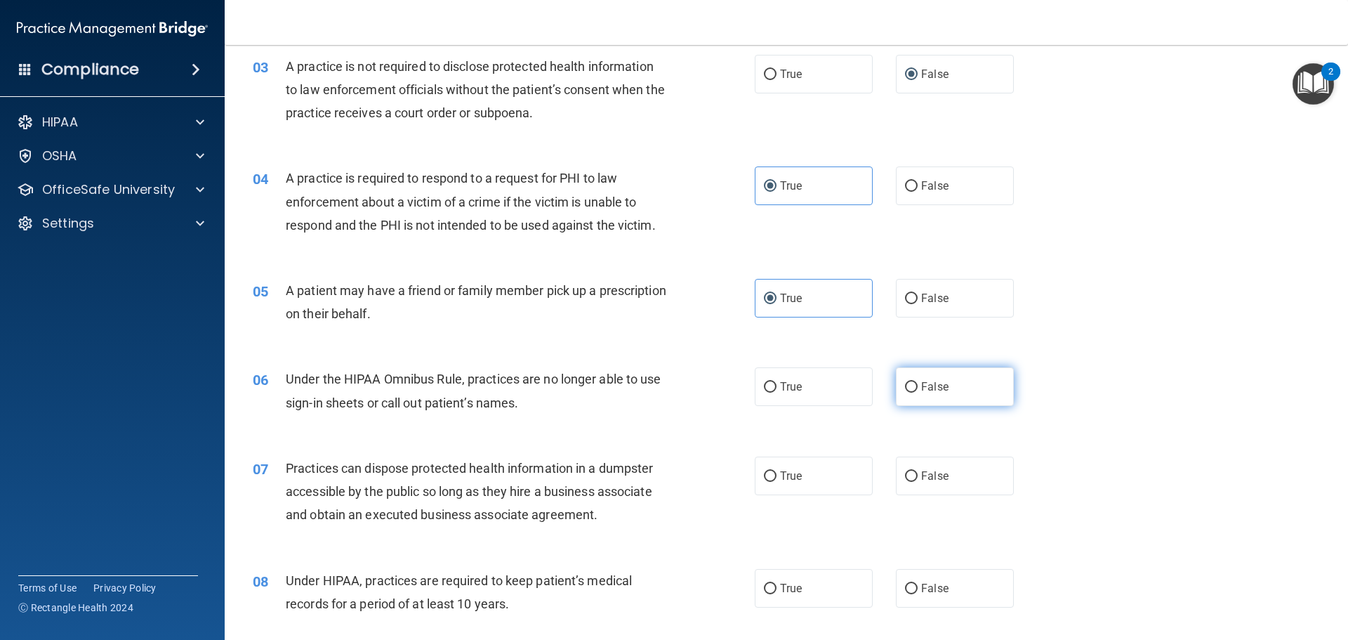
click at [921, 387] on span "False" at bounding box center [934, 386] width 27 height 13
click at [915, 387] on input "False" at bounding box center [911, 387] width 13 height 11
radio input "true"
click at [947, 476] on label "False" at bounding box center [955, 476] width 118 height 39
click at [918, 476] on input "False" at bounding box center [911, 476] width 13 height 11
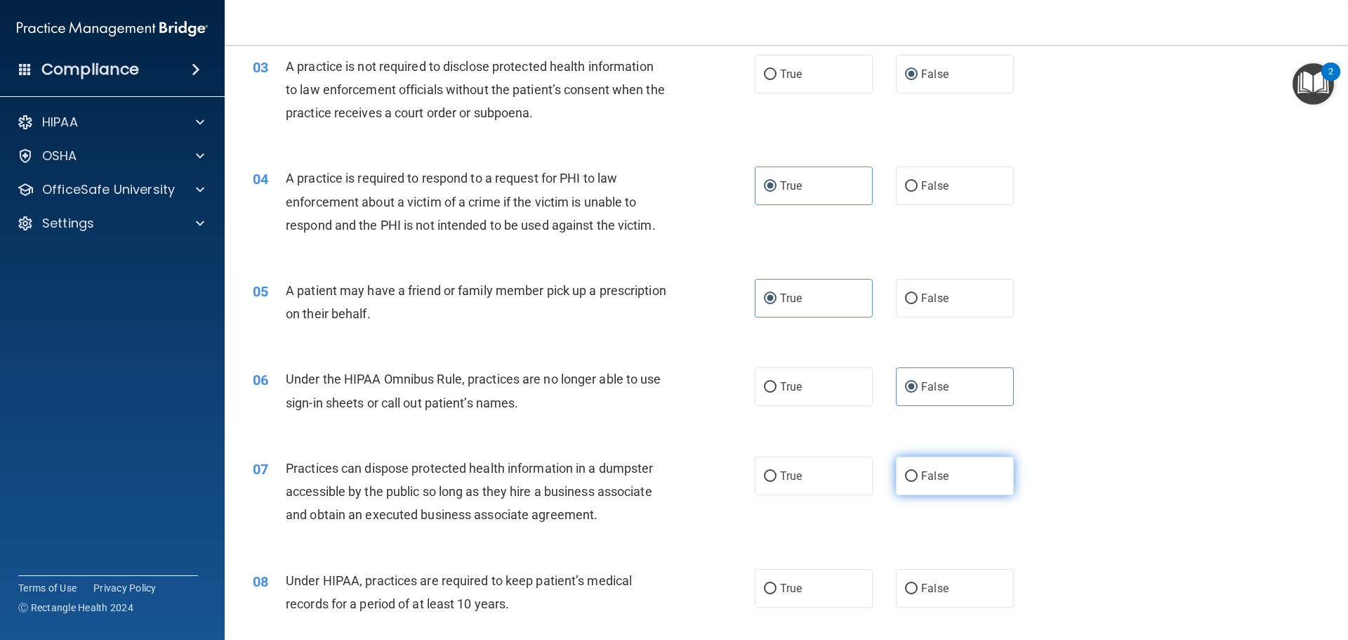
radio input "true"
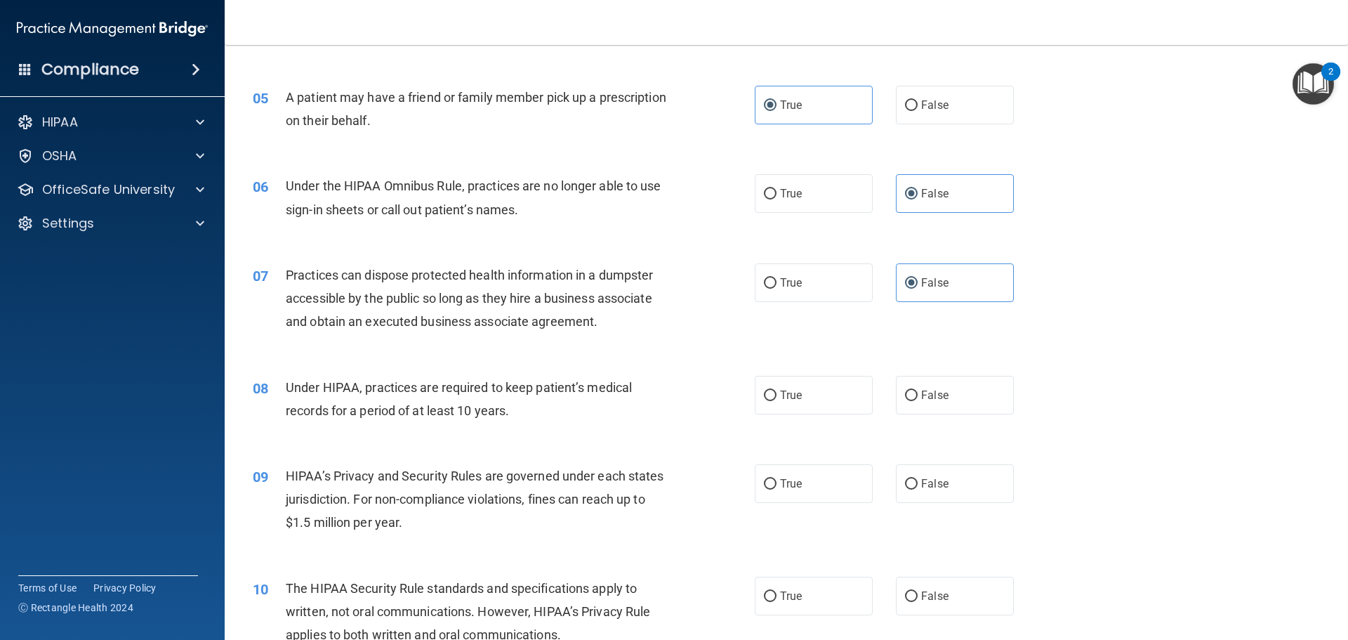
scroll to position [492, 0]
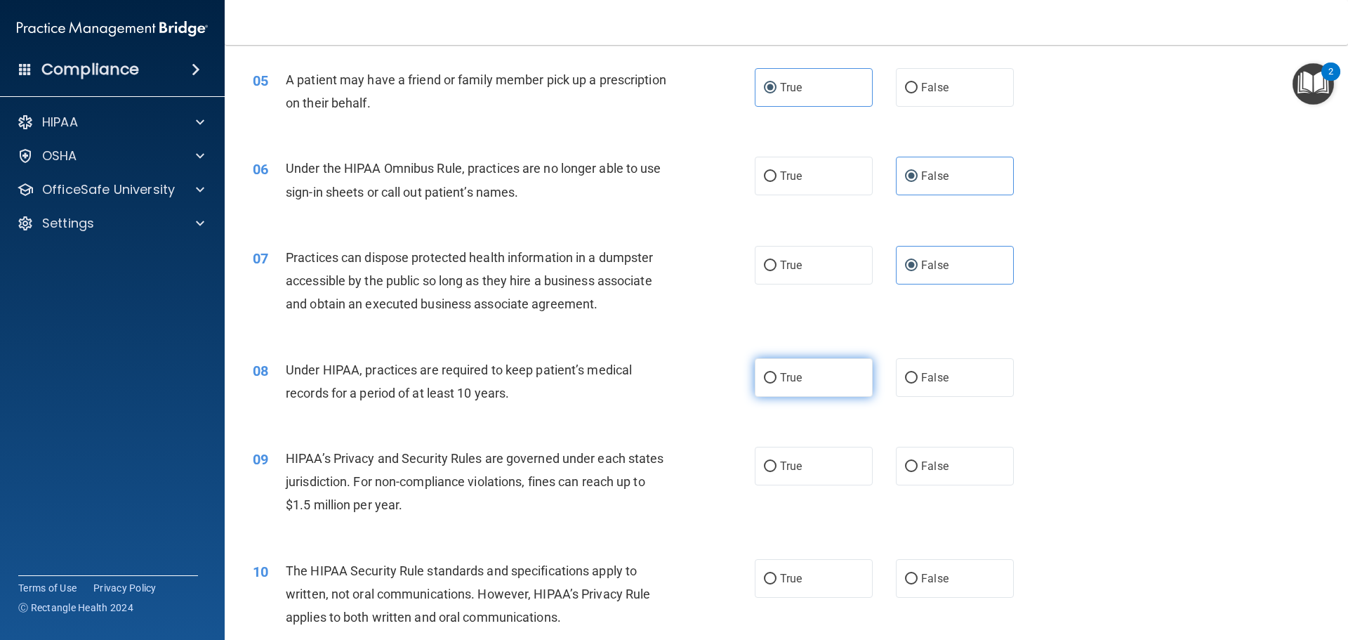
click at [823, 387] on label "True" at bounding box center [814, 377] width 118 height 39
click at [777, 383] on input "True" at bounding box center [770, 378] width 13 height 11
radio input "true"
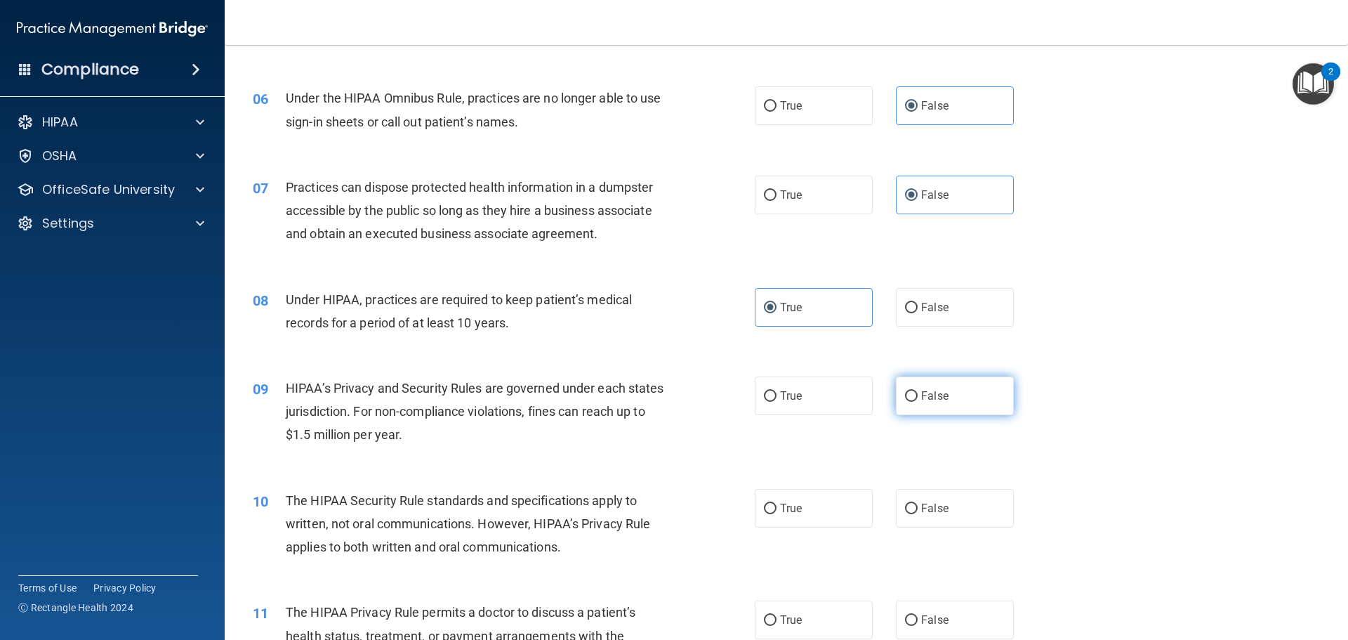
click at [941, 389] on span "False" at bounding box center [934, 395] width 27 height 13
click at [918, 391] on input "False" at bounding box center [911, 396] width 13 height 11
radio input "true"
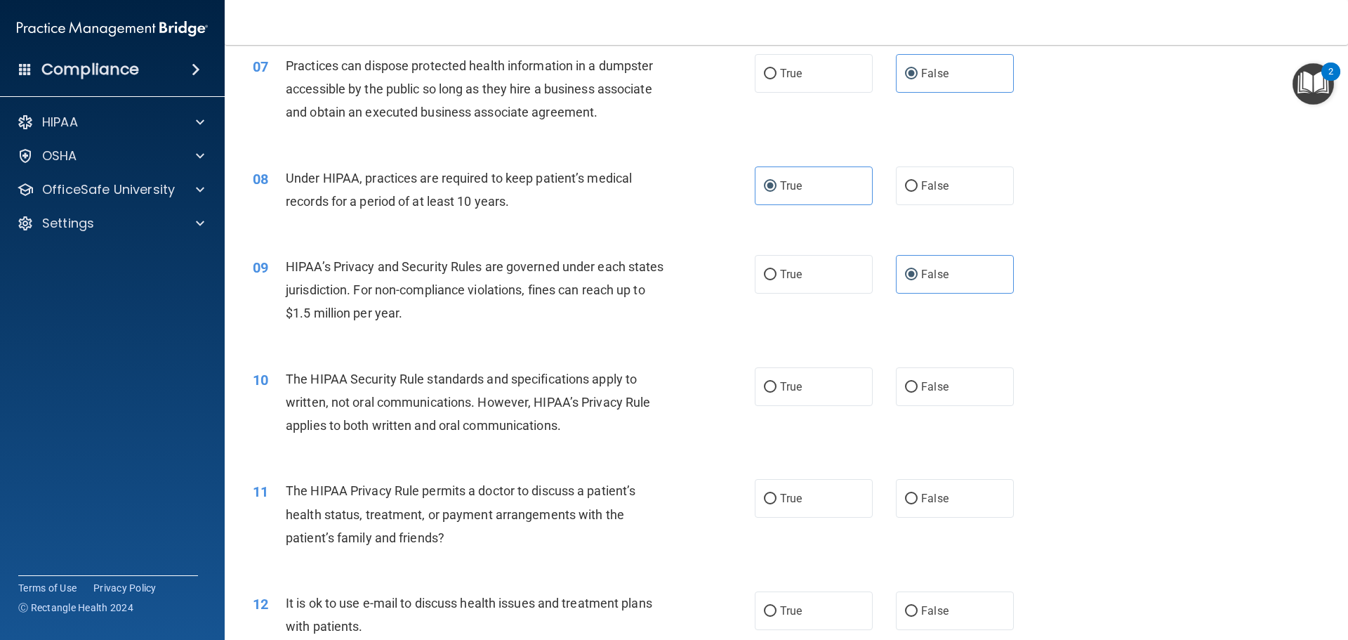
scroll to position [702, 0]
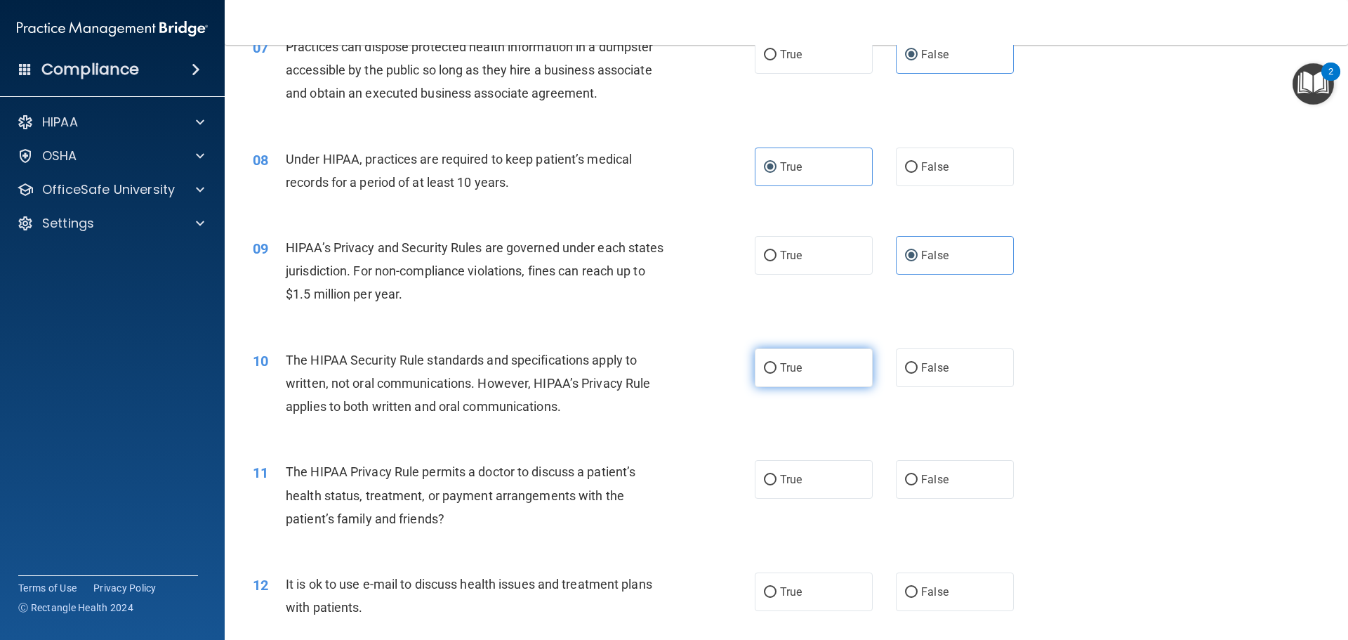
click at [792, 372] on span "True" at bounding box center [791, 367] width 22 height 13
click at [777, 372] on input "True" at bounding box center [770, 368] width 13 height 11
radio input "true"
drag, startPoint x: 383, startPoint y: 367, endPoint x: 474, endPoint y: 373, distance: 91.5
click at [466, 366] on span "The HIPAA Security Rule standards and specifications apply to written, not oral…" at bounding box center [468, 383] width 365 height 61
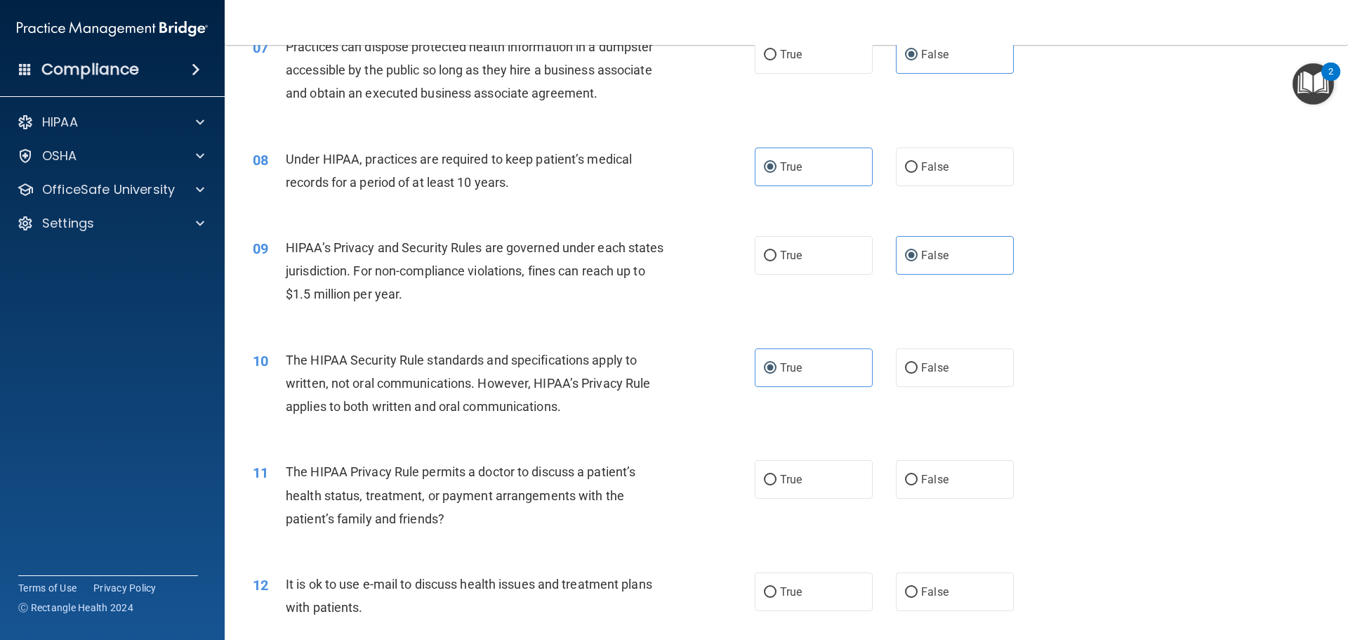
click at [572, 431] on div "10 The HIPAA Security Rule standards and specifications apply to written, not o…" at bounding box center [786, 387] width 1089 height 112
drag, startPoint x: 550, startPoint y: 412, endPoint x: 397, endPoint y: 404, distance: 153.3
click at [393, 404] on span "The HIPAA Security Rule standards and specifications apply to written, not oral…" at bounding box center [468, 383] width 365 height 61
click at [582, 419] on div "10 The HIPAA Security Rule standards and specifications apply to written, not o…" at bounding box center [504, 386] width 544 height 77
drag, startPoint x: 602, startPoint y: 354, endPoint x: 407, endPoint y: 355, distance: 194.5
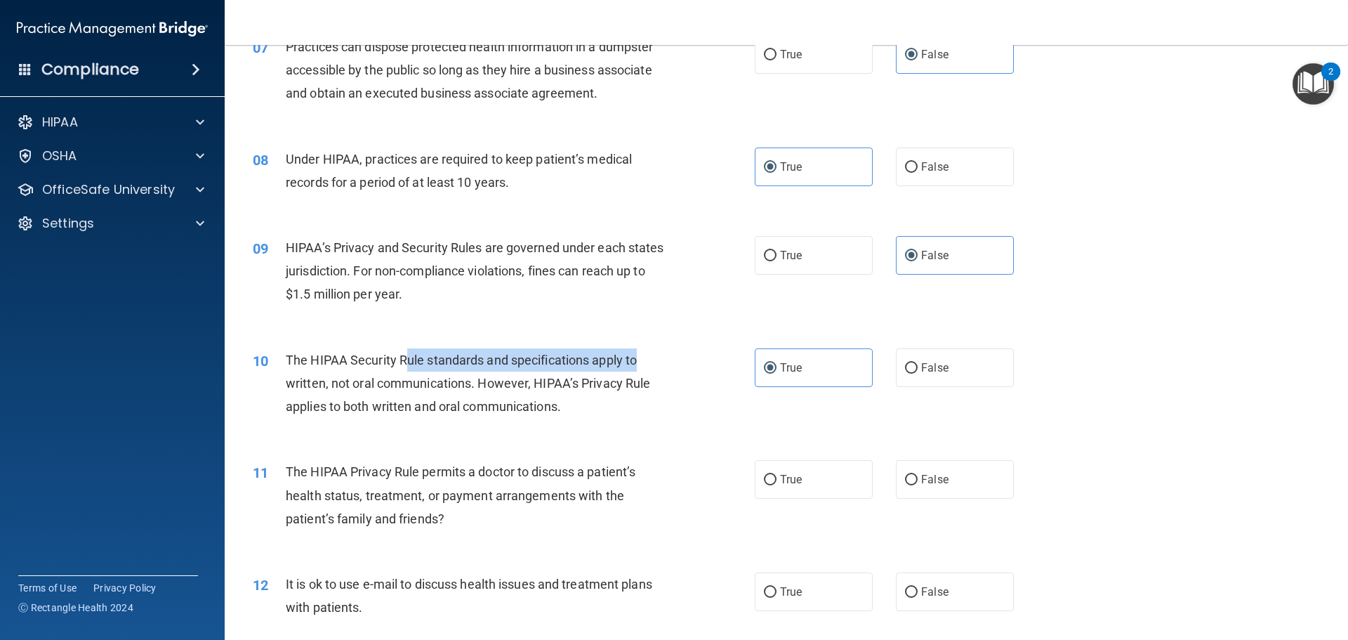
click at [408, 354] on div "The HIPAA Security Rule standards and specifications apply to written, not oral…" at bounding box center [482, 383] width 393 height 70
click at [639, 393] on div "The HIPAA Security Rule standards and specifications apply to written, not oral…" at bounding box center [482, 383] width 393 height 70
click at [516, 390] on span "The HIPAA Security Rule standards and specifications apply to written, not oral…" at bounding box center [468, 383] width 365 height 61
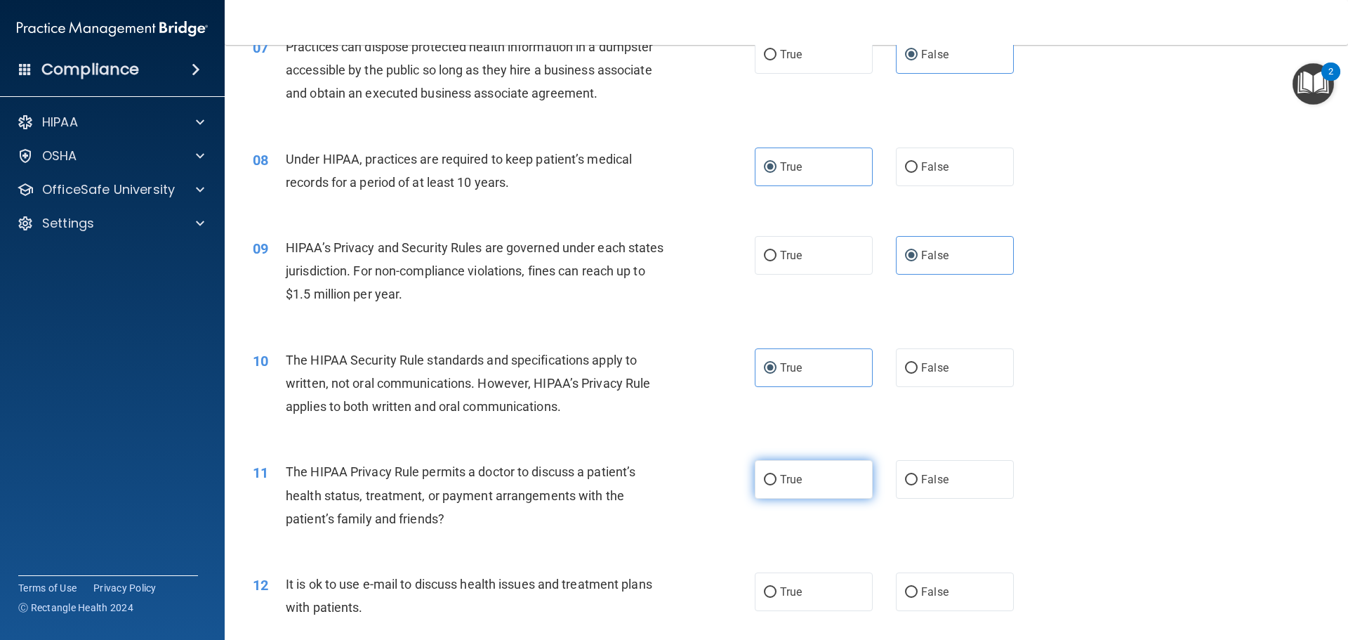
click at [771, 490] on label "True" at bounding box center [814, 479] width 118 height 39
click at [771, 485] on input "True" at bounding box center [770, 480] width 13 height 11
radio input "true"
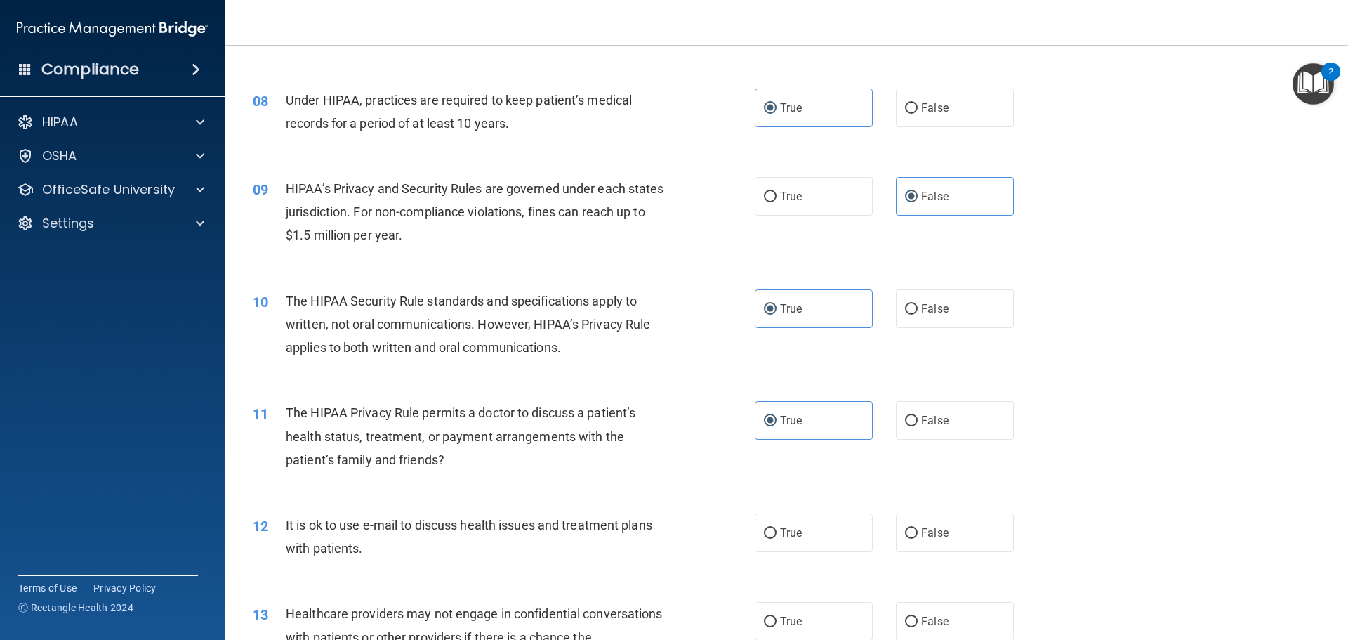
scroll to position [843, 0]
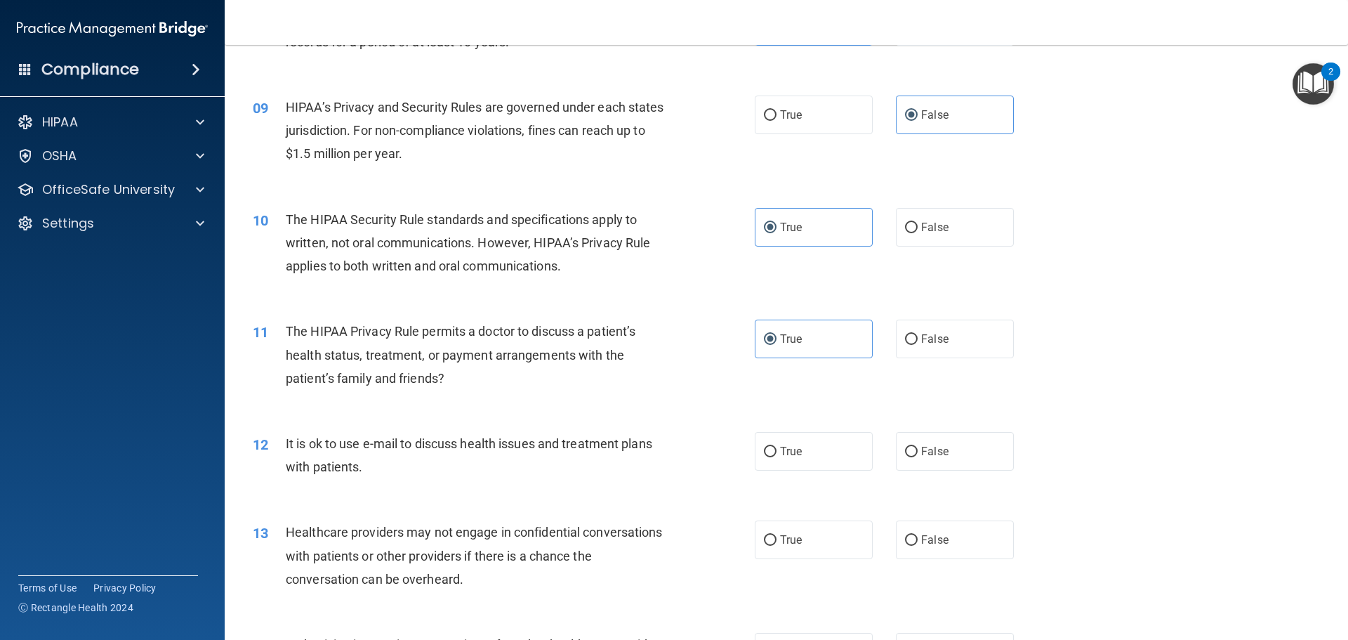
click at [821, 472] on div "12 It is ok to use e-mail to discuss health issues and treatment plans with pat…" at bounding box center [786, 458] width 1089 height 88
click at [821, 460] on label "True" at bounding box center [814, 451] width 118 height 39
click at [777, 457] on input "True" at bounding box center [770, 452] width 13 height 11
radio input "true"
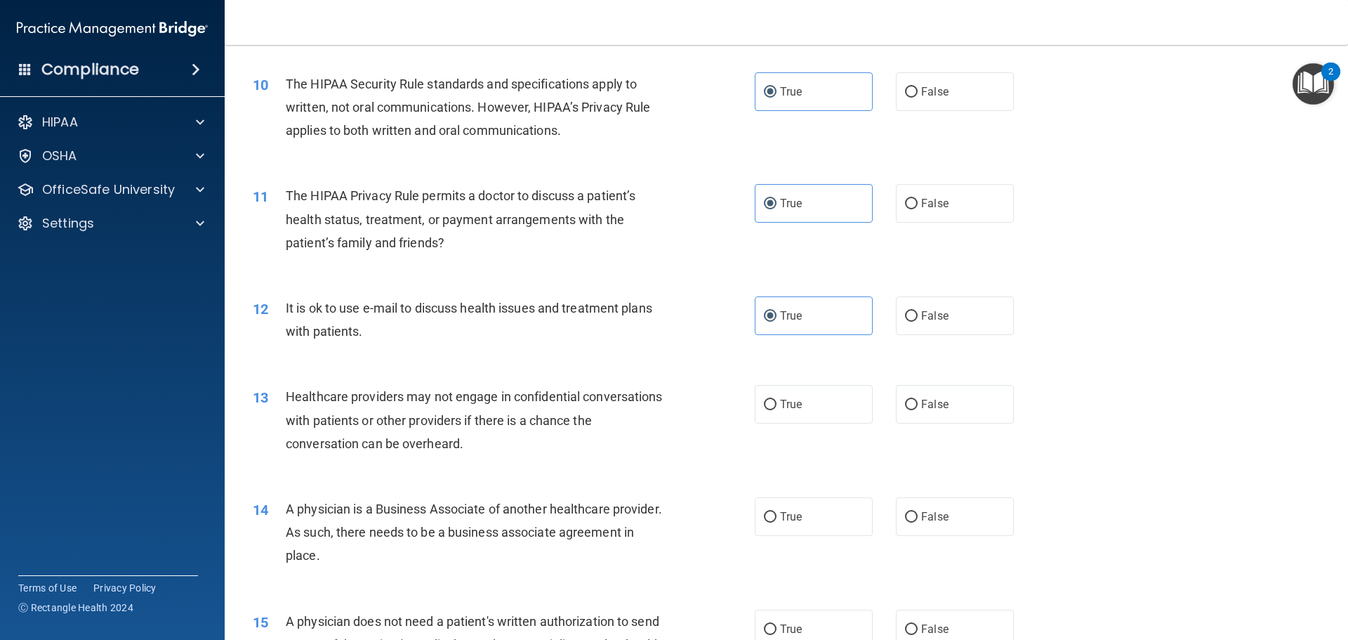
scroll to position [983, 0]
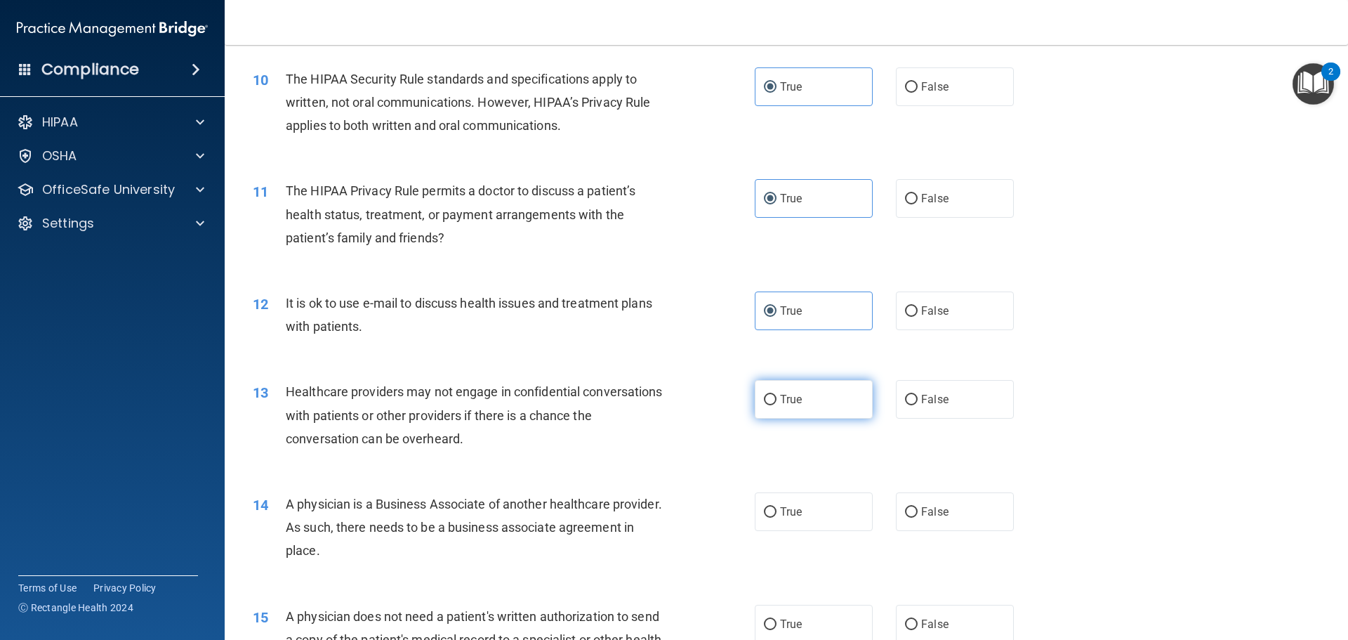
click at [790, 407] on label "True" at bounding box center [814, 399] width 118 height 39
click at [777, 405] on input "True" at bounding box center [770, 400] width 13 height 11
radio input "true"
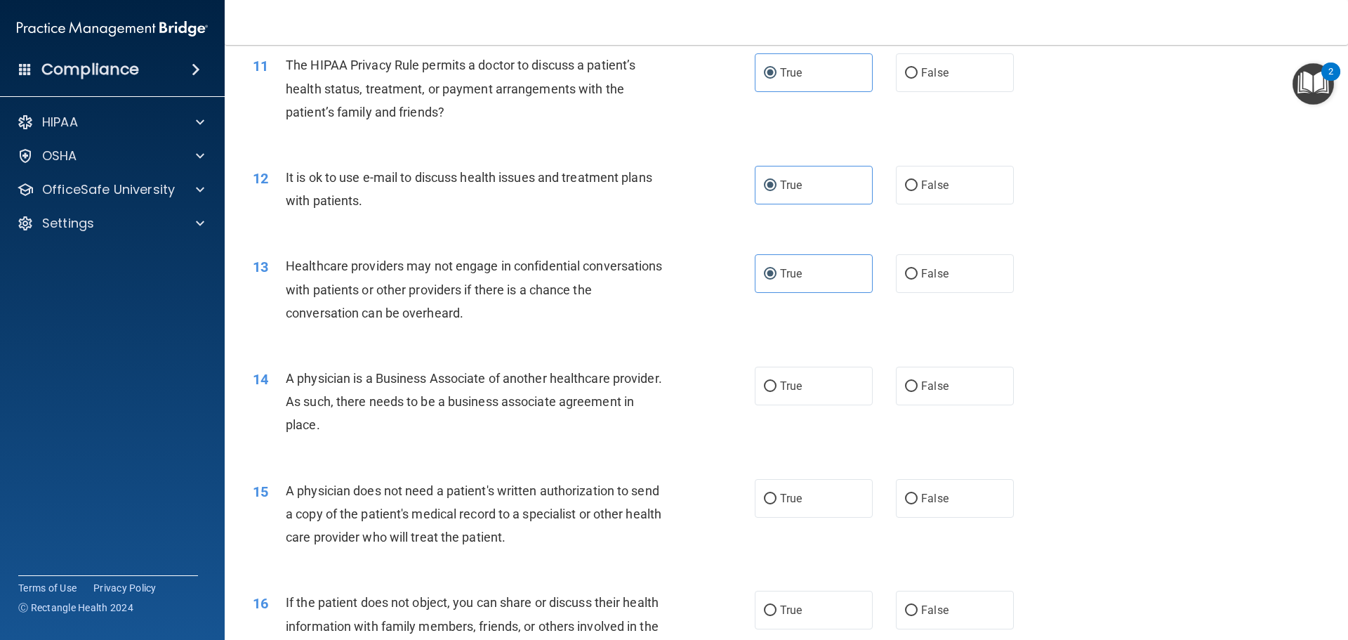
scroll to position [1124, 0]
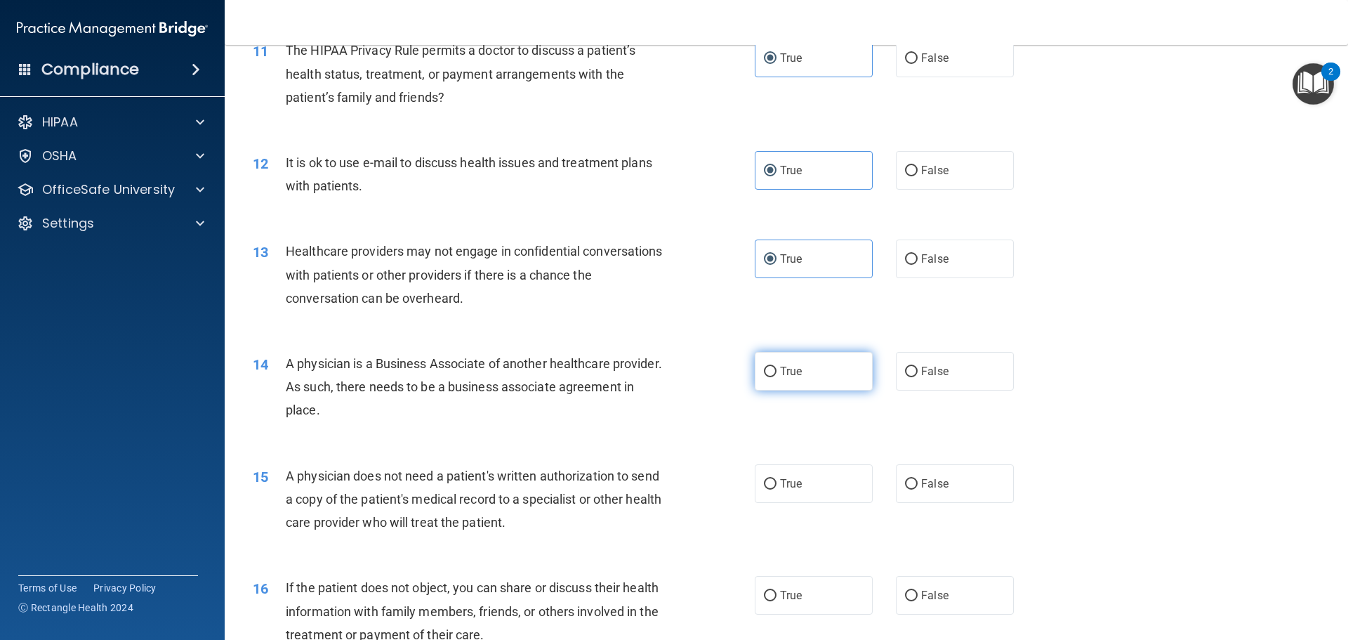
click at [809, 372] on label "True" at bounding box center [814, 371] width 118 height 39
click at [777, 372] on input "True" at bounding box center [770, 372] width 13 height 11
radio input "true"
click at [974, 384] on label "False" at bounding box center [955, 371] width 118 height 39
click at [918, 377] on input "False" at bounding box center [911, 372] width 13 height 11
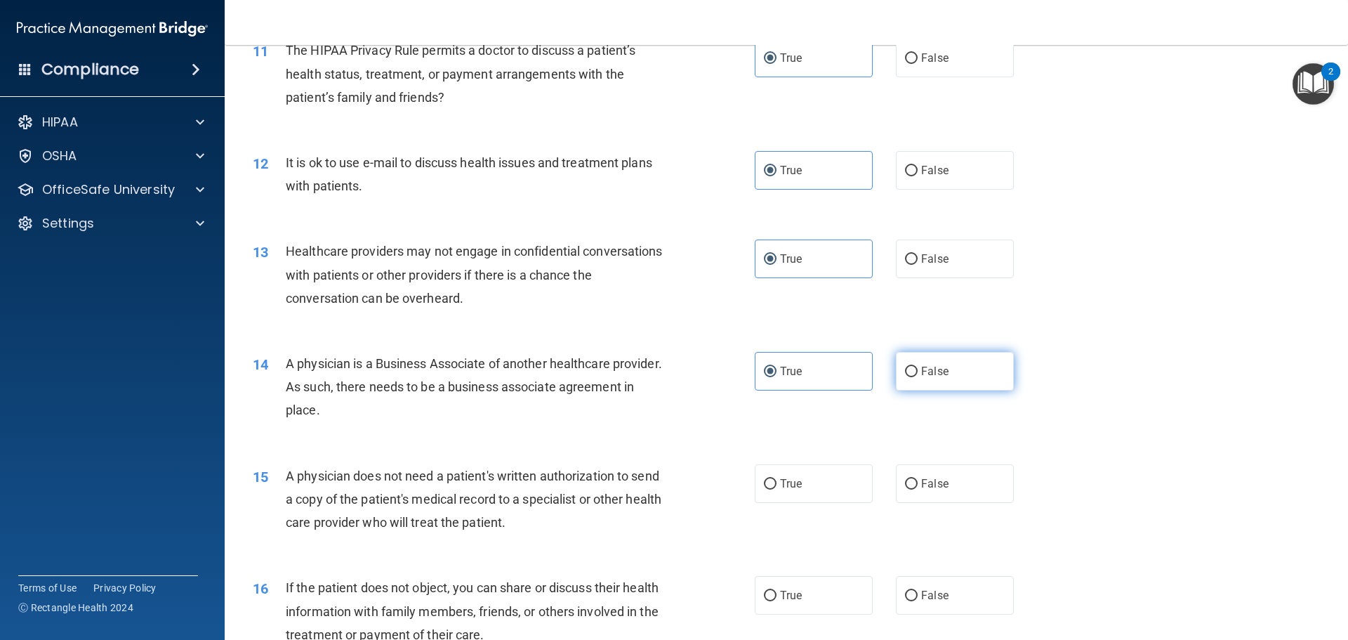
radio input "true"
radio input "false"
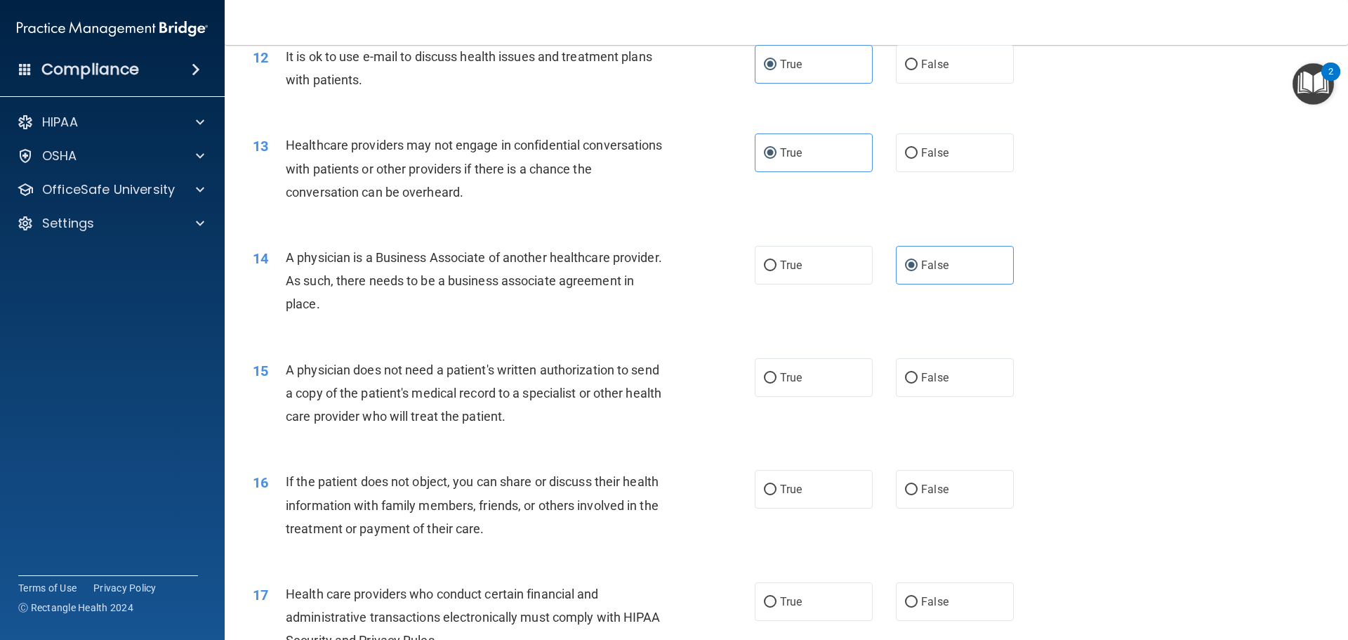
scroll to position [1264, 0]
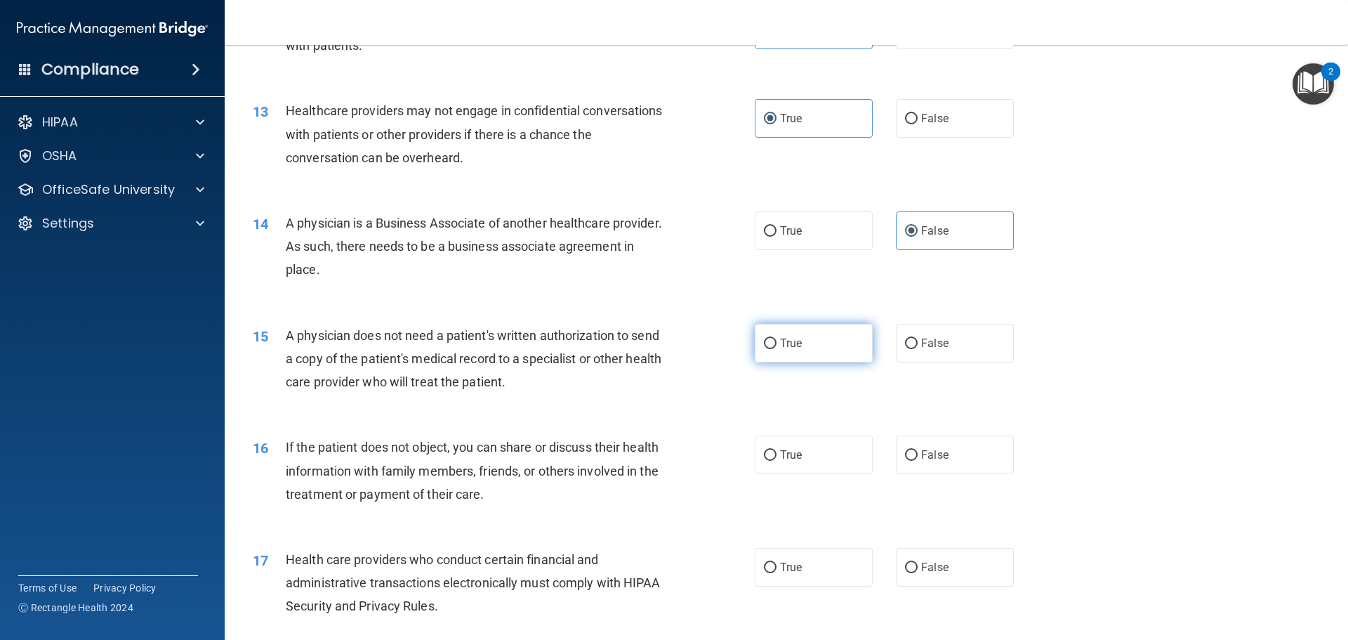
click at [827, 350] on label "True" at bounding box center [814, 343] width 118 height 39
click at [777, 349] on input "True" at bounding box center [770, 344] width 13 height 11
radio input "true"
click at [817, 461] on label "True" at bounding box center [814, 454] width 118 height 39
click at [777, 461] on input "True" at bounding box center [770, 455] width 13 height 11
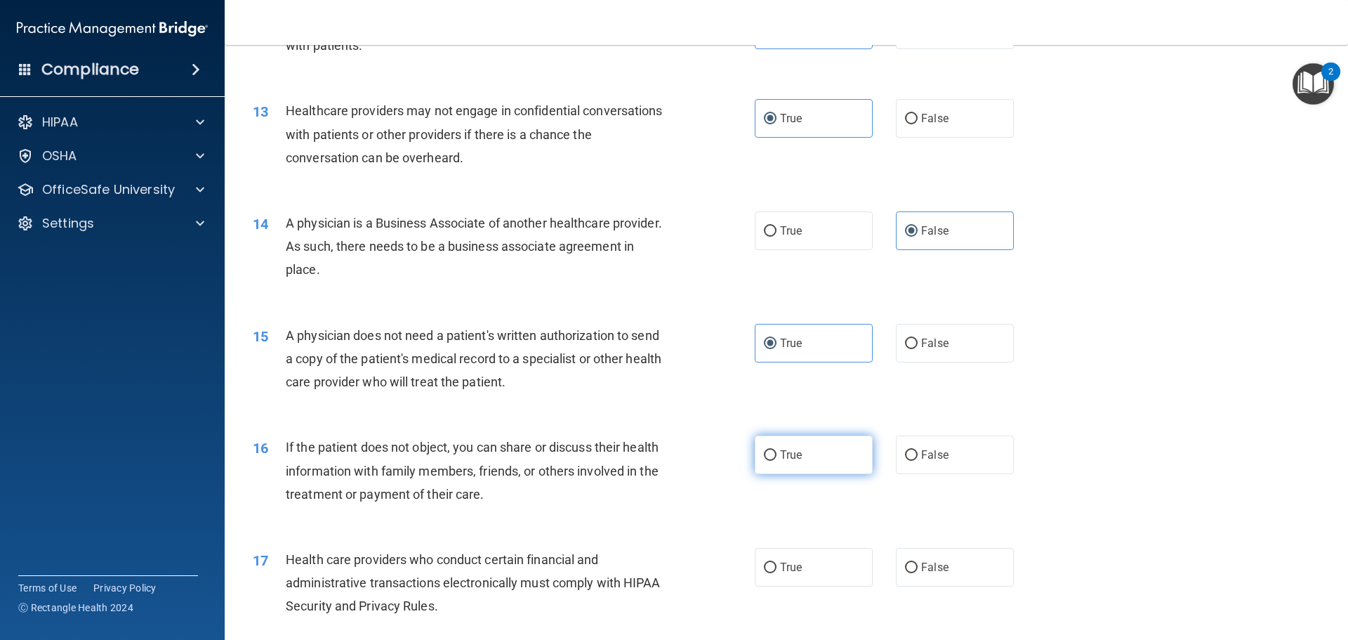
radio input "true"
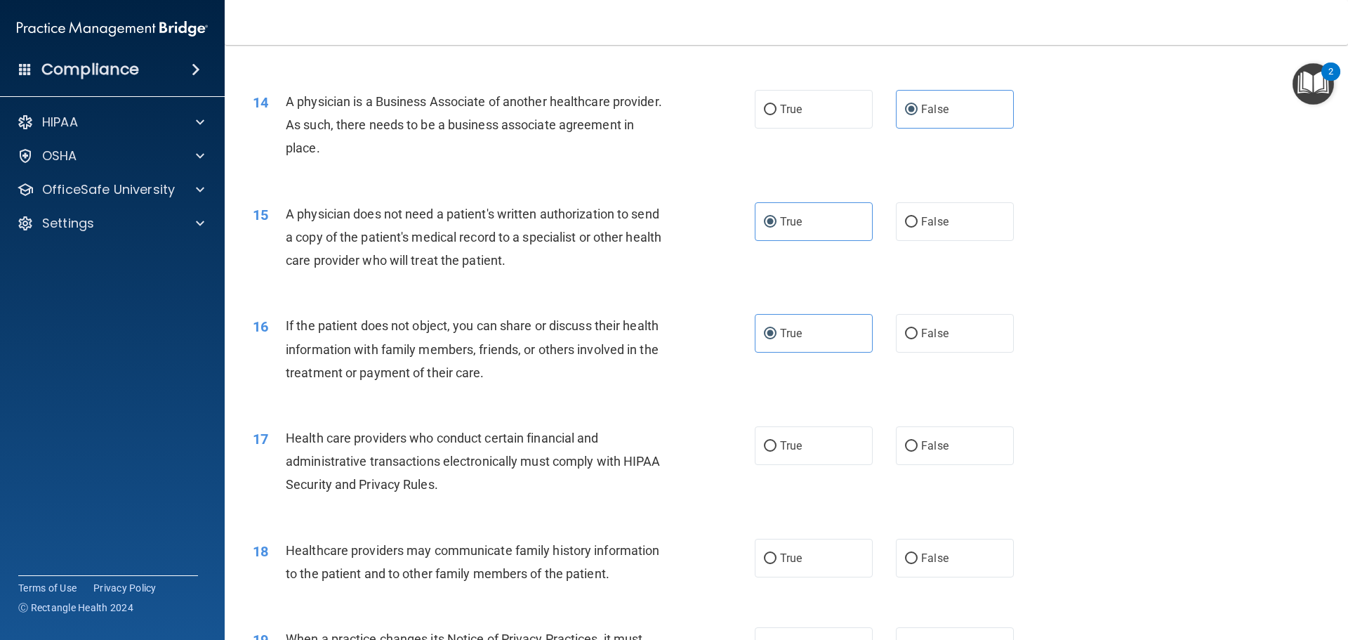
scroll to position [1405, 0]
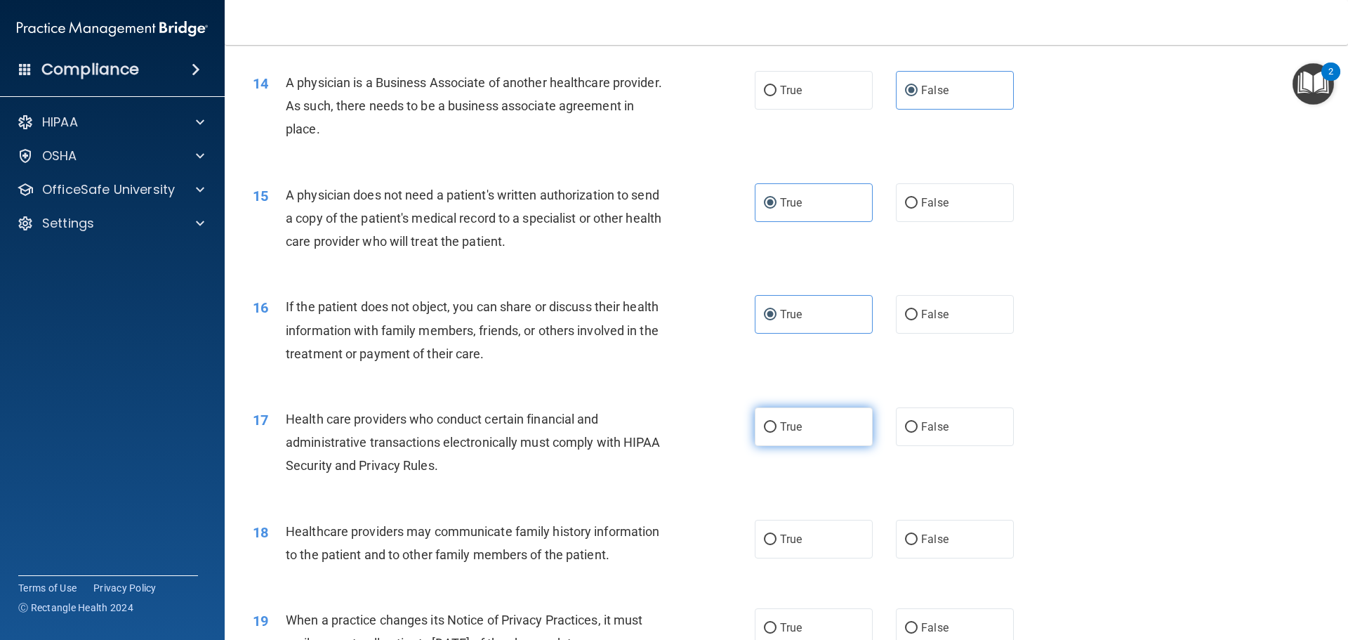
click at [798, 436] on label "True" at bounding box center [814, 426] width 118 height 39
click at [777, 433] on input "True" at bounding box center [770, 427] width 13 height 11
radio input "true"
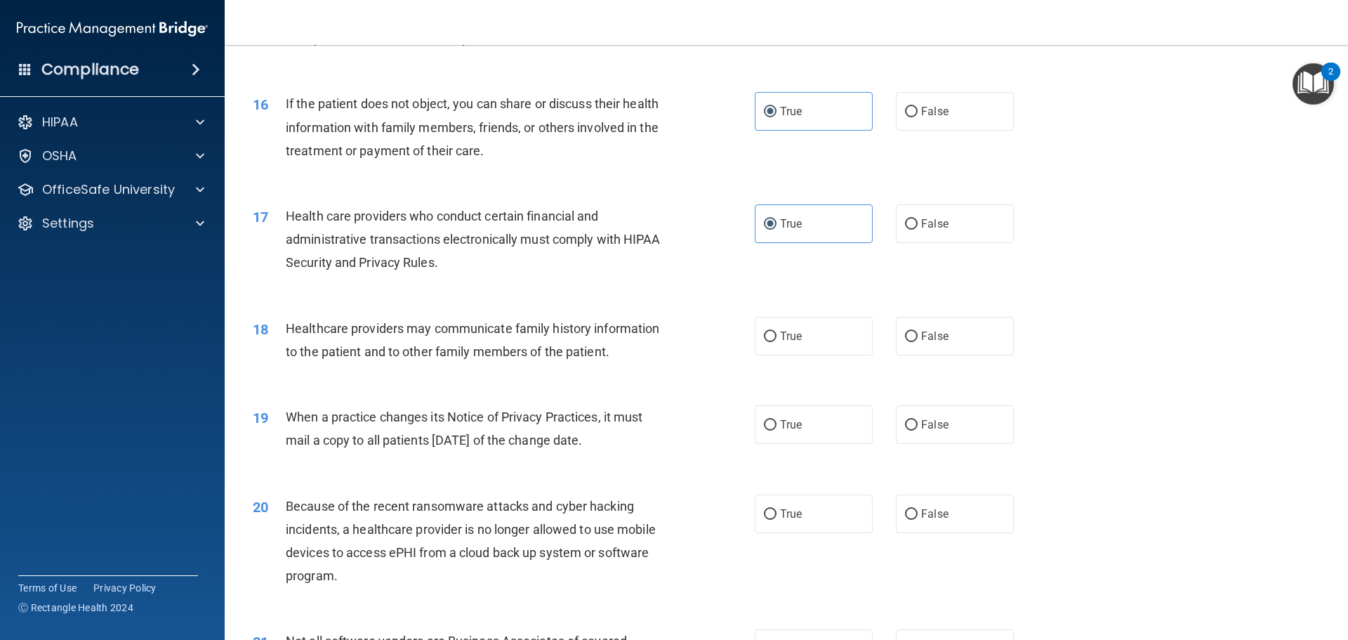
scroll to position [1615, 0]
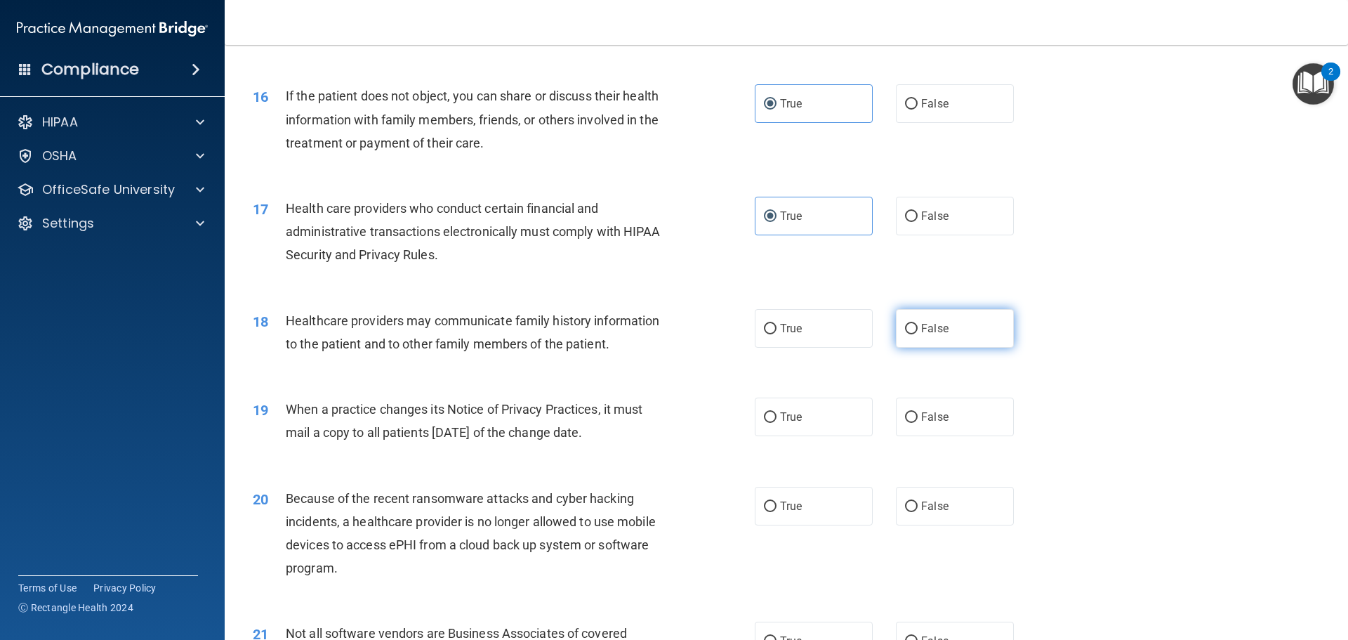
click at [936, 321] on label "False" at bounding box center [955, 328] width 118 height 39
click at [918, 324] on input "False" at bounding box center [911, 329] width 13 height 11
radio input "true"
click at [943, 429] on label "False" at bounding box center [955, 417] width 118 height 39
click at [918, 423] on input "False" at bounding box center [911, 417] width 13 height 11
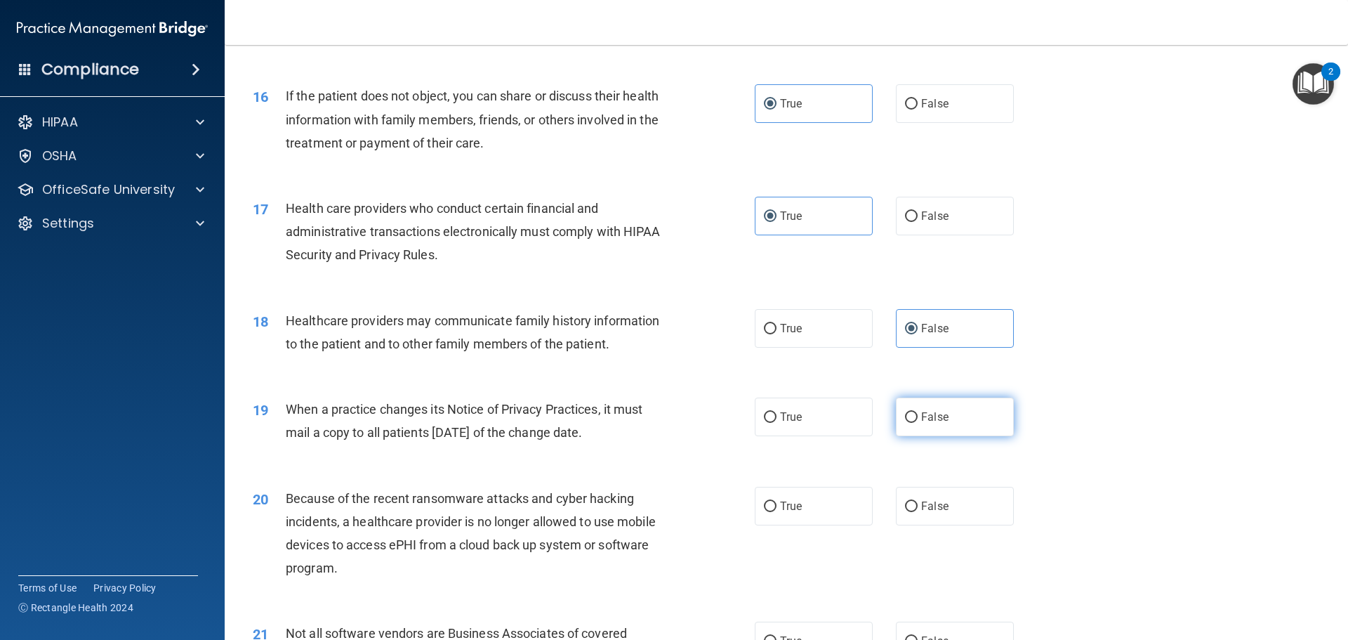
radio input "true"
click at [936, 504] on span "False" at bounding box center [934, 505] width 27 height 13
click at [918, 504] on input "False" at bounding box center [911, 506] width 13 height 11
radio input "true"
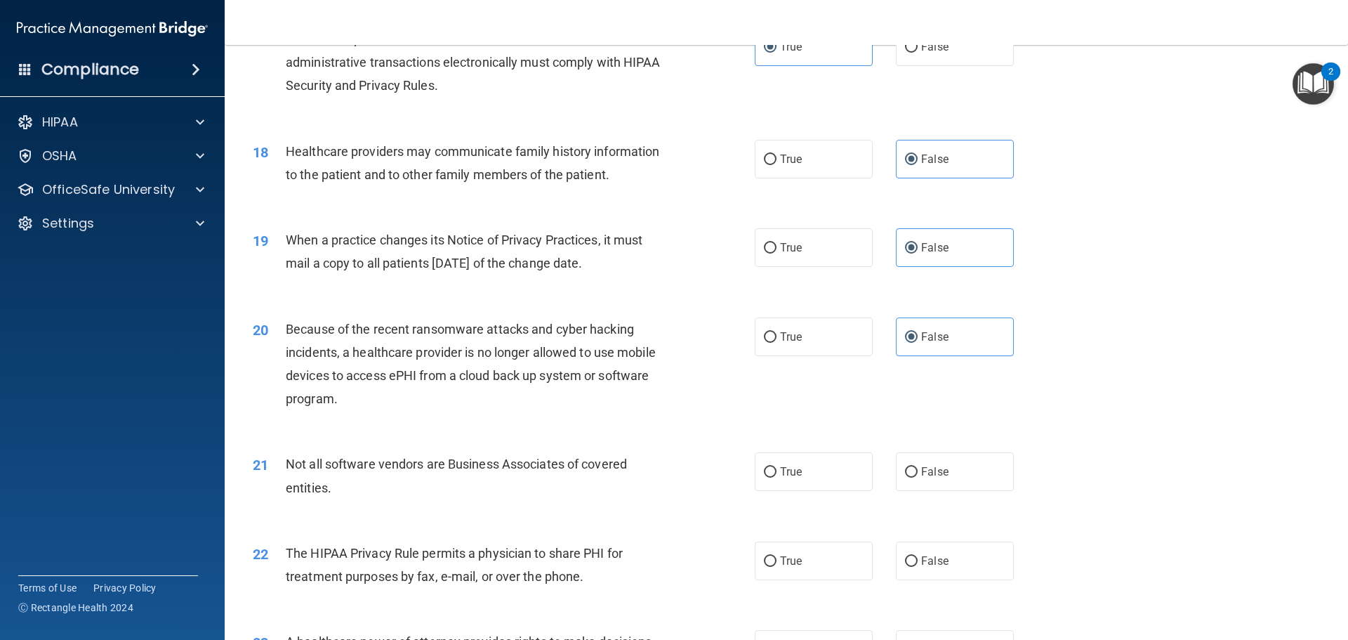
scroll to position [1896, 0]
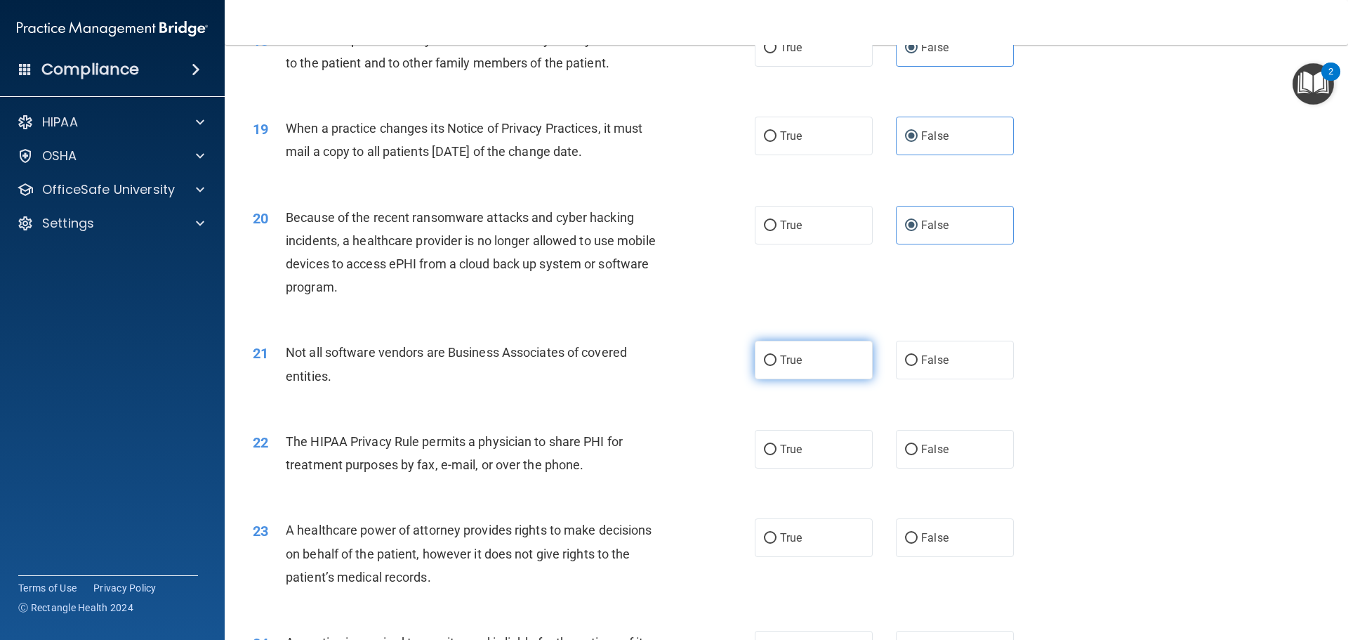
click at [796, 355] on span "True" at bounding box center [791, 359] width 22 height 13
click at [777, 355] on input "True" at bounding box center [770, 360] width 13 height 11
radio input "true"
click at [793, 459] on label "True" at bounding box center [814, 449] width 118 height 39
click at [777, 455] on input "True" at bounding box center [770, 450] width 13 height 11
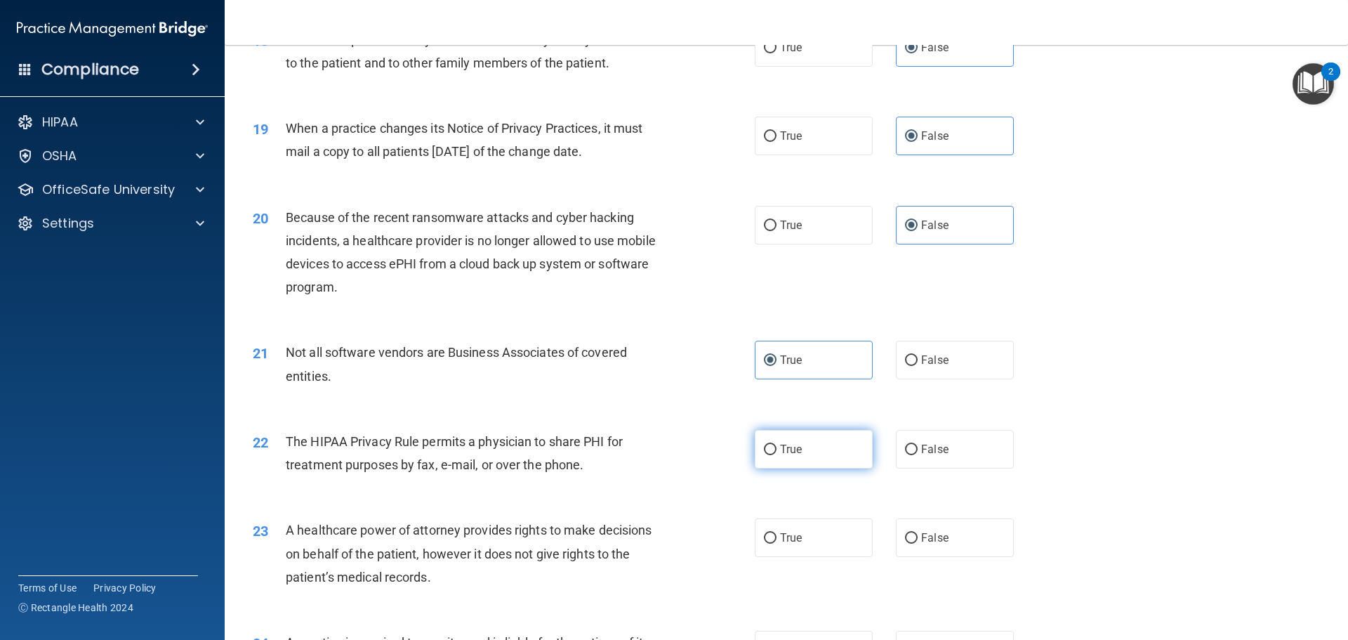
radio input "true"
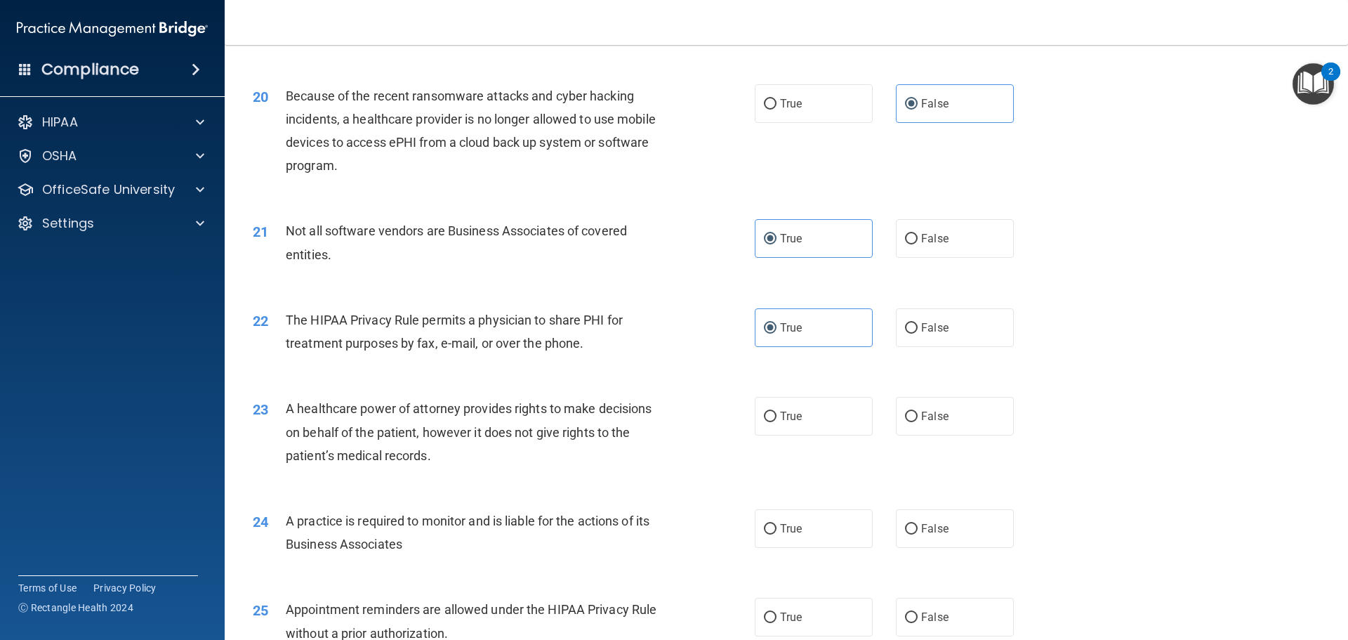
scroll to position [2037, 0]
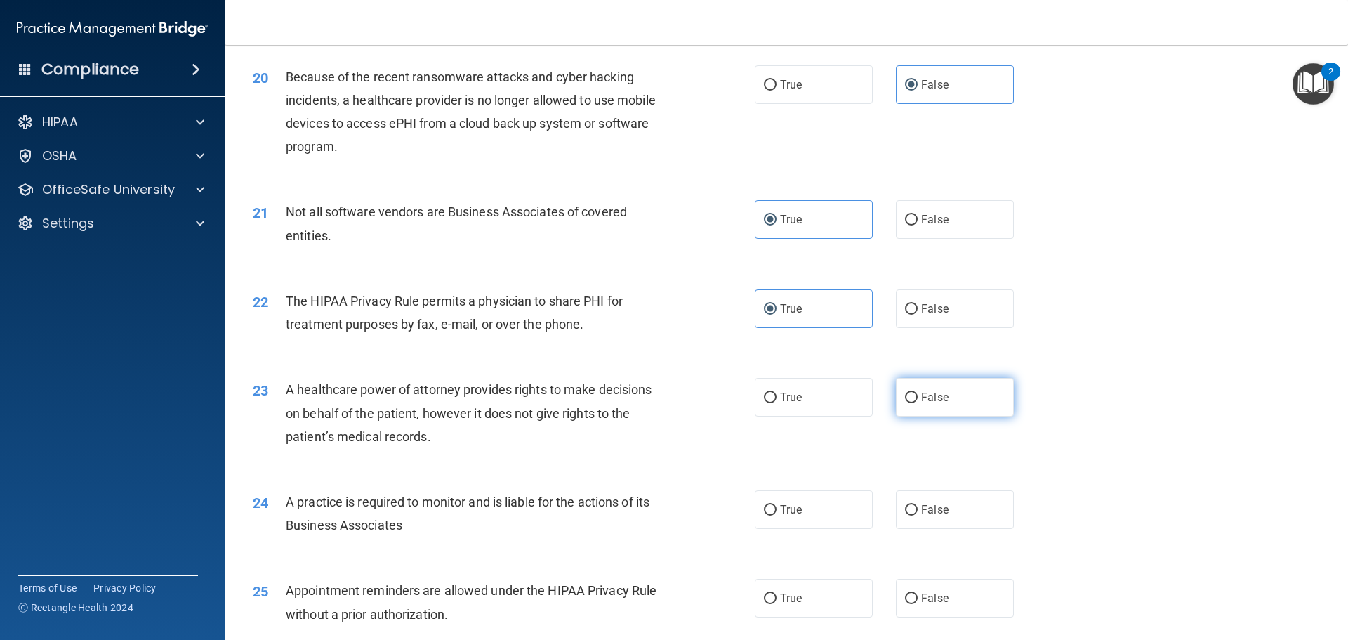
click at [936, 407] on label "False" at bounding box center [955, 397] width 118 height 39
click at [918, 403] on input "False" at bounding box center [911, 398] width 13 height 11
radio input "true"
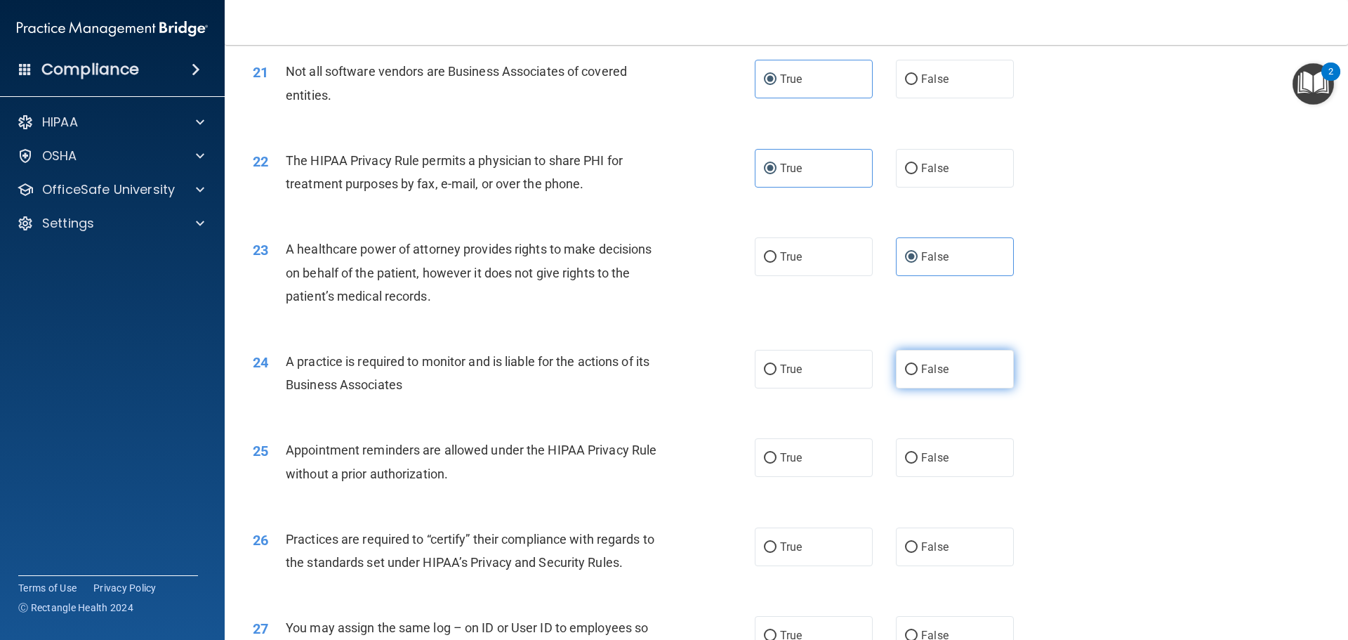
click at [940, 379] on label "False" at bounding box center [955, 369] width 118 height 39
click at [918, 375] on input "False" at bounding box center [911, 370] width 13 height 11
radio input "true"
click at [815, 464] on label "True" at bounding box center [814, 457] width 118 height 39
click at [777, 464] on input "True" at bounding box center [770, 458] width 13 height 11
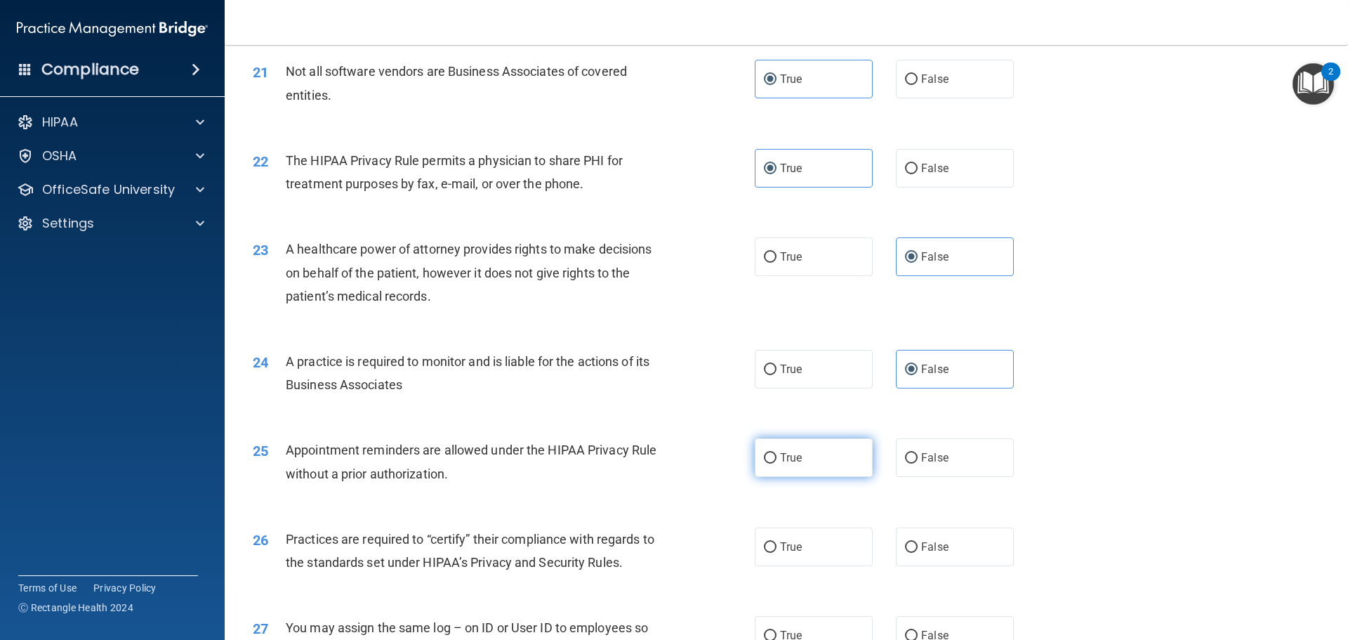
radio input "true"
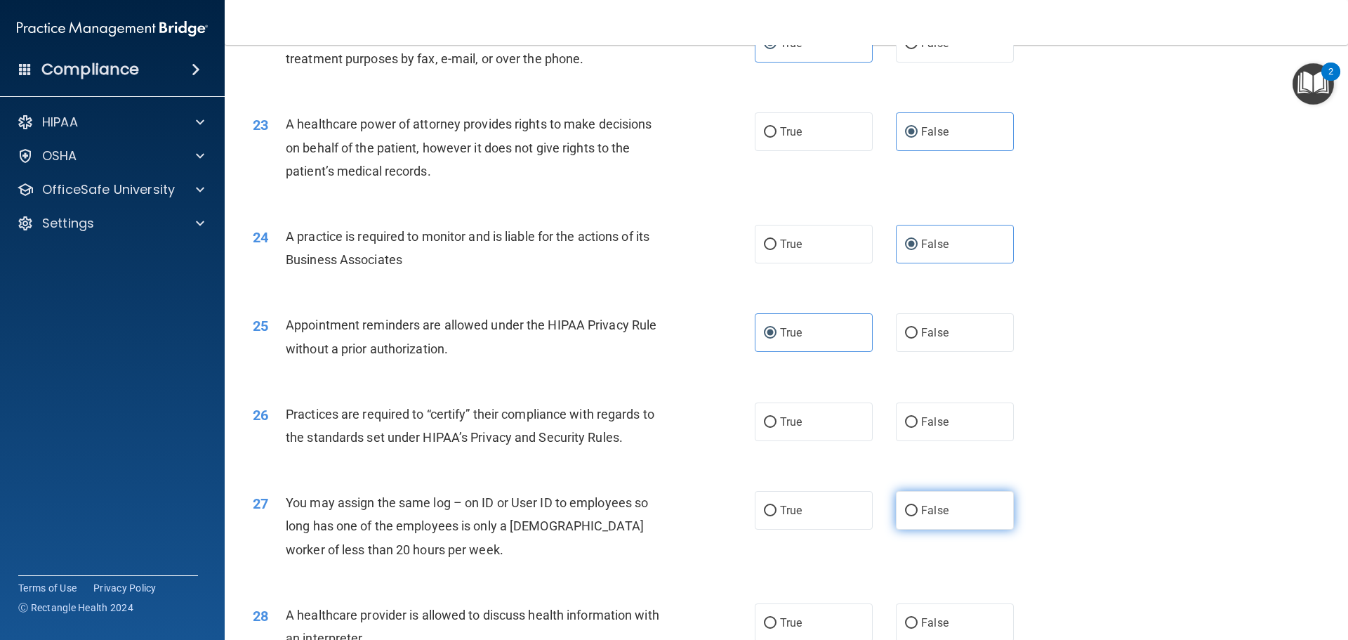
scroll to position [2318, 0]
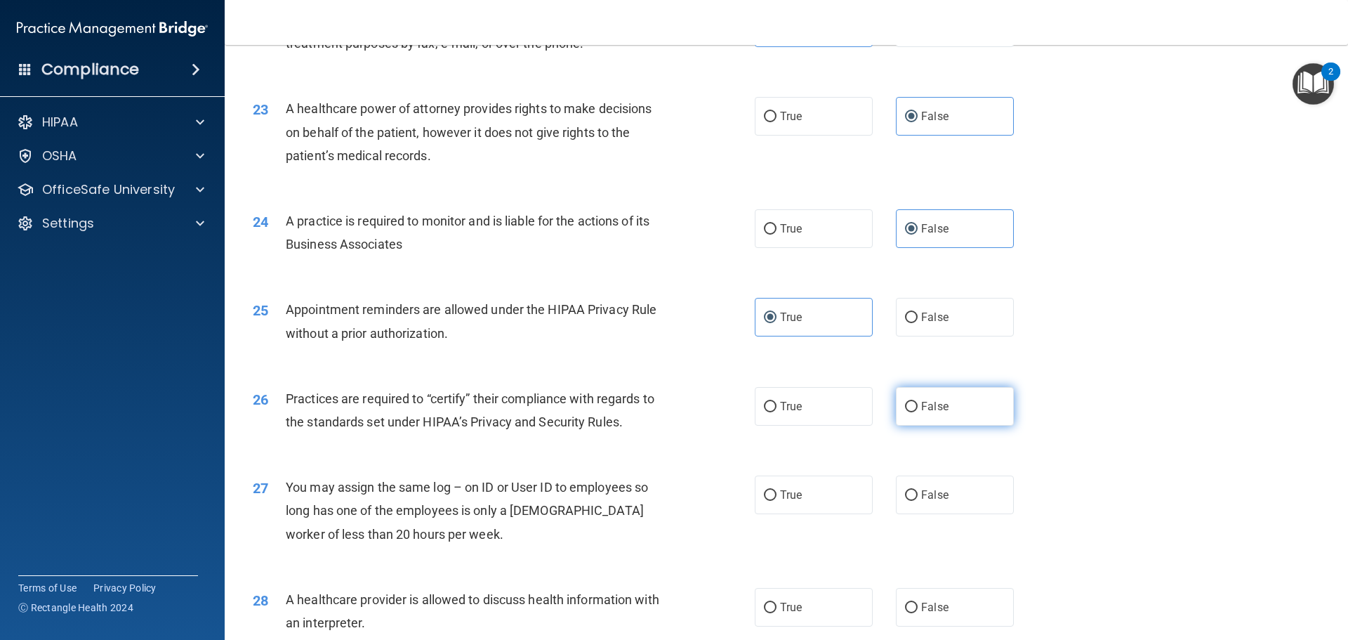
click at [950, 409] on label "False" at bounding box center [955, 406] width 118 height 39
click at [918, 409] on input "False" at bounding box center [911, 407] width 13 height 11
radio input "true"
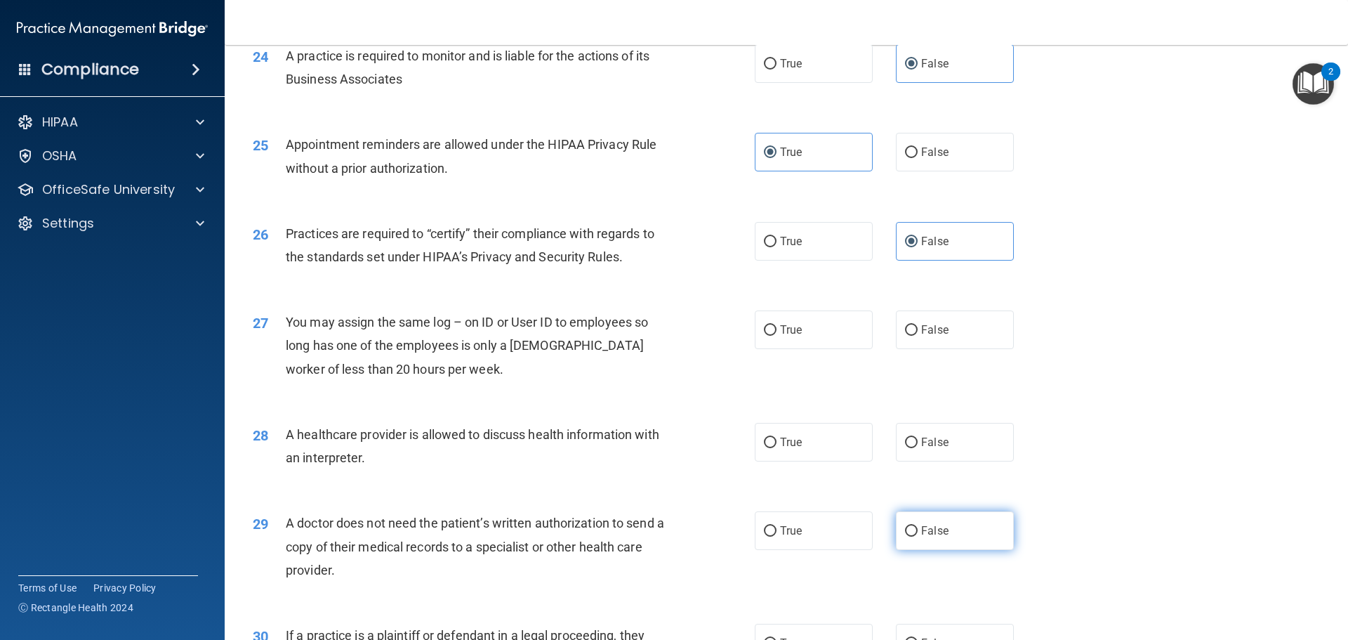
scroll to position [2528, 0]
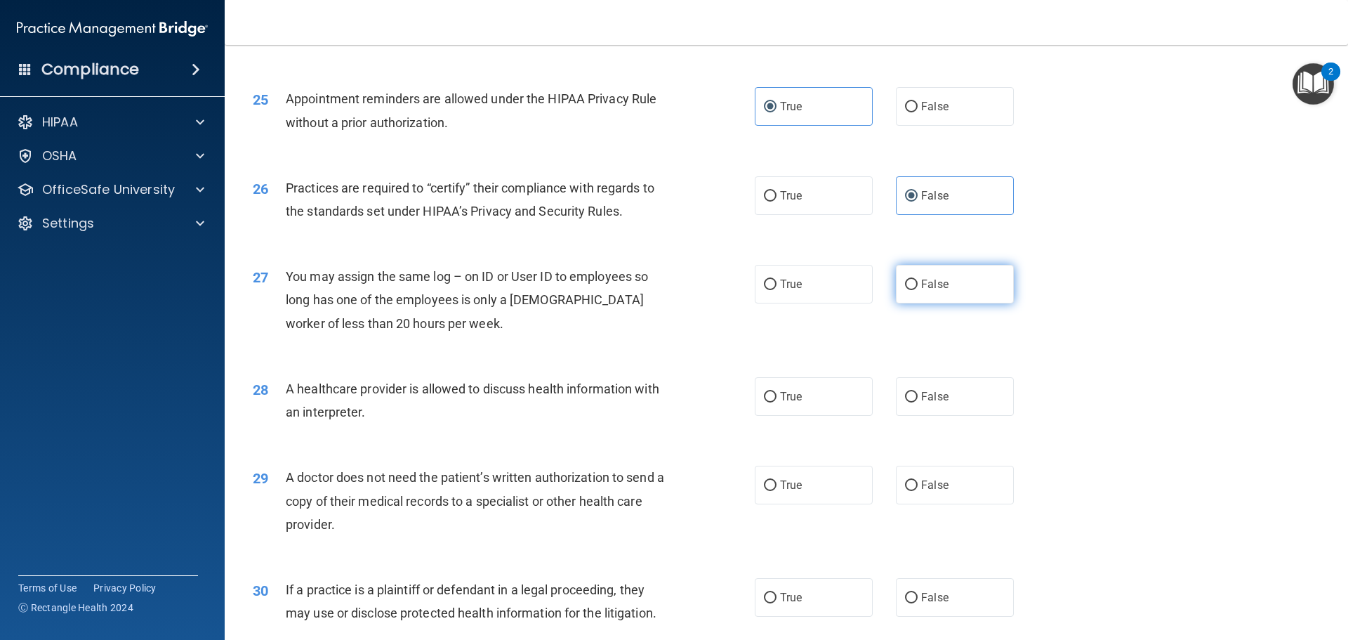
drag, startPoint x: 897, startPoint y: 290, endPoint x: 933, endPoint y: 296, distance: 37.1
click at [897, 288] on label "False" at bounding box center [955, 284] width 118 height 39
click at [905, 288] on input "False" at bounding box center [911, 285] width 13 height 11
radio input "true"
click at [803, 405] on label "True" at bounding box center [814, 396] width 118 height 39
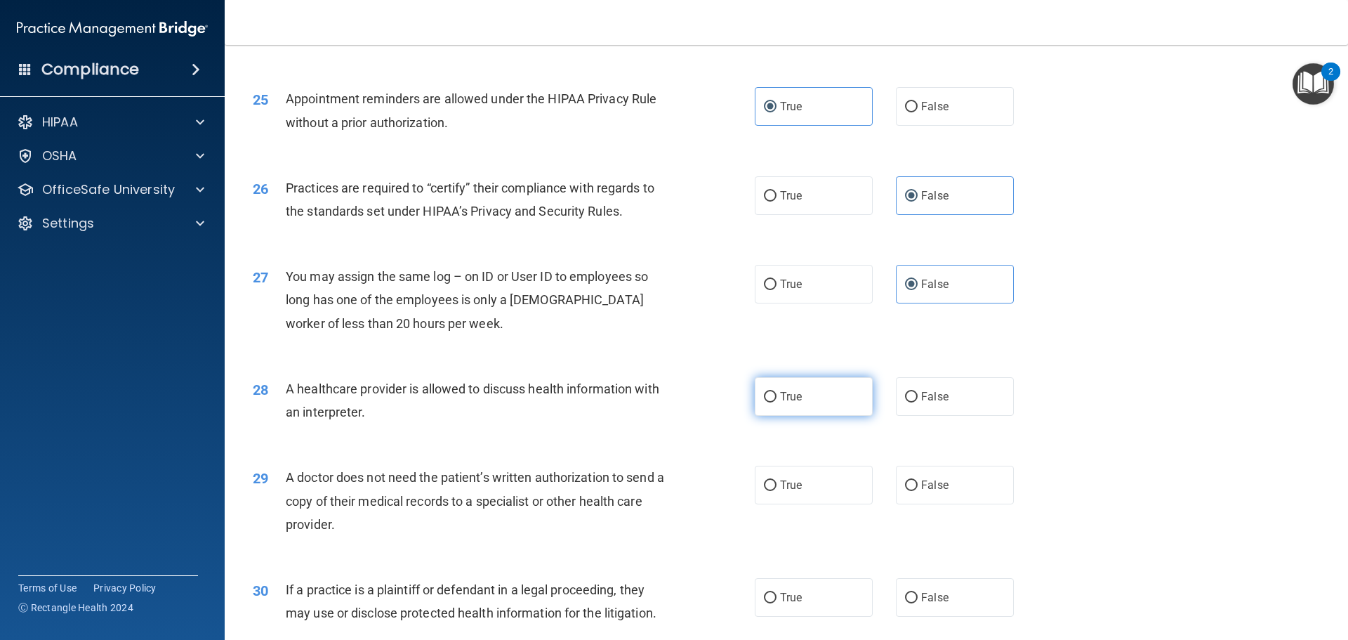
click at [777, 402] on input "True" at bounding box center [770, 397] width 13 height 11
radio input "true"
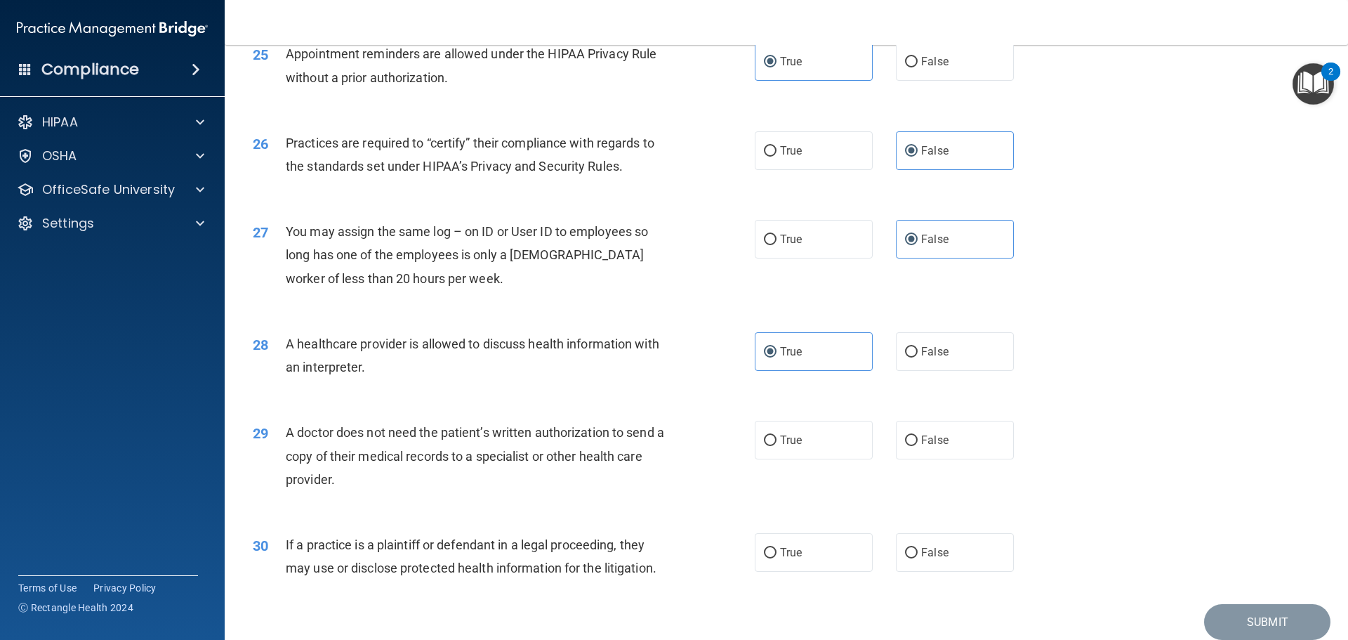
scroll to position [2599, 0]
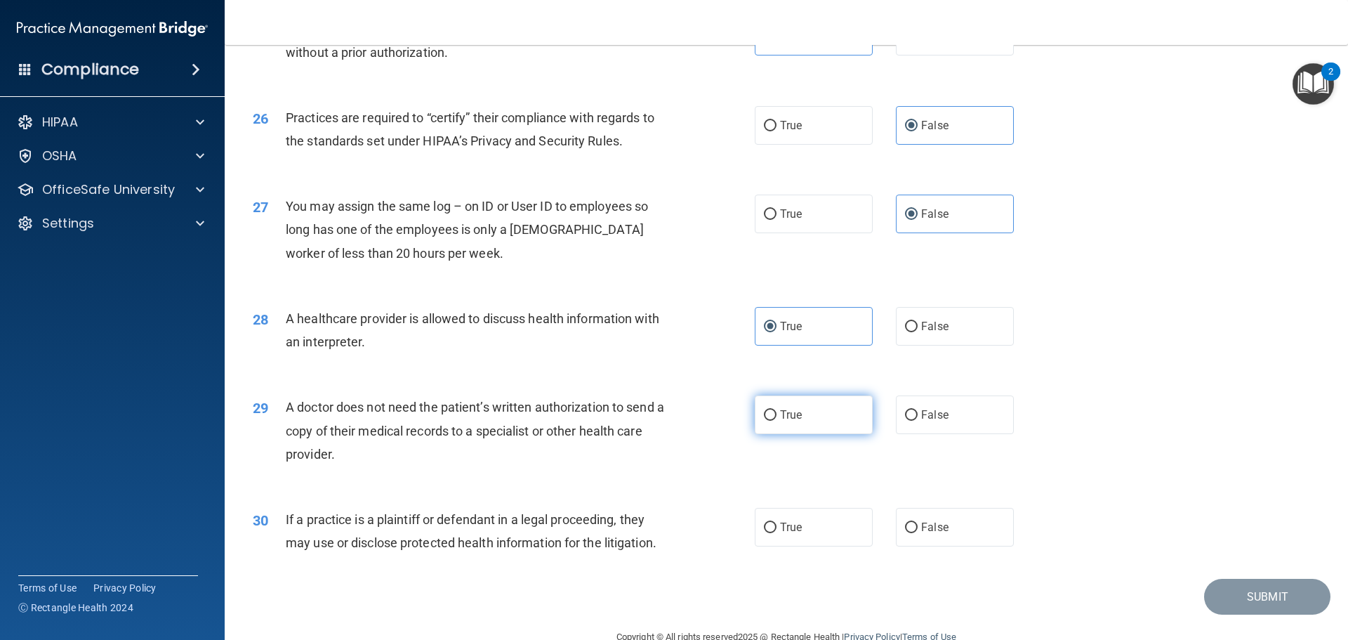
click at [765, 417] on input "True" at bounding box center [770, 415] width 13 height 11
radio input "true"
click at [813, 520] on label "True" at bounding box center [814, 527] width 118 height 39
click at [777, 523] on input "True" at bounding box center [770, 528] width 13 height 11
radio input "true"
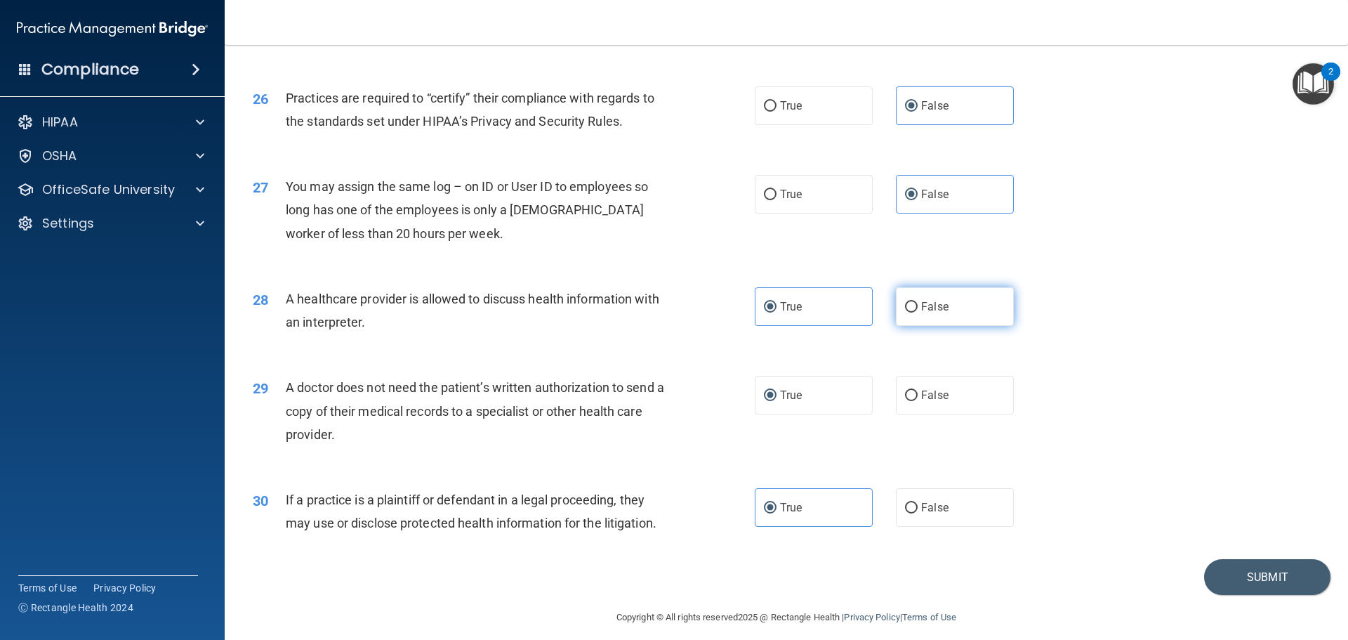
scroll to position [2630, 0]
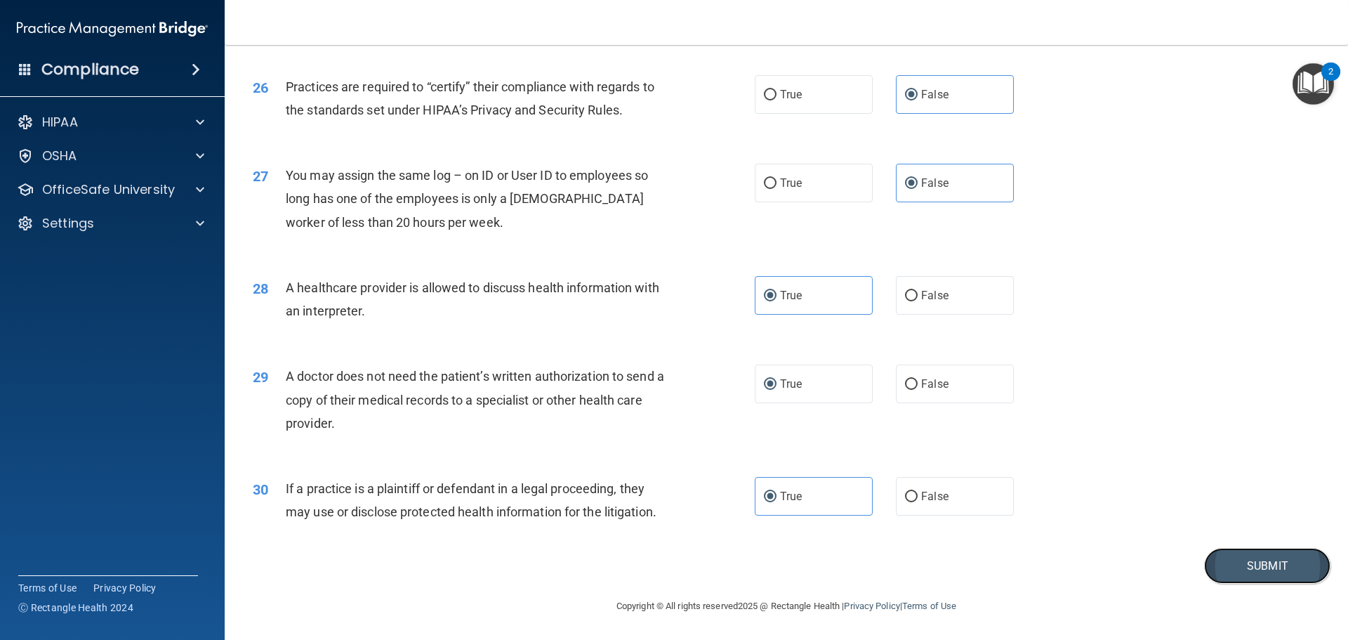
click at [1214, 571] on button "Submit" at bounding box center [1267, 566] width 126 height 36
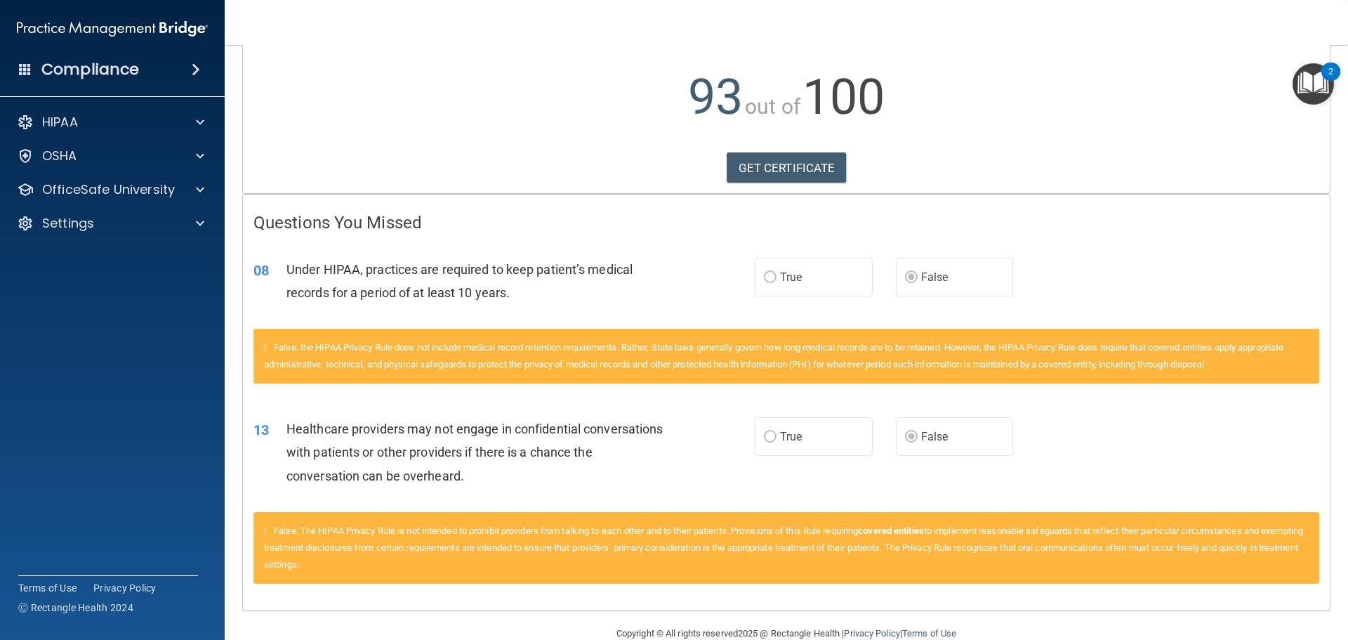
scroll to position [164, 0]
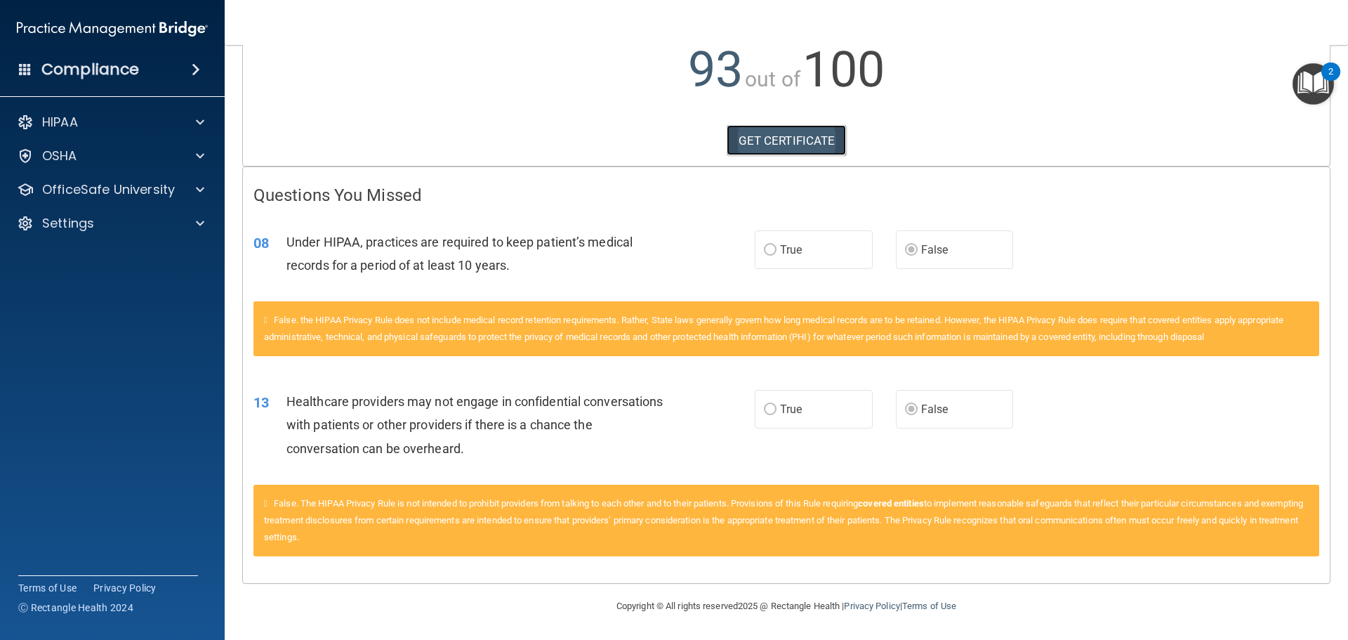
click at [808, 138] on link "GET CERTIFICATE" at bounding box center [787, 140] width 120 height 31
